Goal: Task Accomplishment & Management: Use online tool/utility

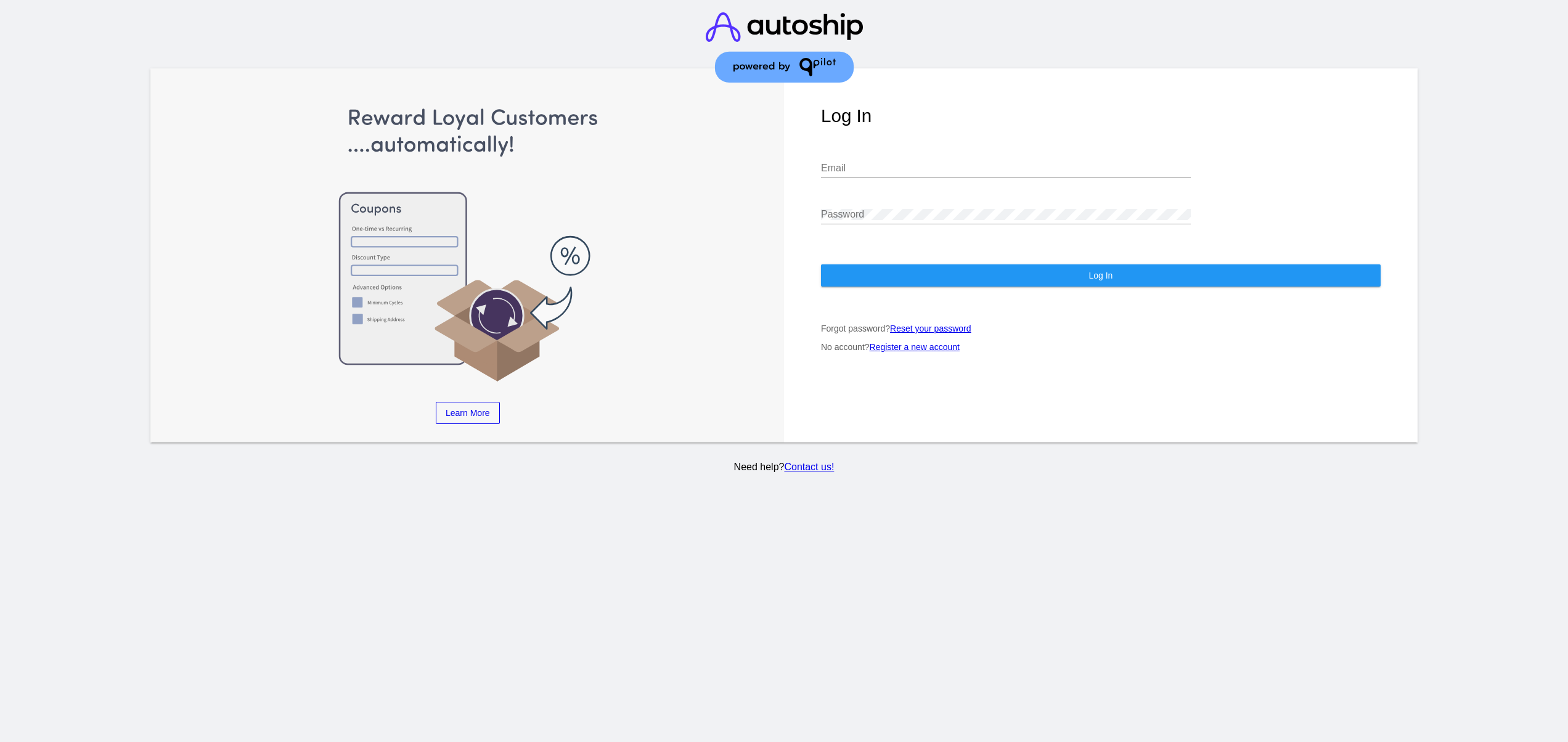
type input "[EMAIL_ADDRESS][DOMAIN_NAME]"
click at [900, 264] on button "Log In" at bounding box center [1101, 275] width 560 height 22
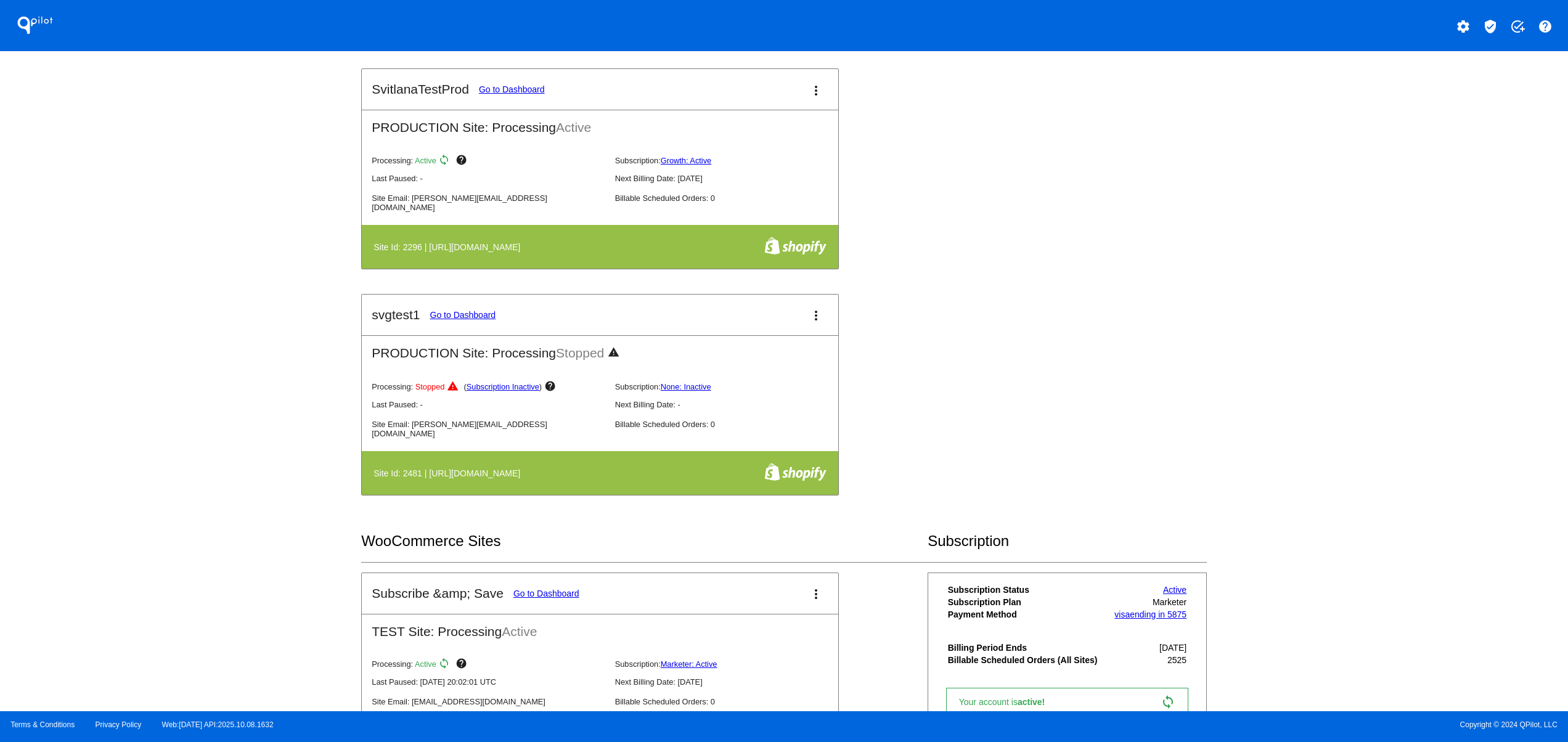
scroll to position [986, 0]
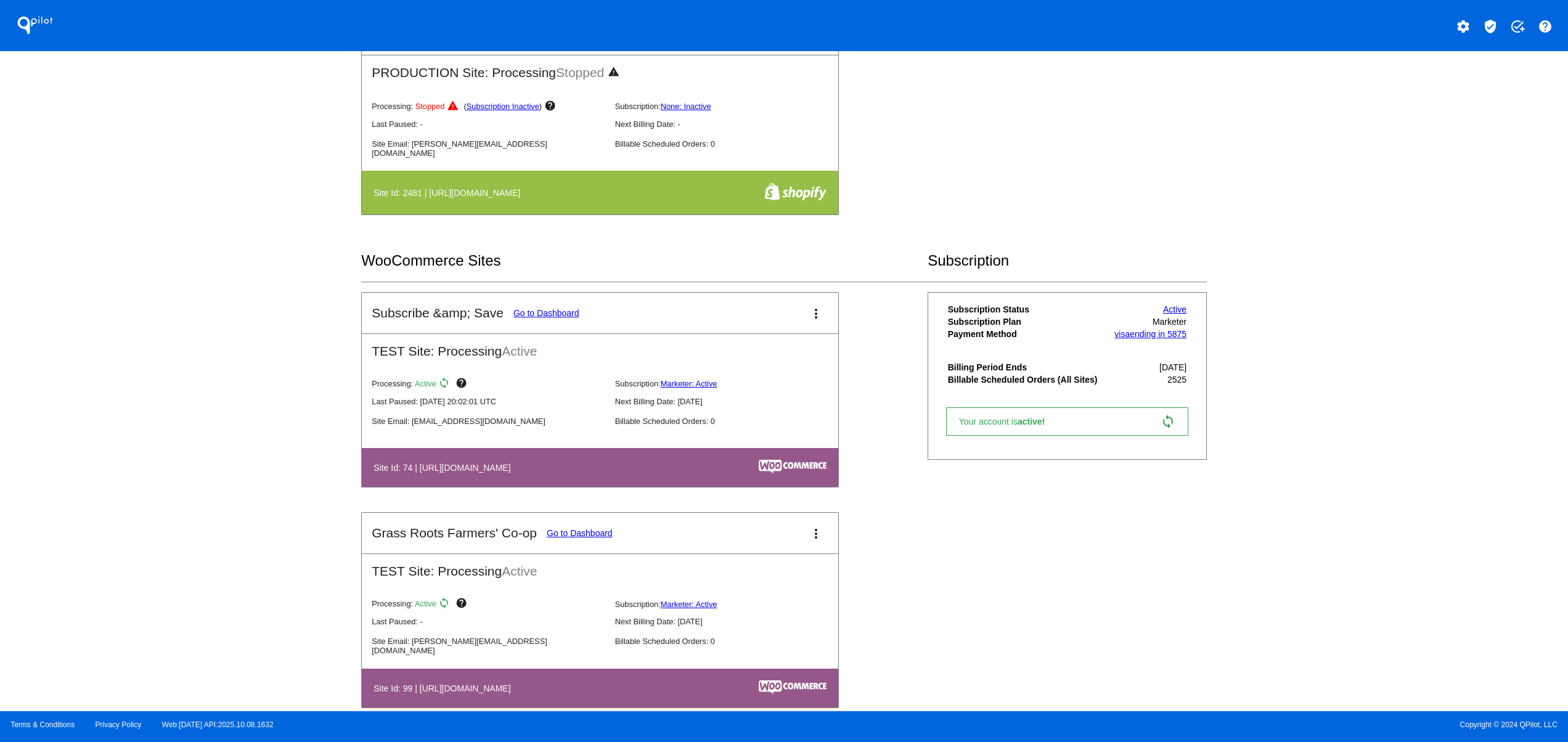
drag, startPoint x: 548, startPoint y: 451, endPoint x: 603, endPoint y: 451, distance: 55.0
click at [563, 448] on div "Processing: Active sync help Subscription: Marketer: Active Last Paused: 04/18/…" at bounding box center [610, 408] width 497 height 79
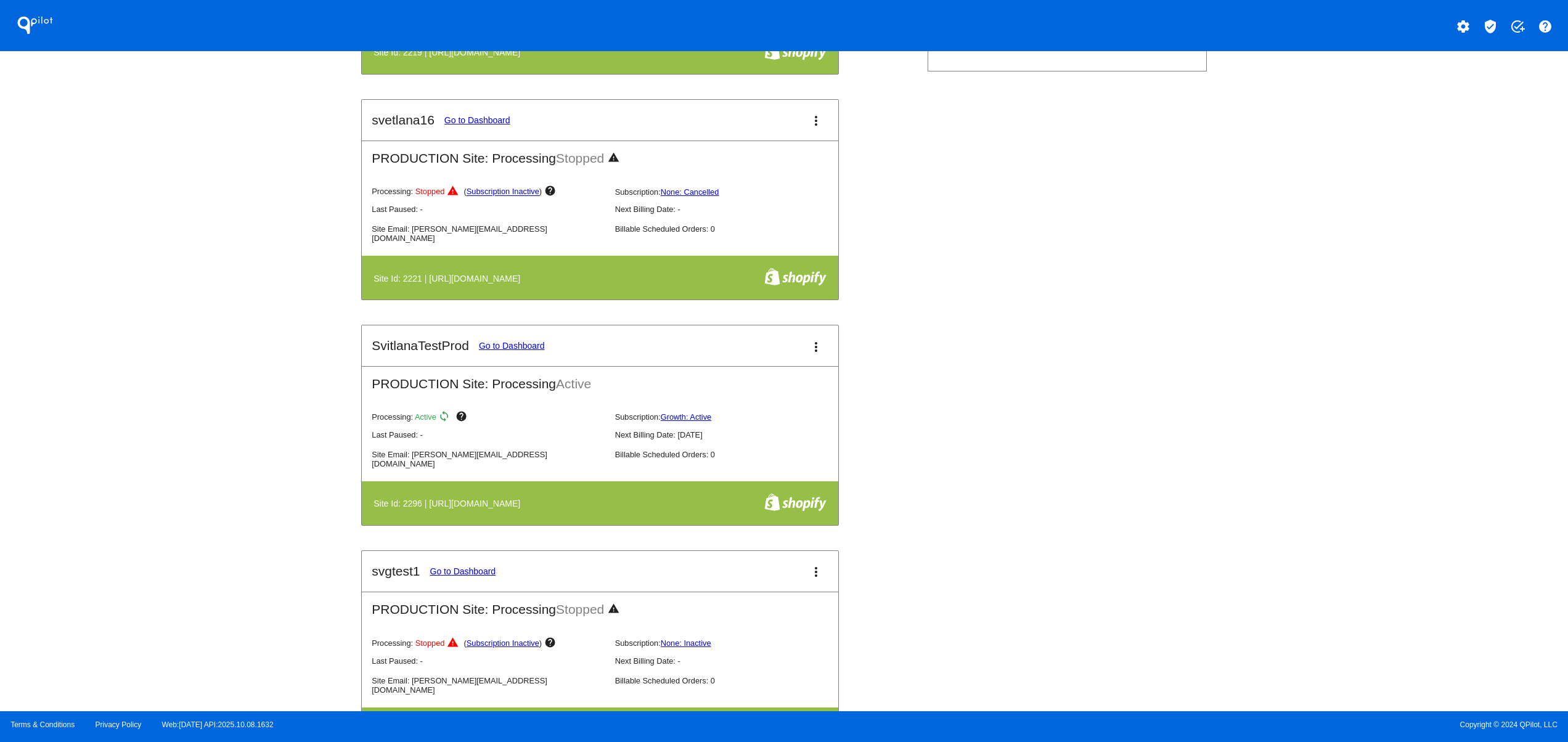
scroll to position [493, 0]
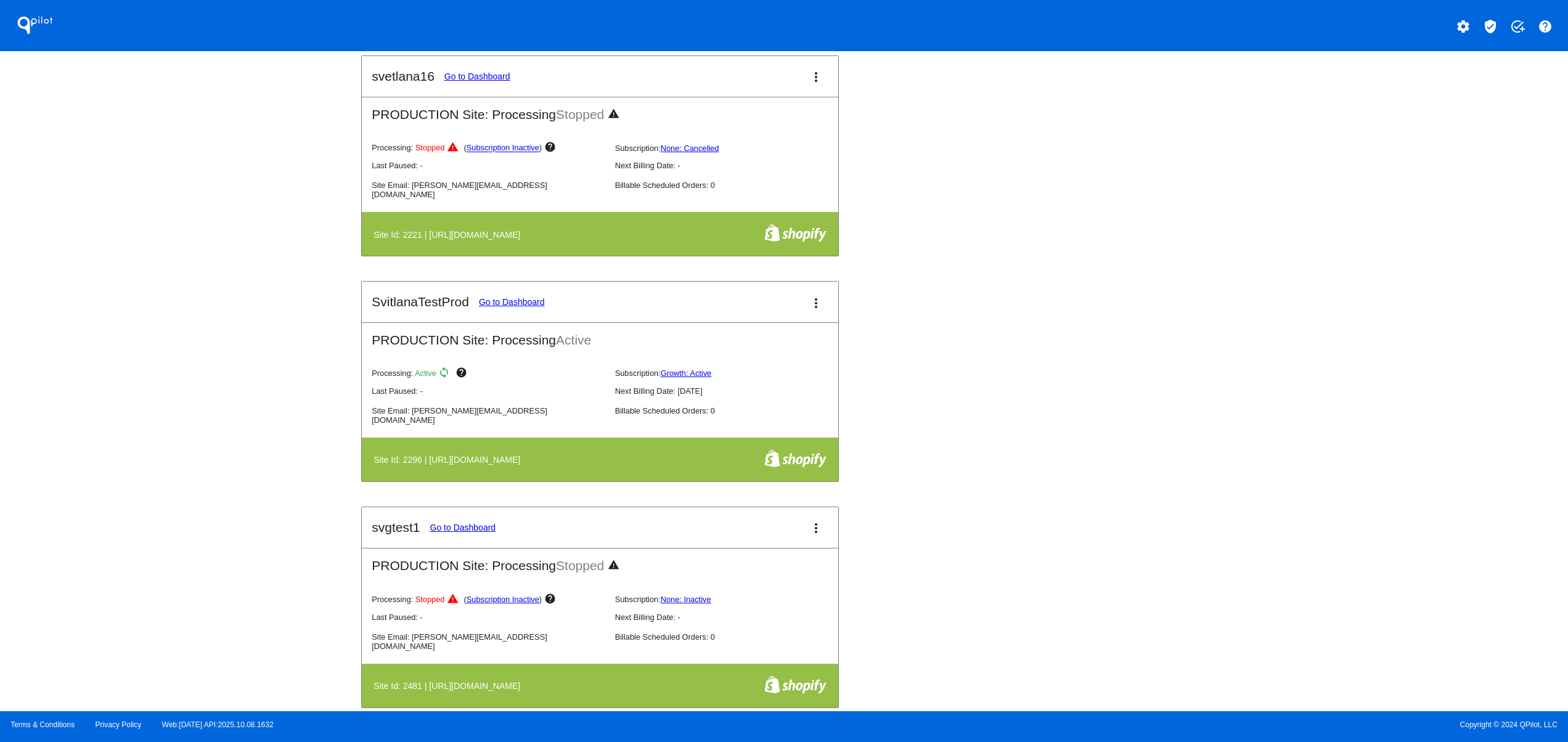
drag, startPoint x: 430, startPoint y: 457, endPoint x: 575, endPoint y: 459, distance: 145.0
click at [575, 459] on th "Site Id: 2296 | https://svitlanatestprod.myshopify.com" at bounding box center [533, 460] width 320 height 22
click at [1042, 563] on div "test15svg Go to Dashboard more_vert TEST Site: Processing Stopped warning Proce…" at bounding box center [783, 281] width 845 height 903
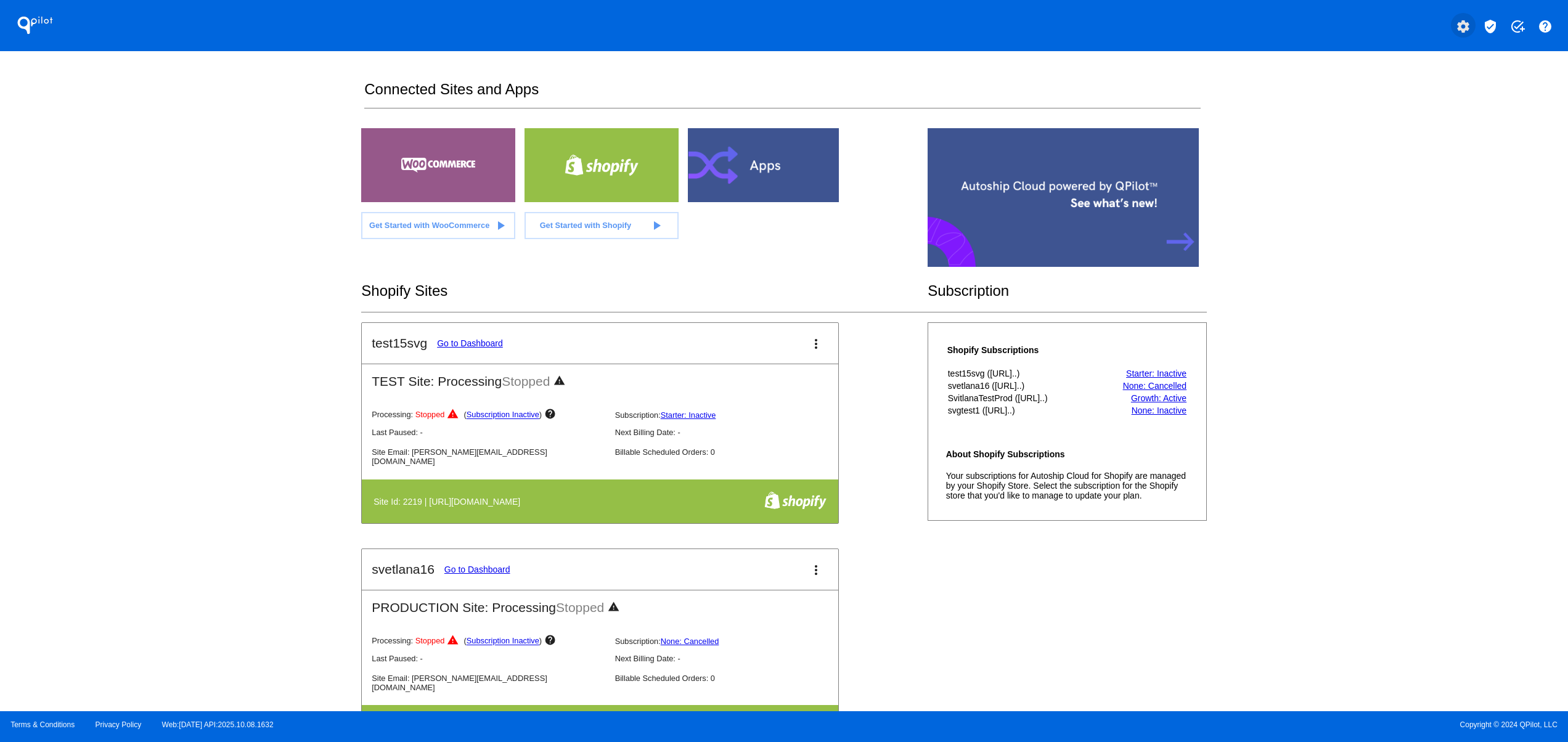
click at [1470, 19] on mat-icon "settings" at bounding box center [1463, 26] width 14 height 14
click at [1428, 91] on button "person Log out" at bounding box center [1417, 92] width 119 height 30
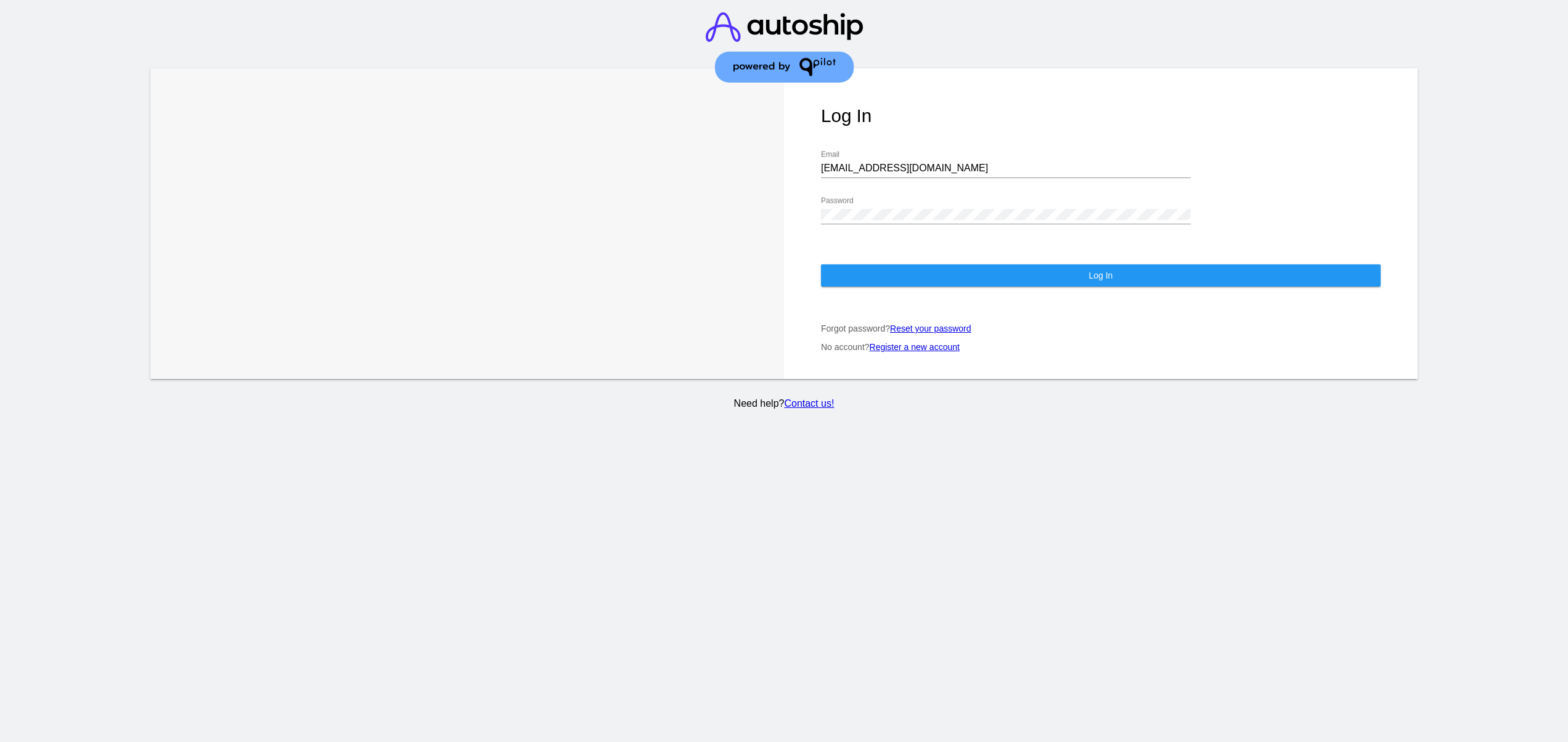
click at [913, 165] on div "support@patternsinthecloud.com Email" at bounding box center [1006, 164] width 370 height 28
click at [912, 165] on div "support@patternsinthecloud.com Email" at bounding box center [1006, 164] width 370 height 28
click at [910, 151] on div "support@patternsinthecloud.com Email" at bounding box center [1006, 164] width 370 height 28
click at [913, 163] on input "support@patternsinthecloud.com" at bounding box center [1006, 168] width 370 height 11
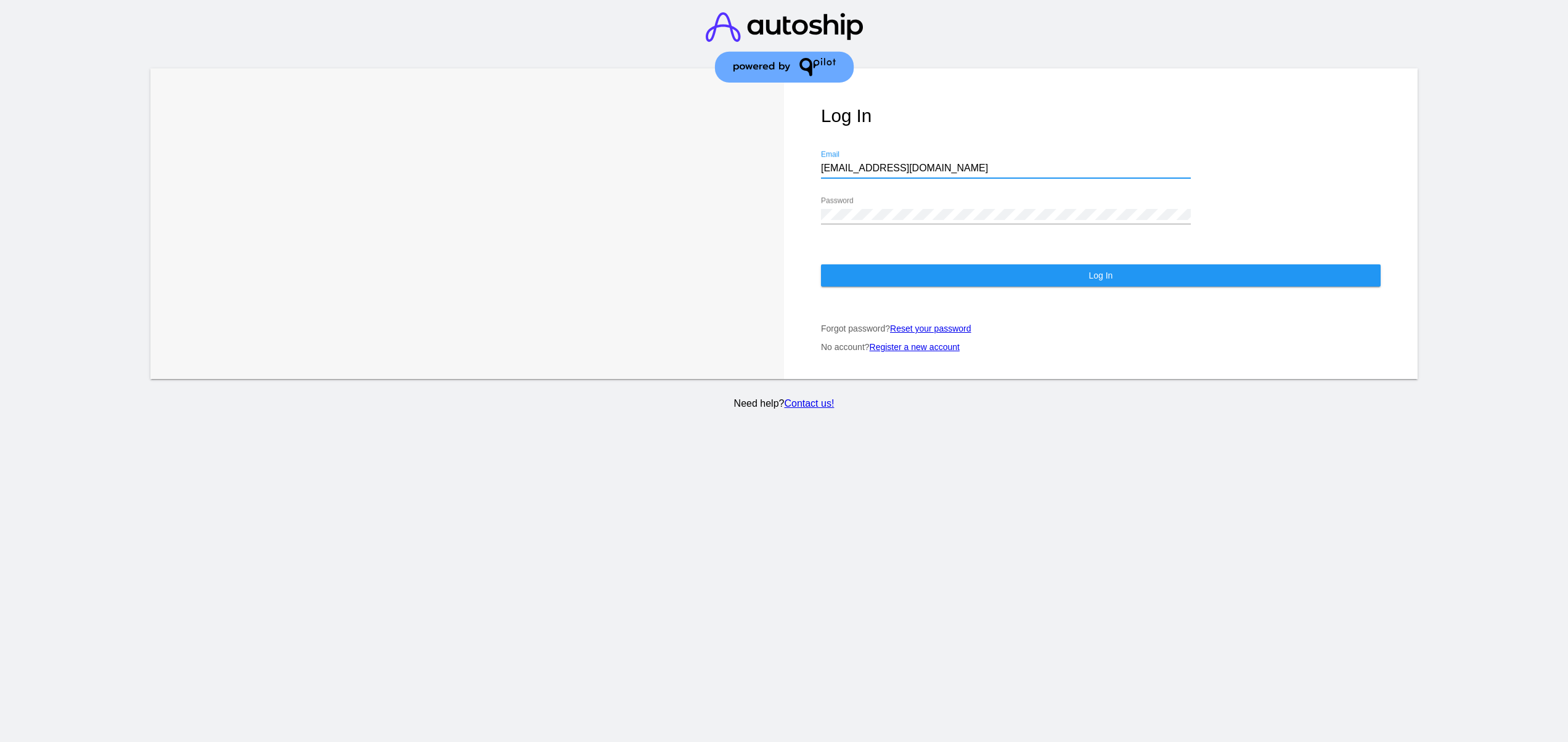
type input "jr@patternsinthecloud.com"
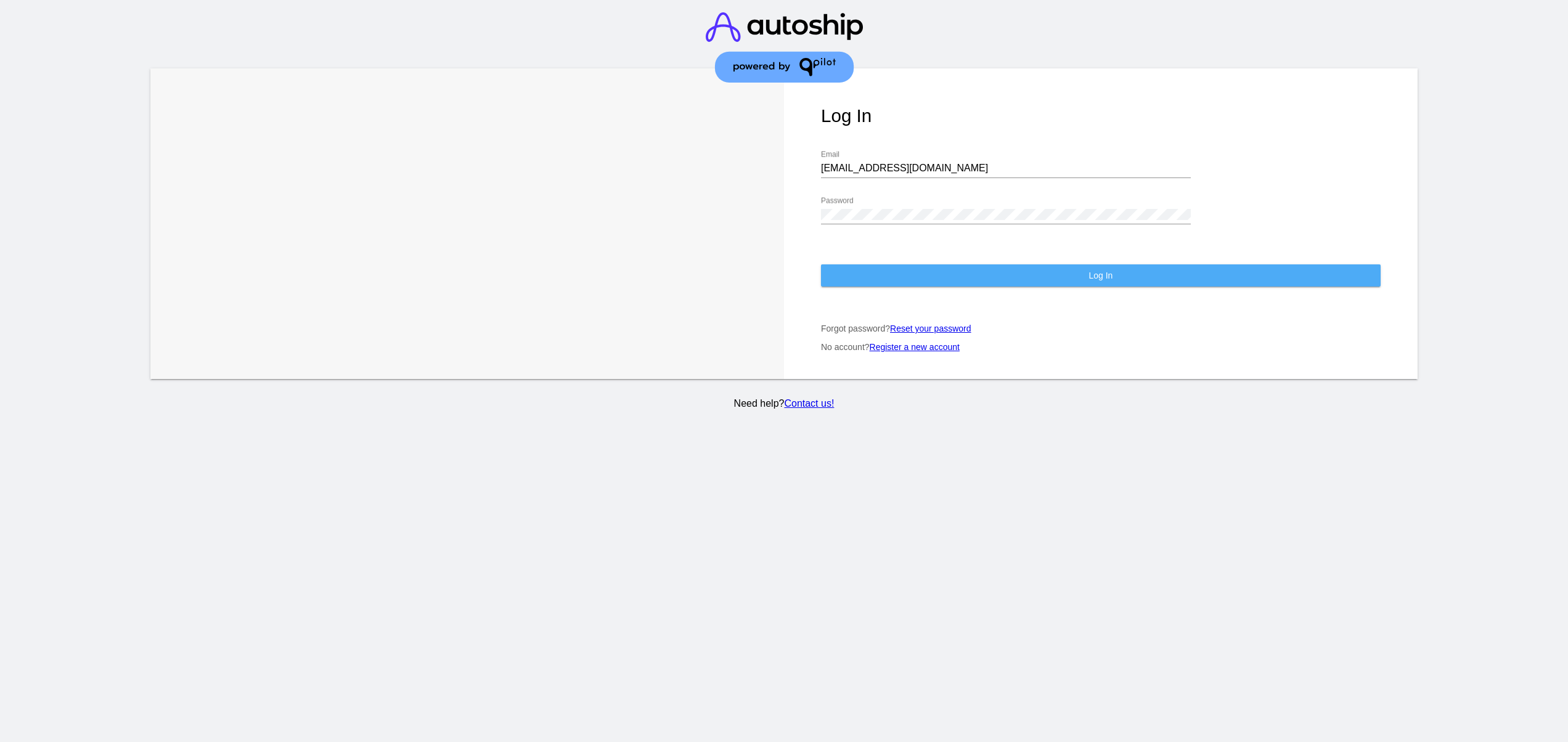
click at [905, 274] on button "Log In" at bounding box center [1101, 275] width 560 height 22
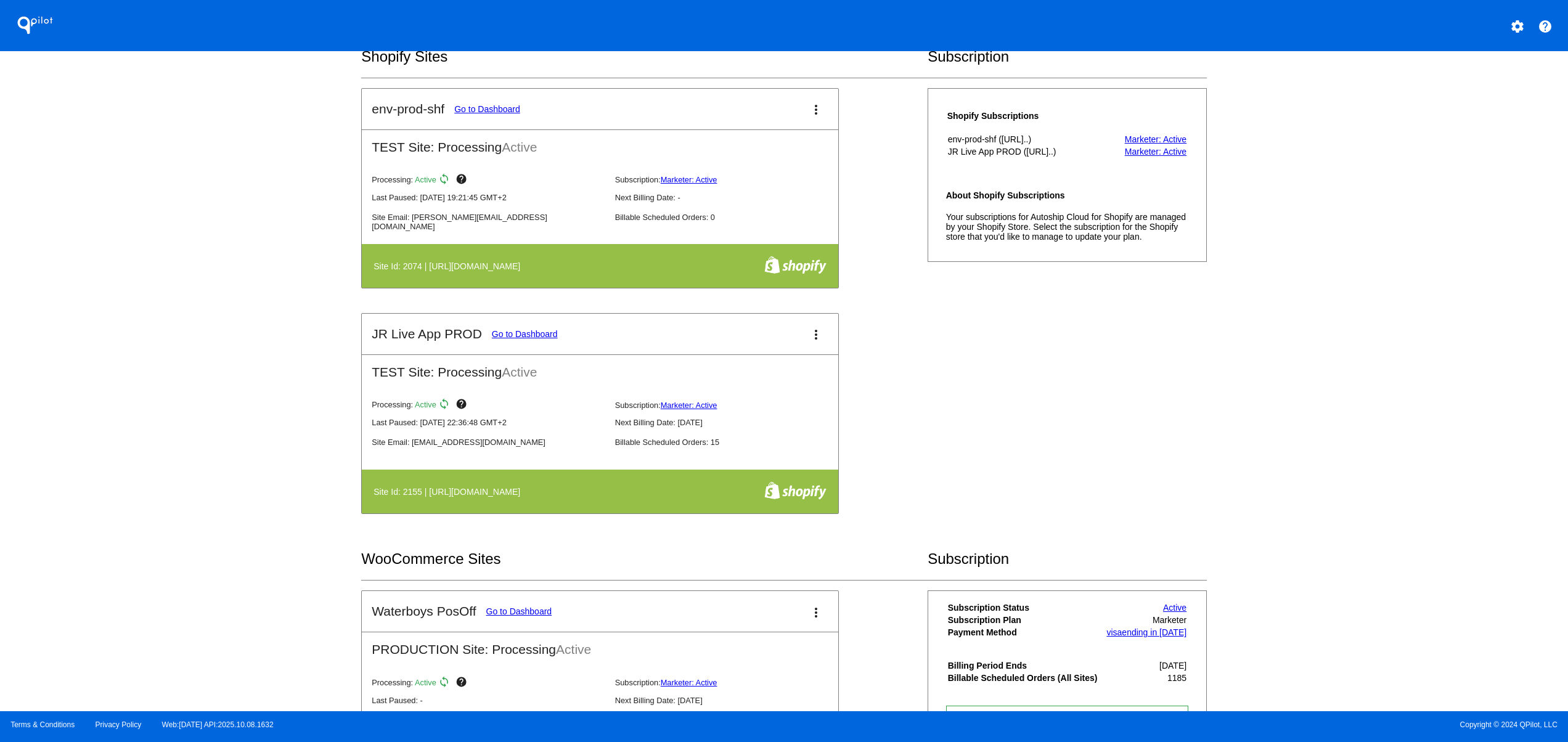
scroll to position [246, 0]
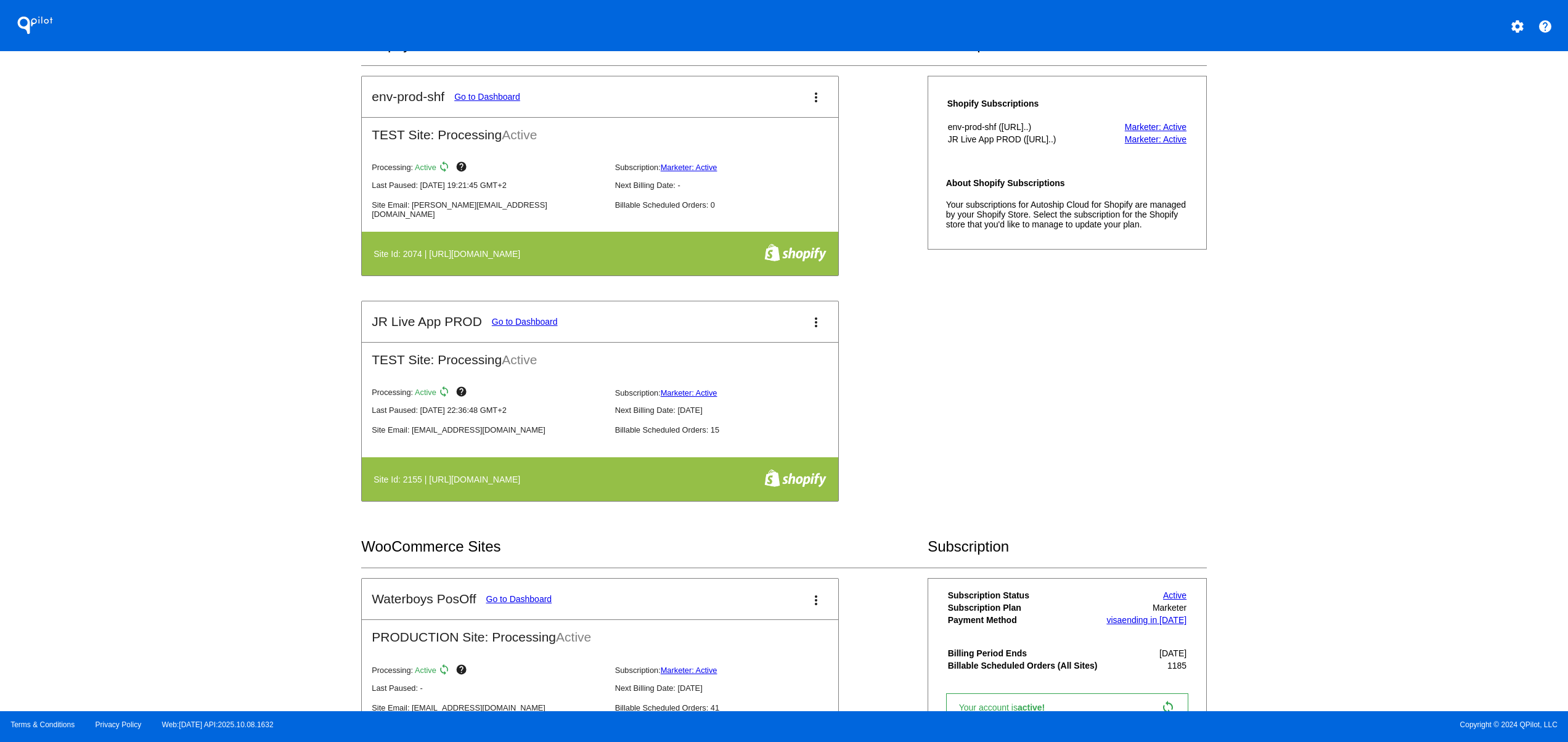
drag, startPoint x: 465, startPoint y: 482, endPoint x: 590, endPoint y: 482, distance: 125.0
click at [587, 482] on th "Site Id: 2155 | https://jr-live-app-prod.myshopify.com" at bounding box center [533, 479] width 320 height 22
click at [515, 326] on link "Go to Dashboard" at bounding box center [524, 321] width 66 height 10
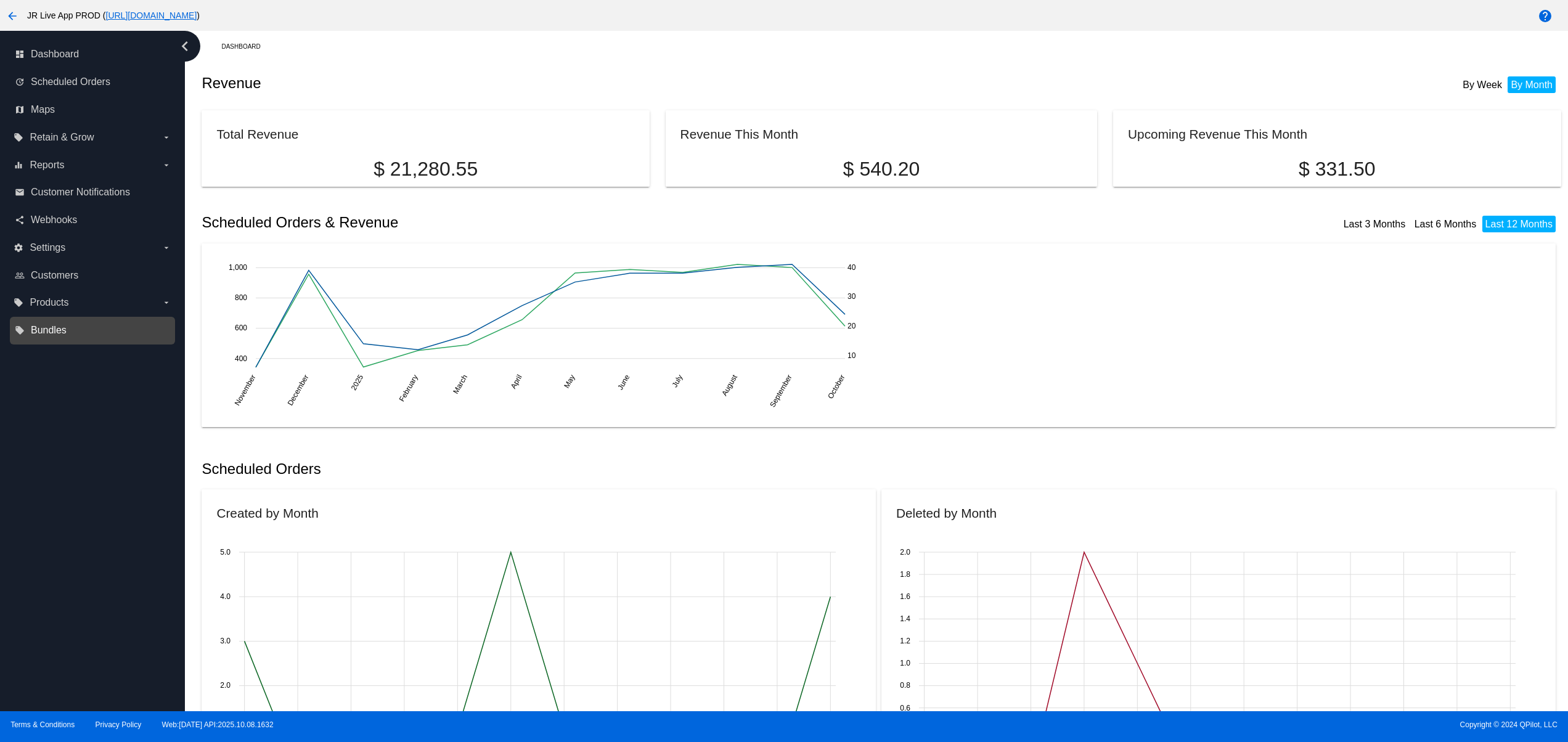
click at [49, 332] on span "Bundles" at bounding box center [49, 330] width 36 height 11
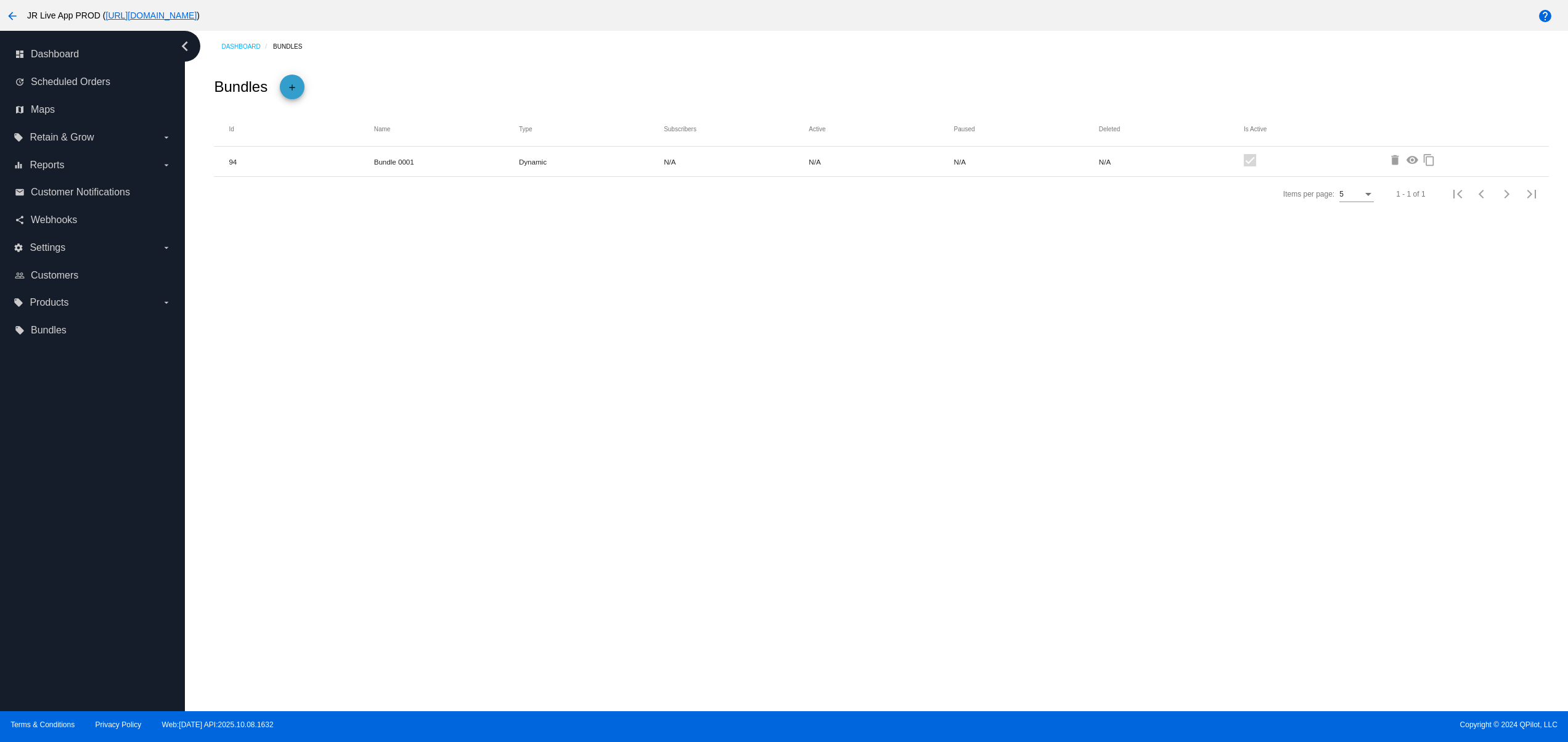
click at [290, 79] on mat-icon "add" at bounding box center [292, 89] width 14 height 21
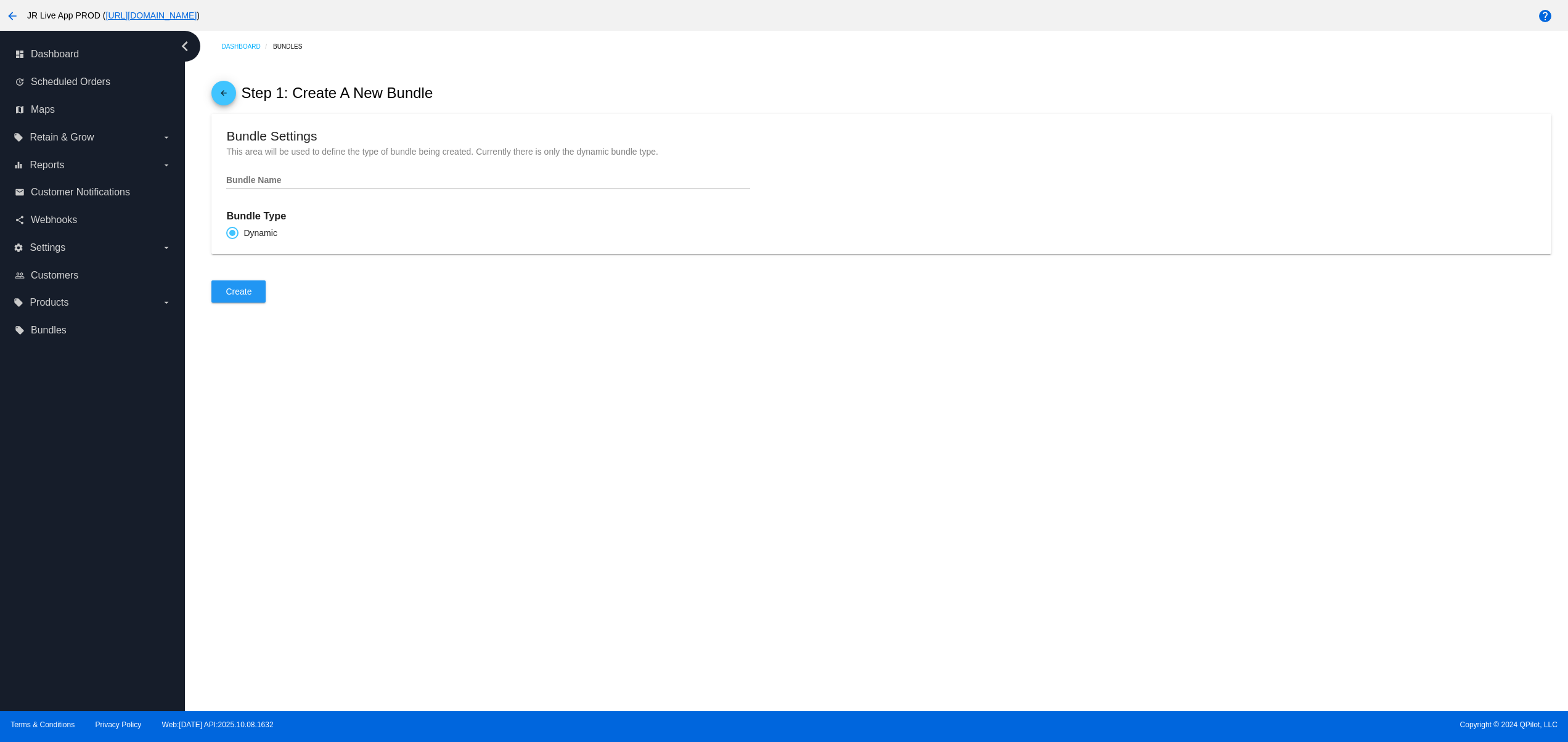
click at [301, 181] on div "Bundle Name" at bounding box center [488, 177] width 524 height 24
paste input "Hydration Pack"
type input "Hydration Pack"
click at [352, 352] on div "Dashboard Bundles arrow_back Step 1: Create A New Bundle Bundle Settings This a…" at bounding box center [876, 371] width 1383 height 680
click at [235, 297] on span "Create" at bounding box center [238, 291] width 26 height 10
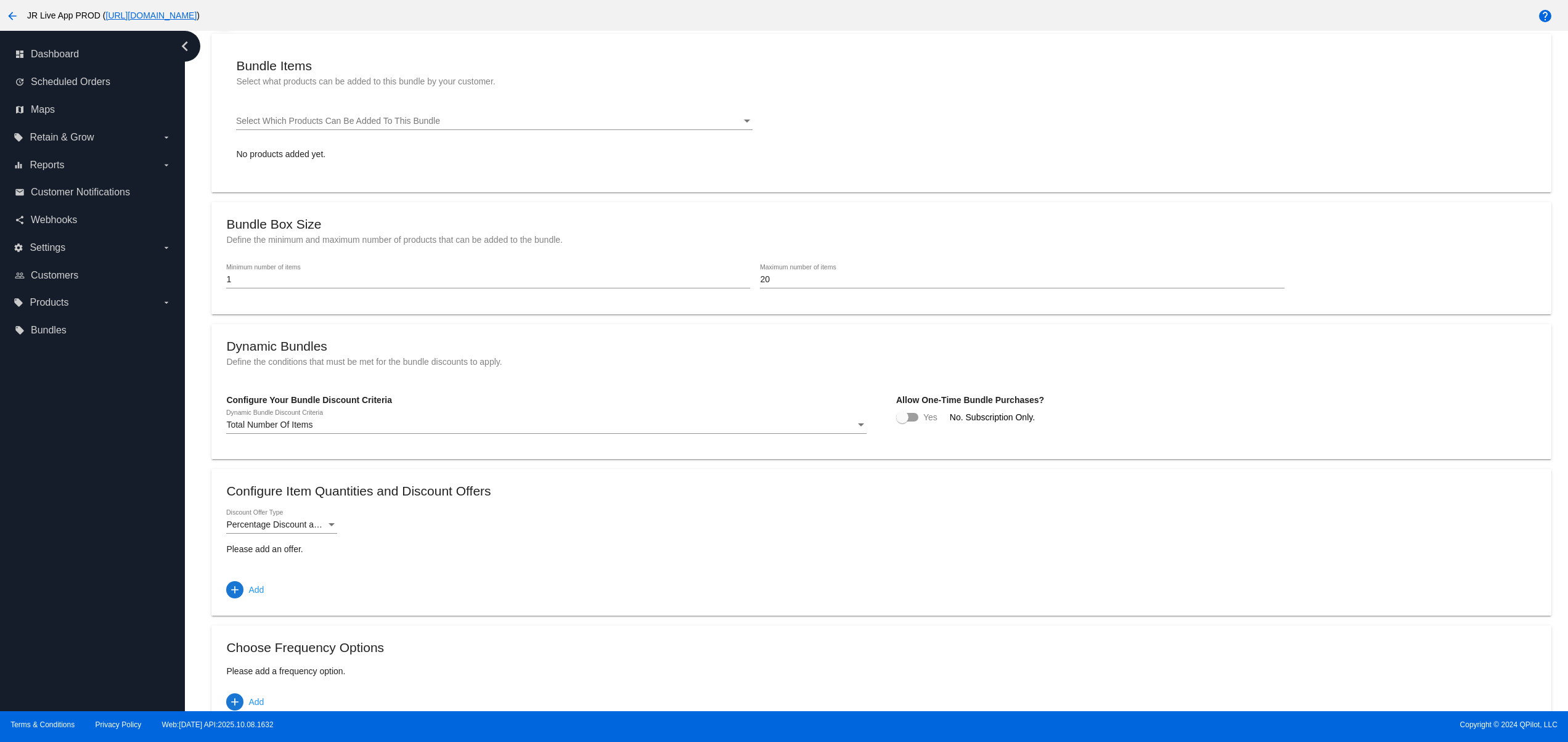
scroll to position [168, 0]
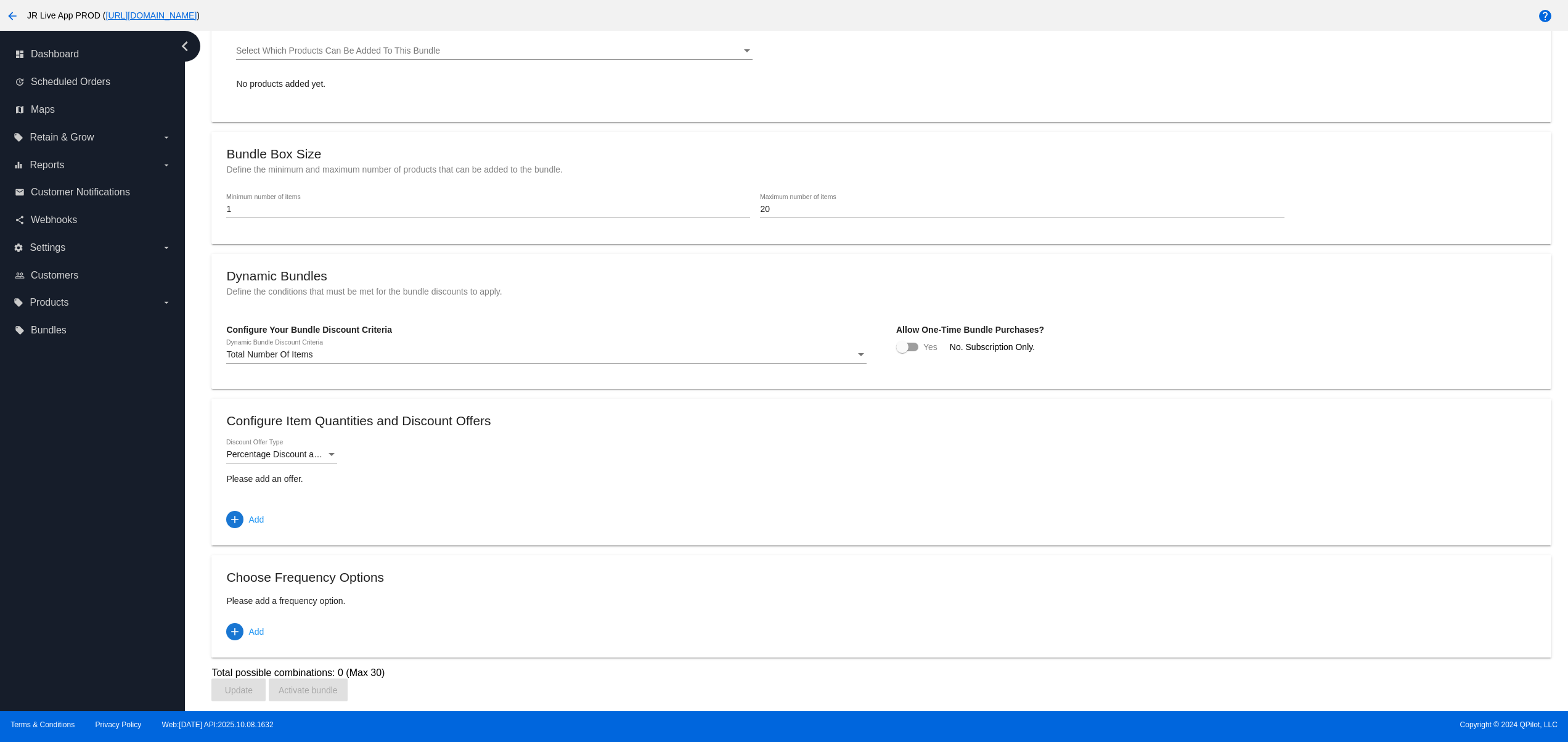
drag, startPoint x: 230, startPoint y: 144, endPoint x: 347, endPoint y: 144, distance: 117.0
click at [297, 147] on h2 "Bundle Box Size" at bounding box center [881, 154] width 1310 height 14
drag, startPoint x: 765, startPoint y: 195, endPoint x: 889, endPoint y: 195, distance: 124.0
click at [889, 195] on div "20 Maximum number of items" at bounding box center [1022, 206] width 524 height 24
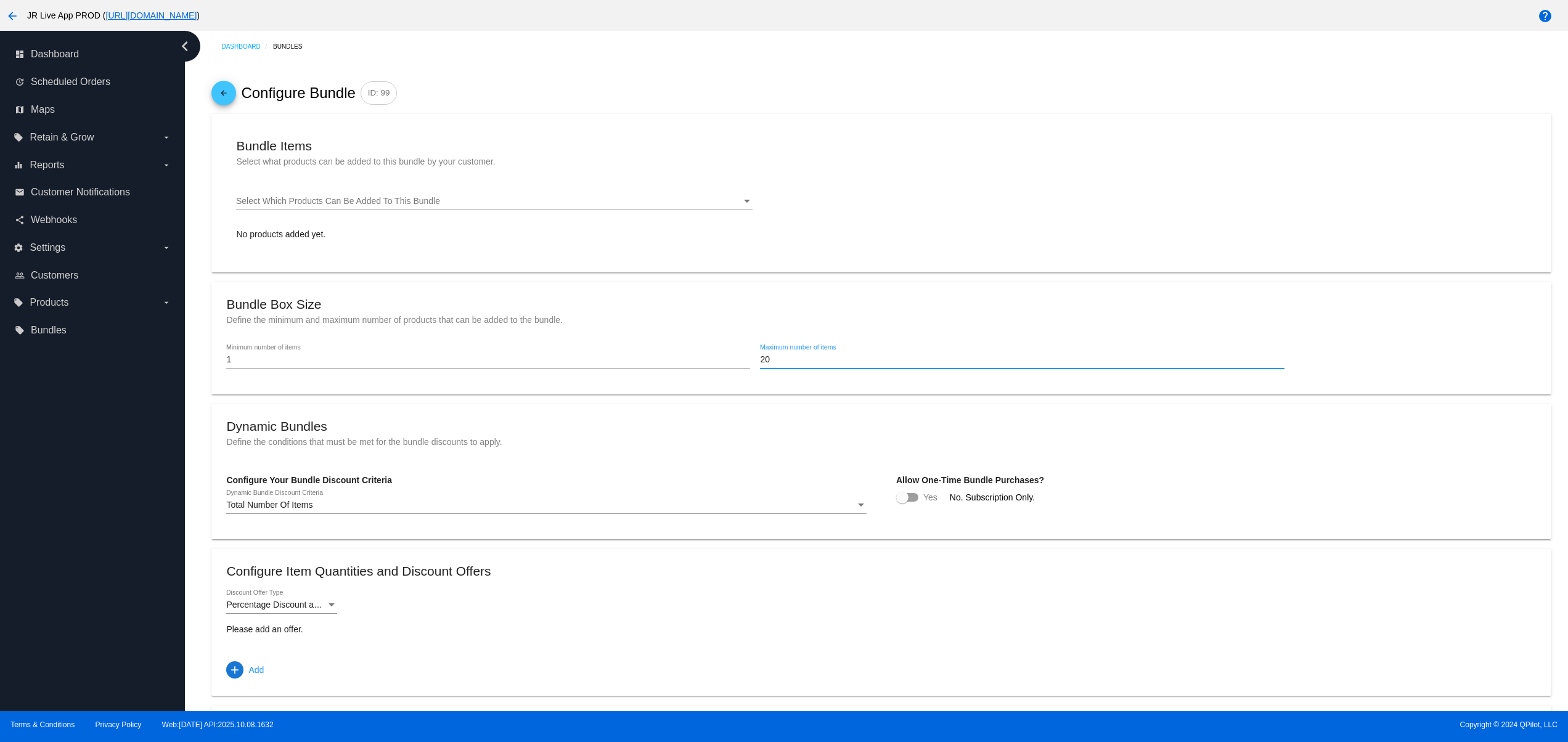
click at [426, 258] on mat-card-content "Bundle Items Select what products can be added to this bundle by your customer.…" at bounding box center [881, 193] width 1310 height 130
click at [366, 206] on span "Select Which Products Can Be Added To This Bundle" at bounding box center [337, 201] width 204 height 10
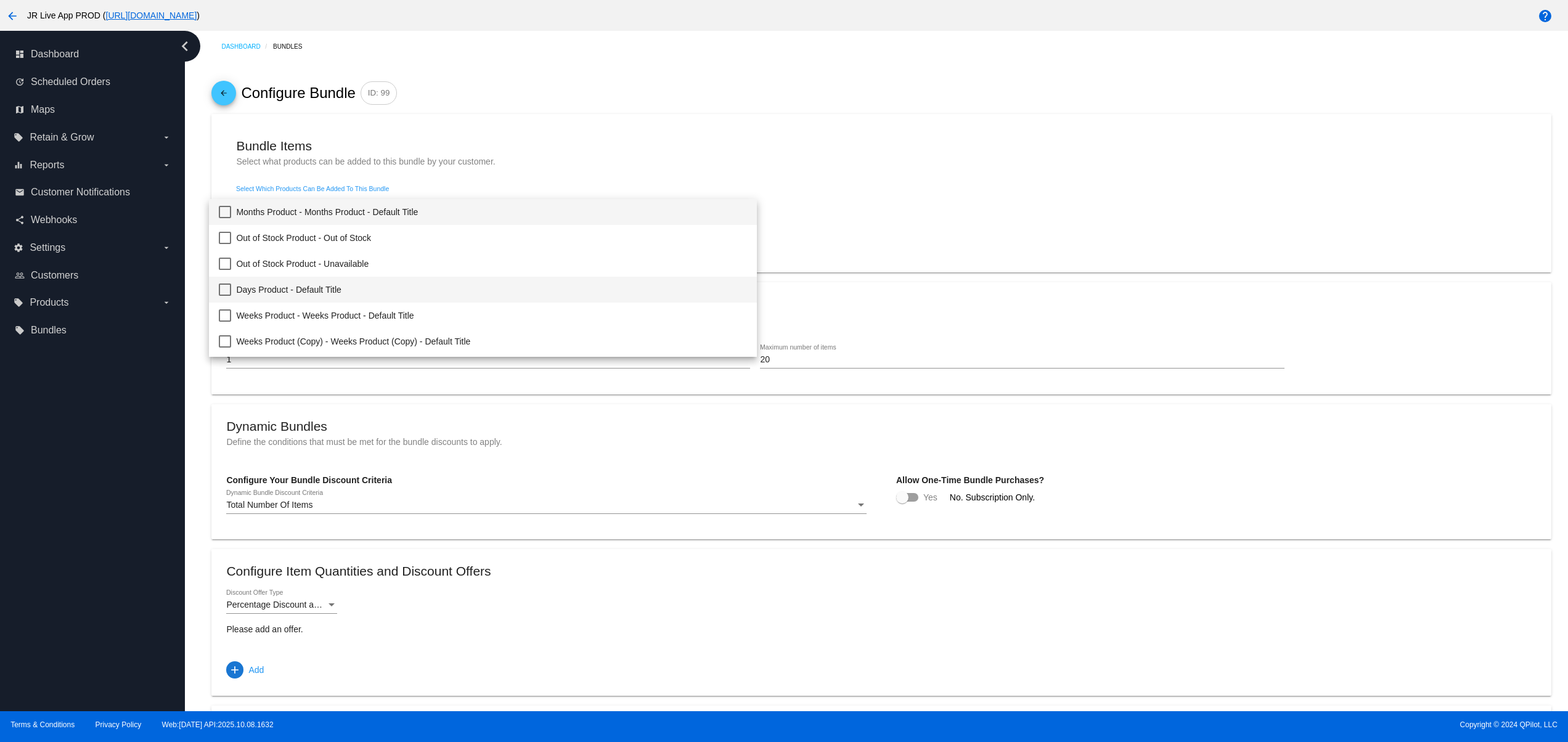
click at [361, 287] on span "Days Product - Default Title" at bounding box center [491, 290] width 511 height 26
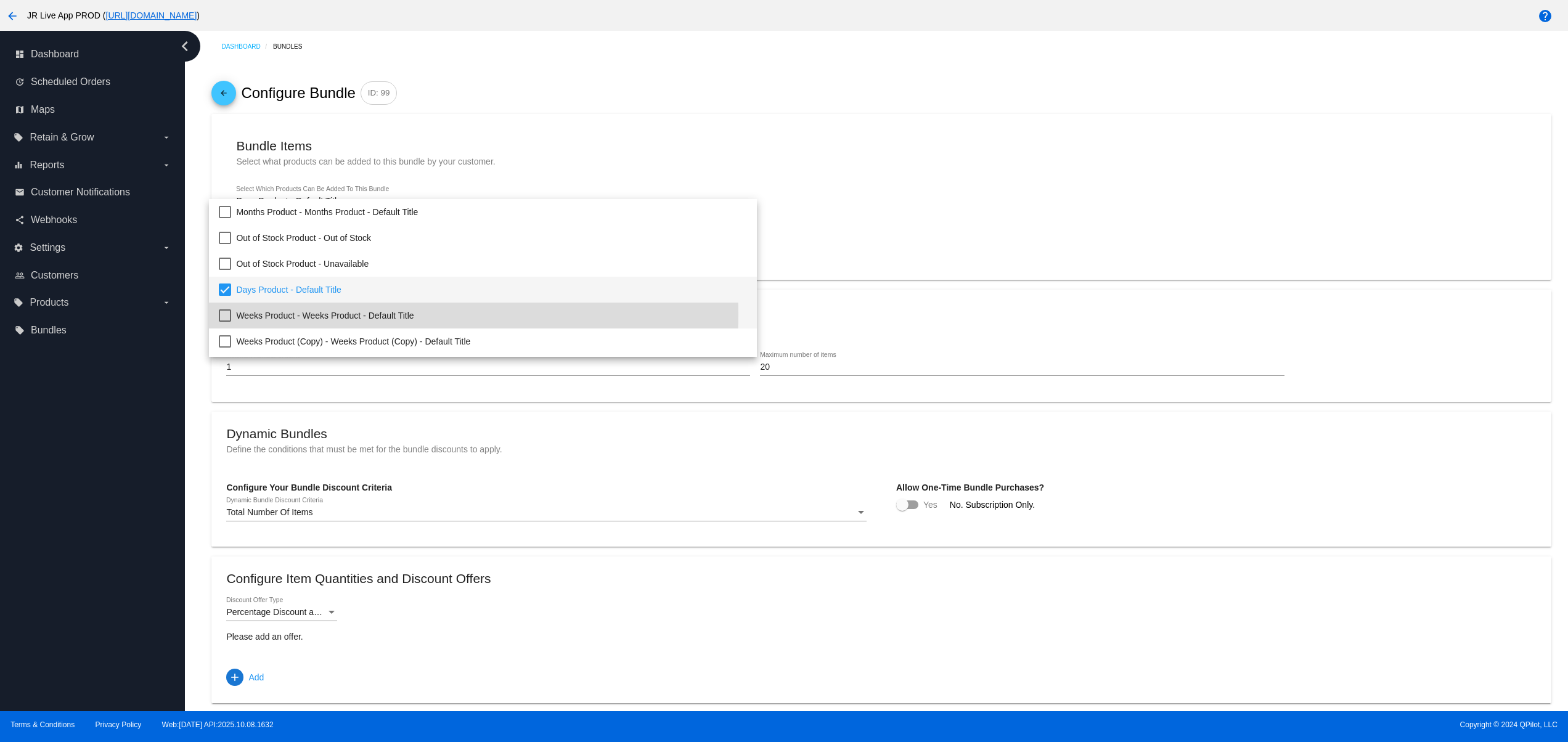
click at [358, 314] on span "Weeks Product - Weeks Product - Default Title" at bounding box center [491, 315] width 511 height 26
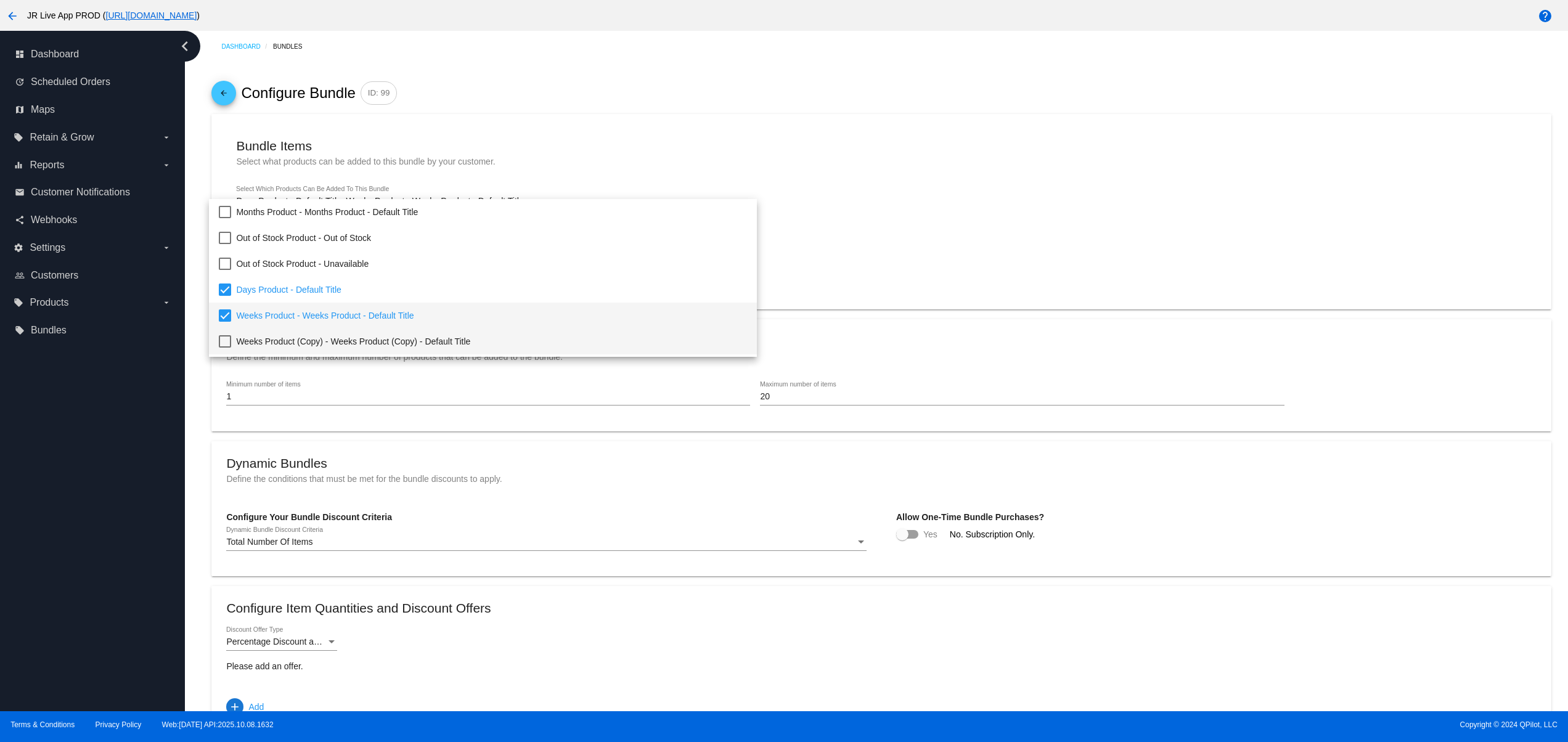
click at [472, 335] on span "Weeks Product (Copy) - Weeks Product (Copy) - Default Title" at bounding box center [491, 341] width 511 height 26
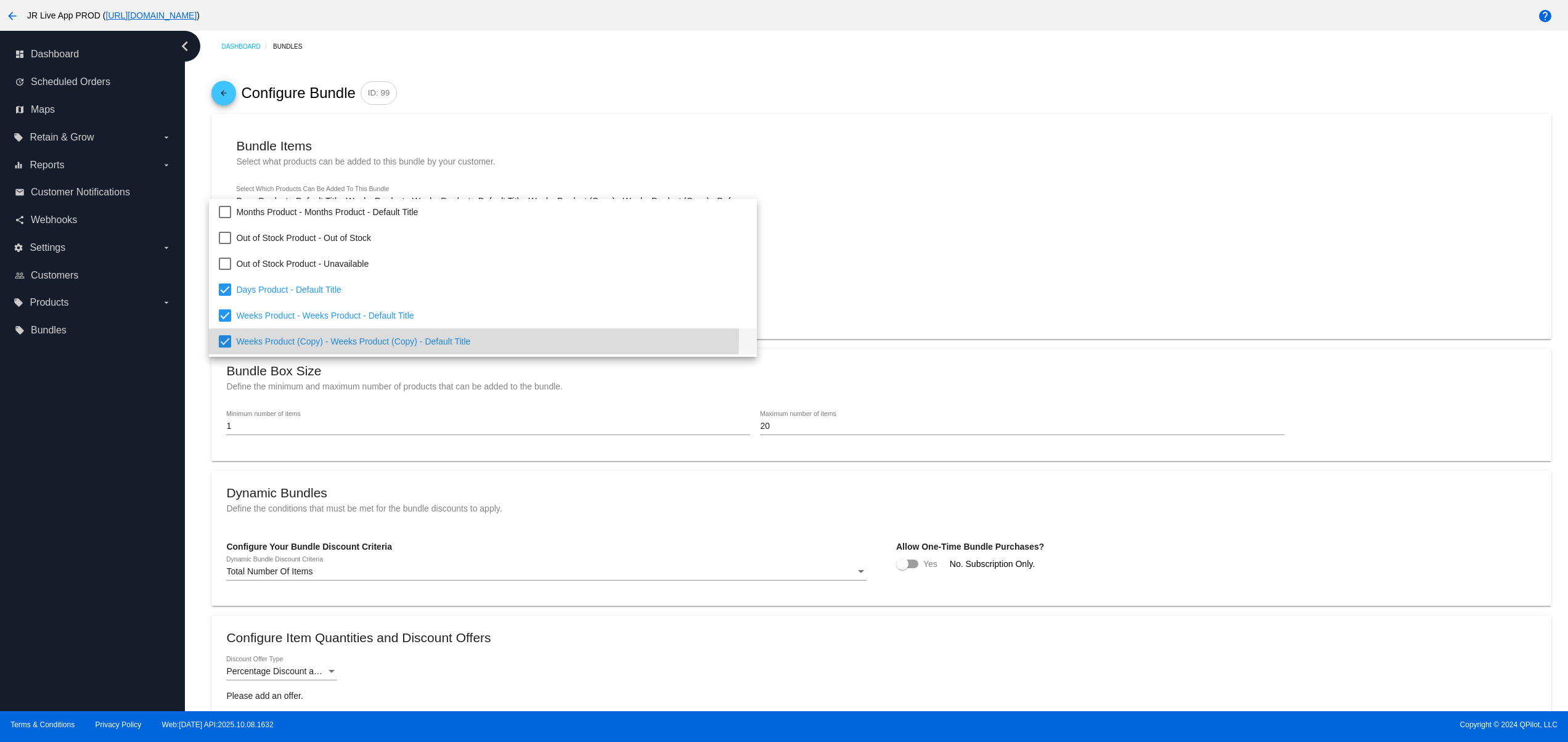
click at [410, 336] on span "Weeks Product (Copy) - Weeks Product (Copy) - Default Title" at bounding box center [491, 341] width 511 height 26
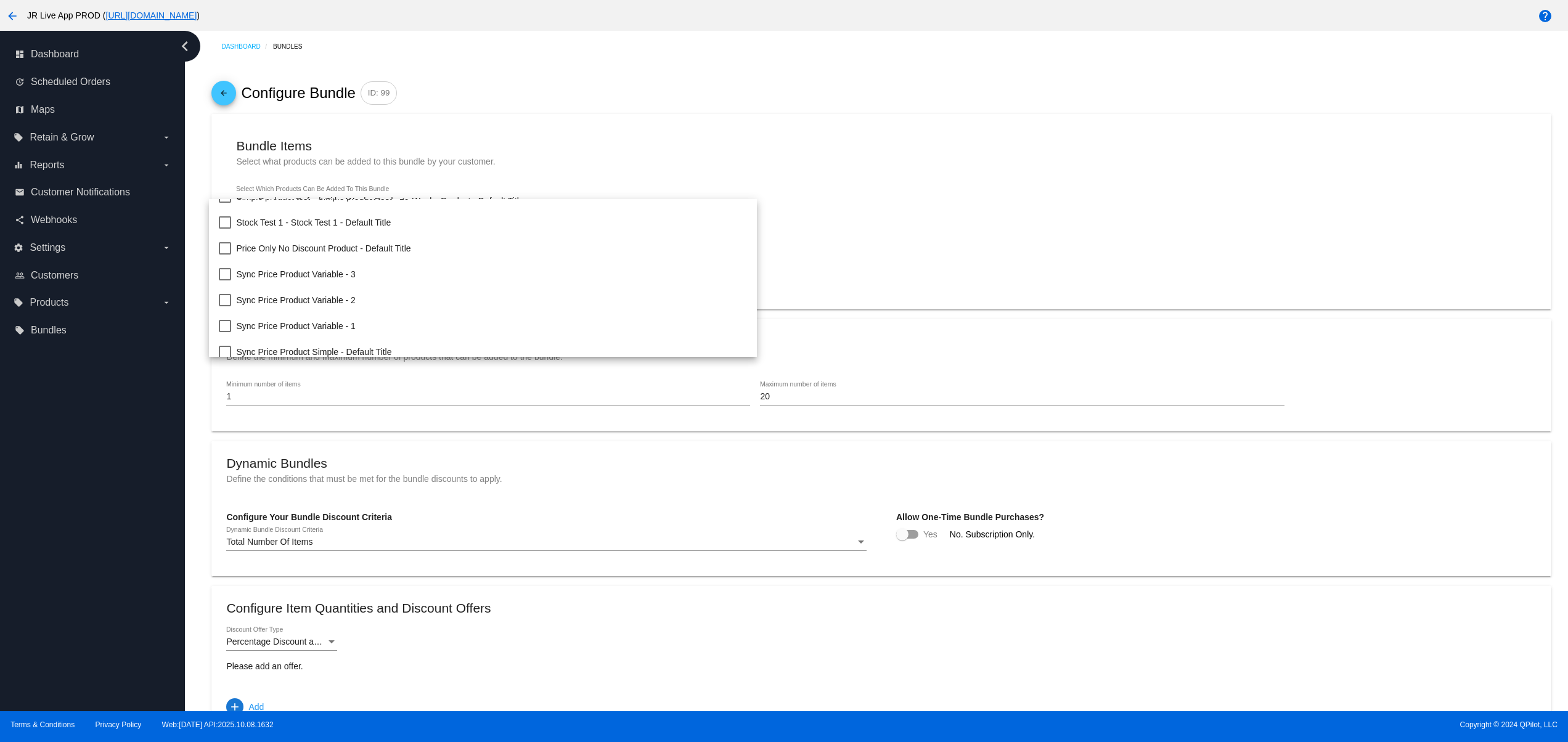
scroll to position [246, 0]
click at [345, 322] on span "Sync Price Product Simple - Default Title" at bounding box center [491, 327] width 511 height 26
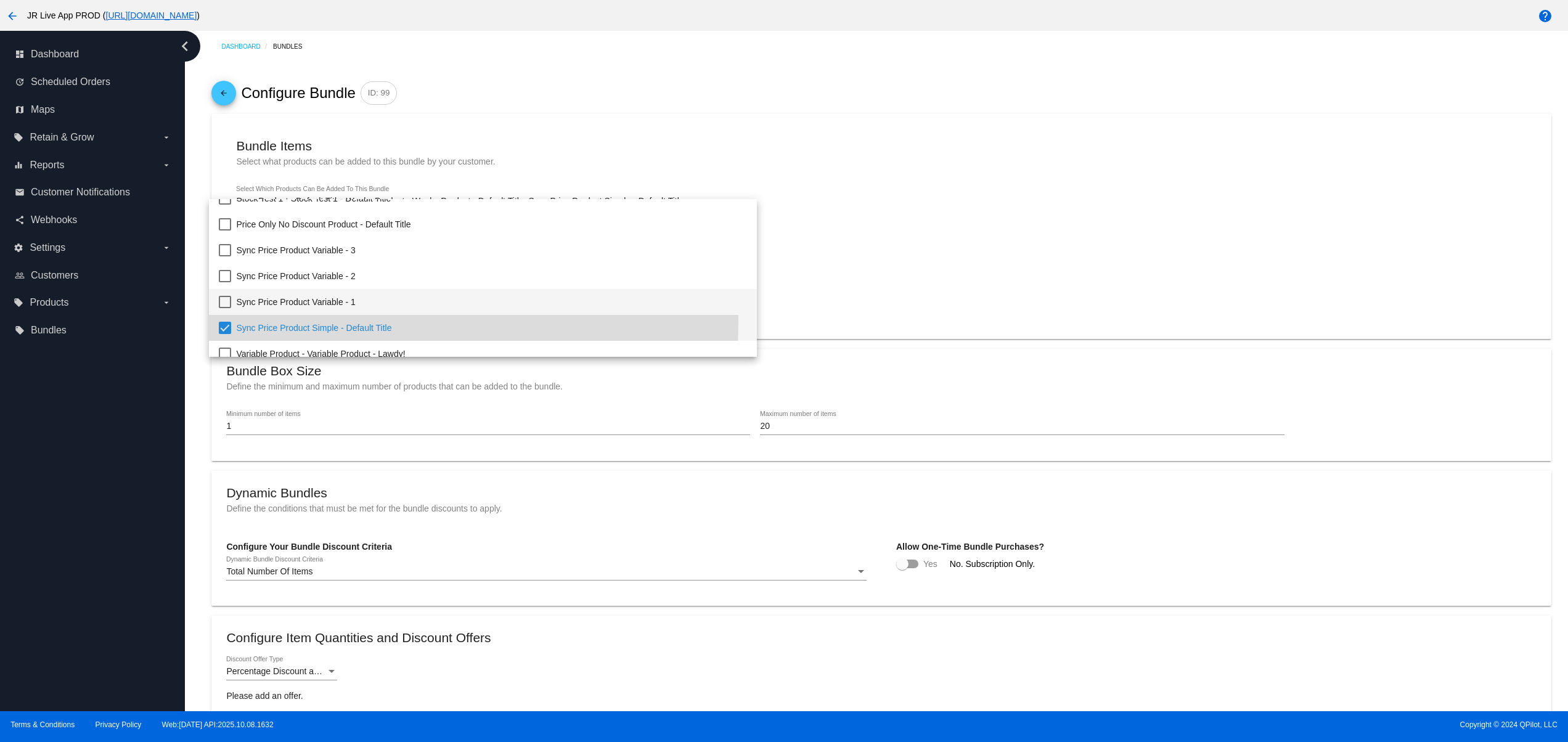
click at [342, 306] on span "Sync Price Product Variable - 1" at bounding box center [491, 301] width 511 height 26
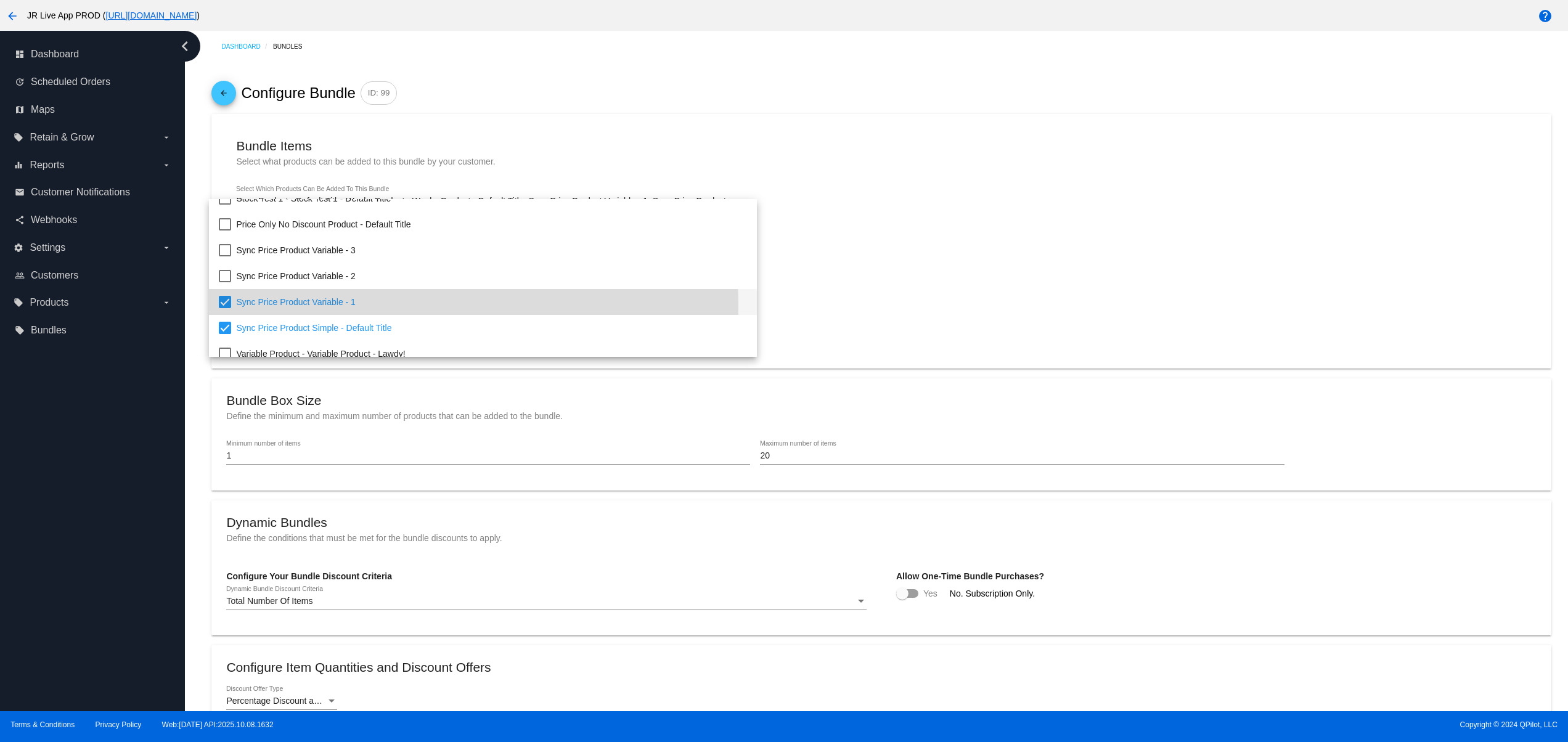
click at [1056, 281] on div at bounding box center [784, 371] width 1568 height 742
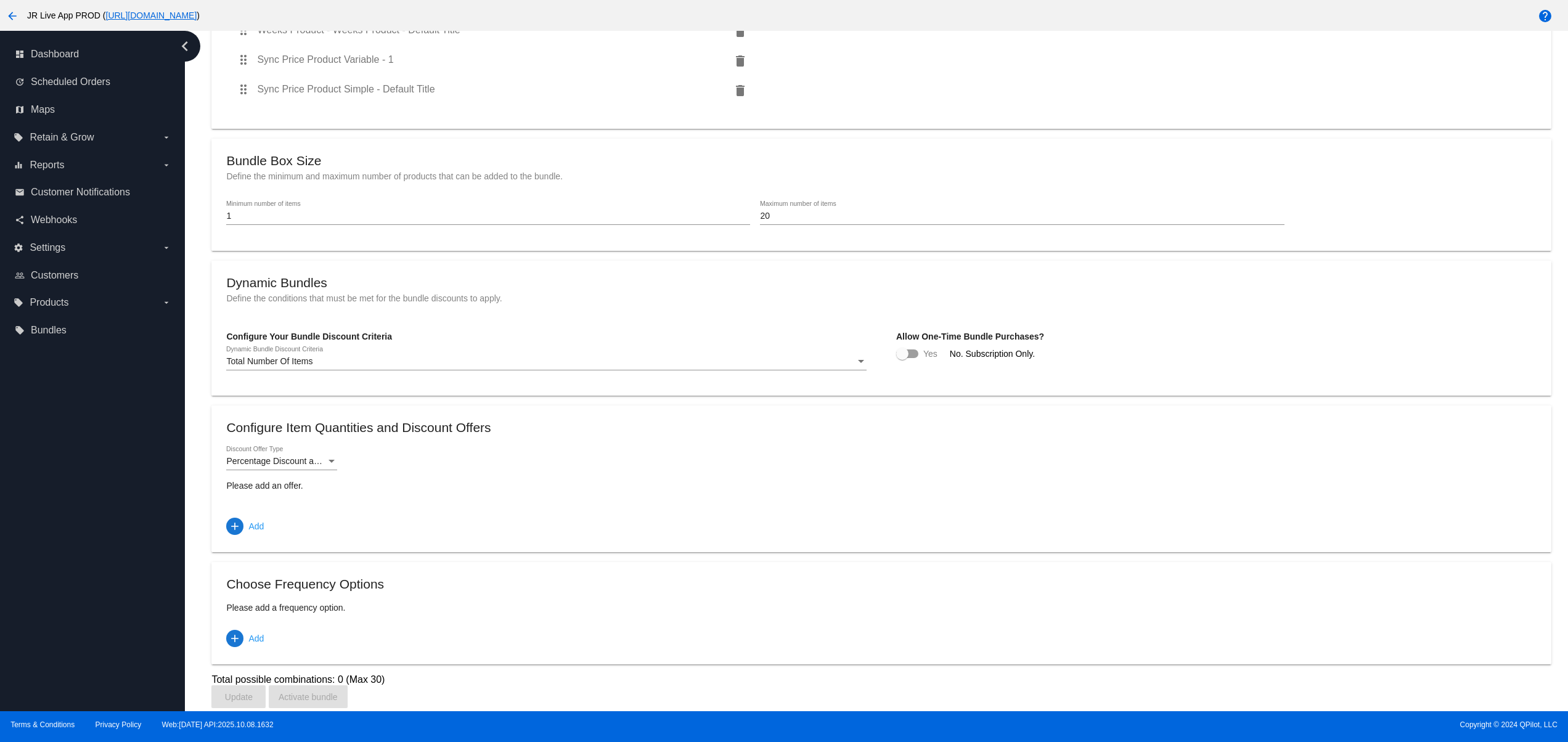
scroll to position [264, 0]
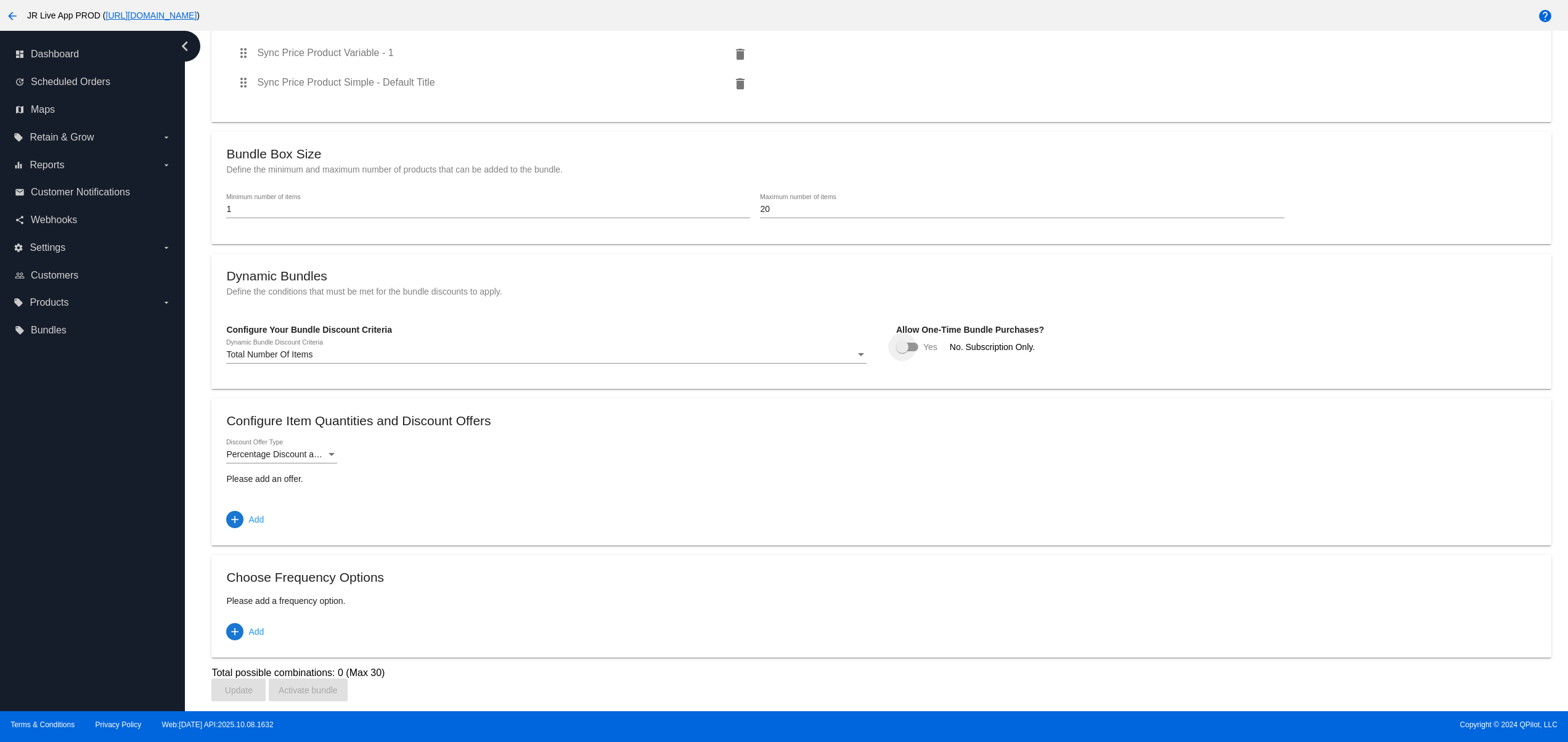
click at [908, 344] on div at bounding box center [907, 347] width 22 height 9
click at [902, 352] on input "checkbox" at bounding box center [901, 352] width 1 height 1
checkbox input "true"
click at [277, 442] on div "Percentage Discount and Free Shipping Discount Offer Type" at bounding box center [281, 451] width 111 height 24
click at [553, 469] on div at bounding box center [784, 371] width 1568 height 742
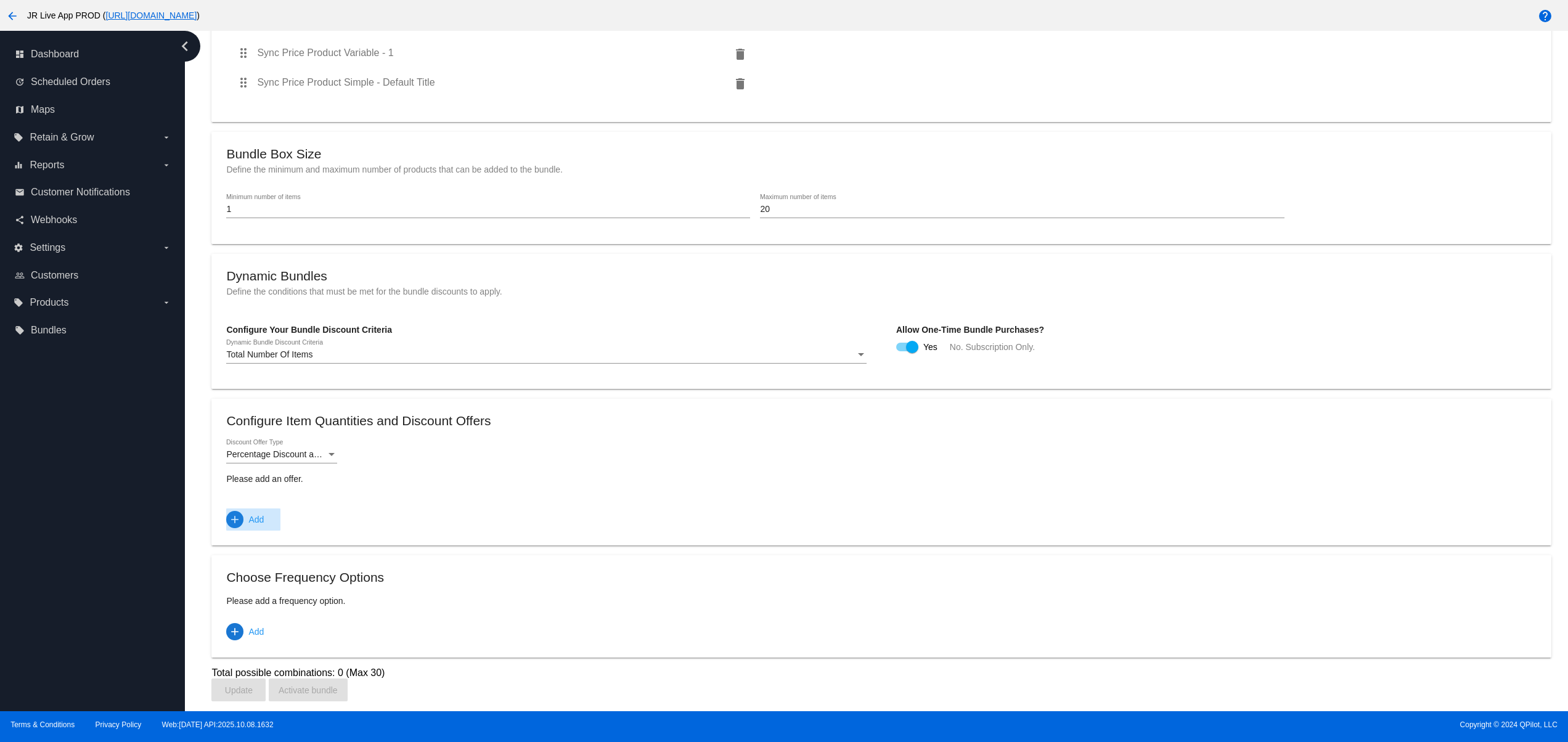
click at [248, 527] on span "Add" at bounding box center [255, 519] width 15 height 22
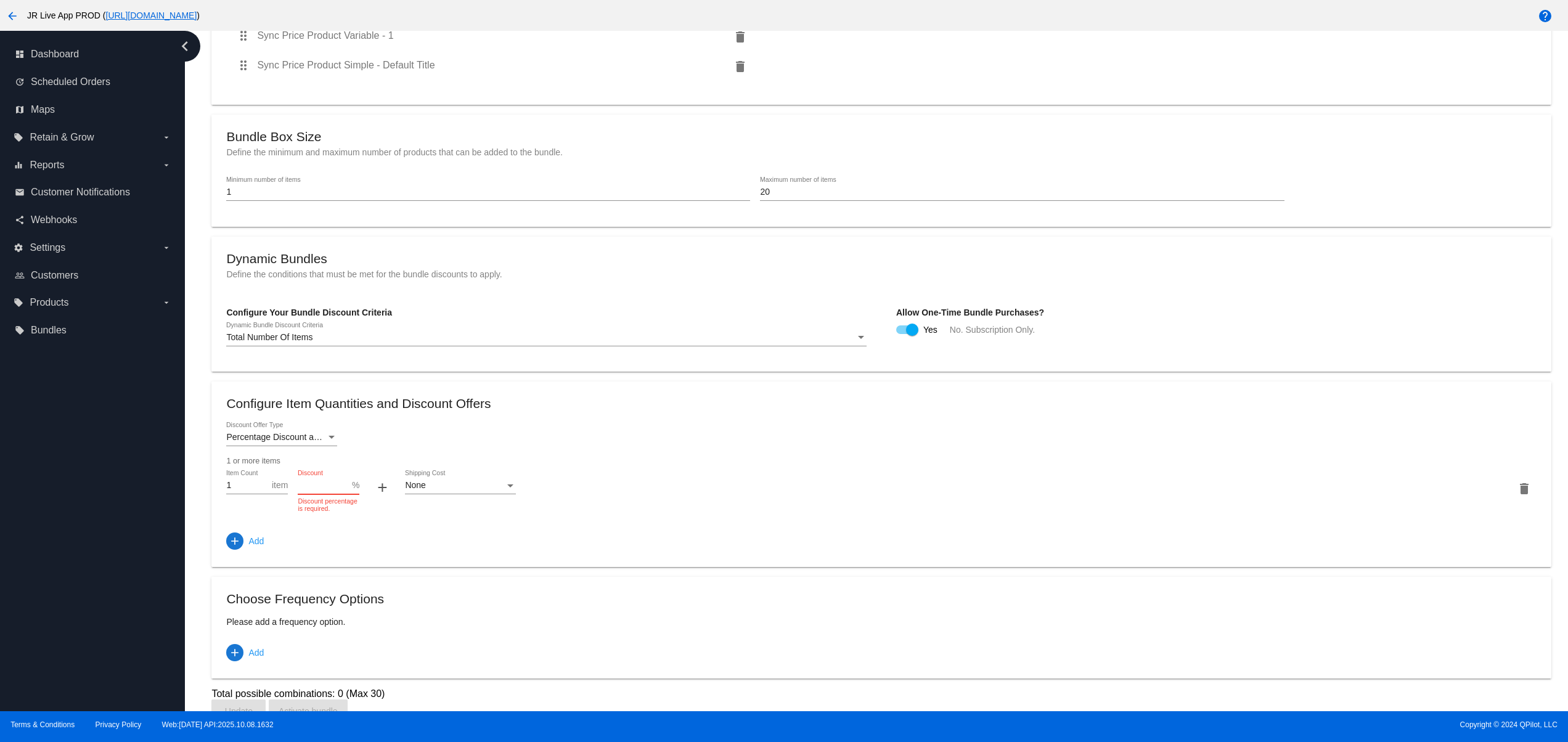
click at [304, 490] on input "Discount" at bounding box center [325, 485] width 54 height 10
type input "0"
click at [435, 541] on div "Percentage Discount and Free Shipping Discount Offer Type 1 or more items 1 Ite…" at bounding box center [881, 487] width 1310 height 130
click at [247, 552] on span "add Add" at bounding box center [245, 541] width 38 height 22
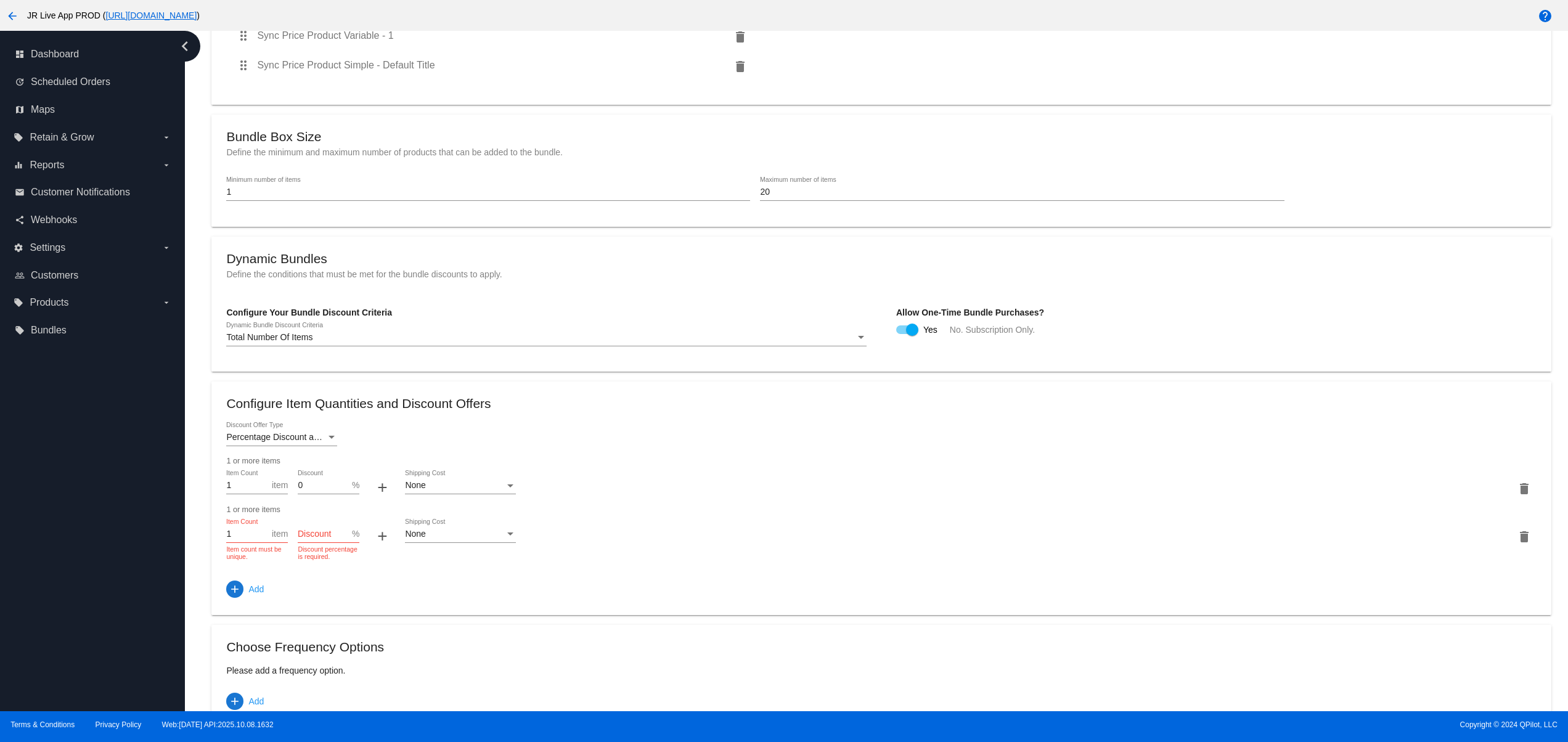
click at [242, 539] on input "1" at bounding box center [248, 534] width 46 height 10
drag, startPoint x: 242, startPoint y: 553, endPoint x: 202, endPoint y: 560, distance: 40.6
click at [202, 560] on form "arrow_back Configure Bundle ID: 99 Bundle Items Select what products can be add…" at bounding box center [881, 290] width 1359 height 982
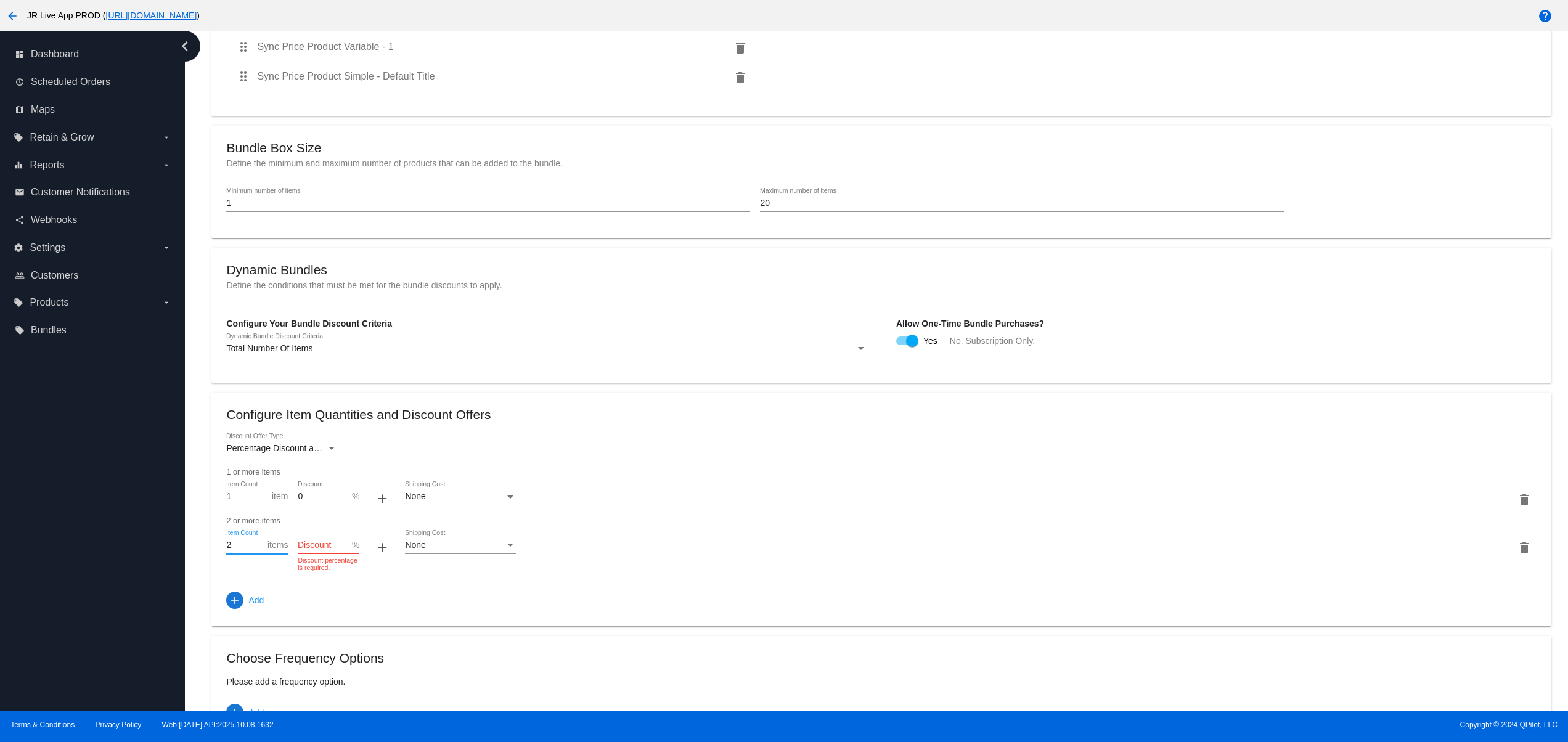
scroll to position [352, 0]
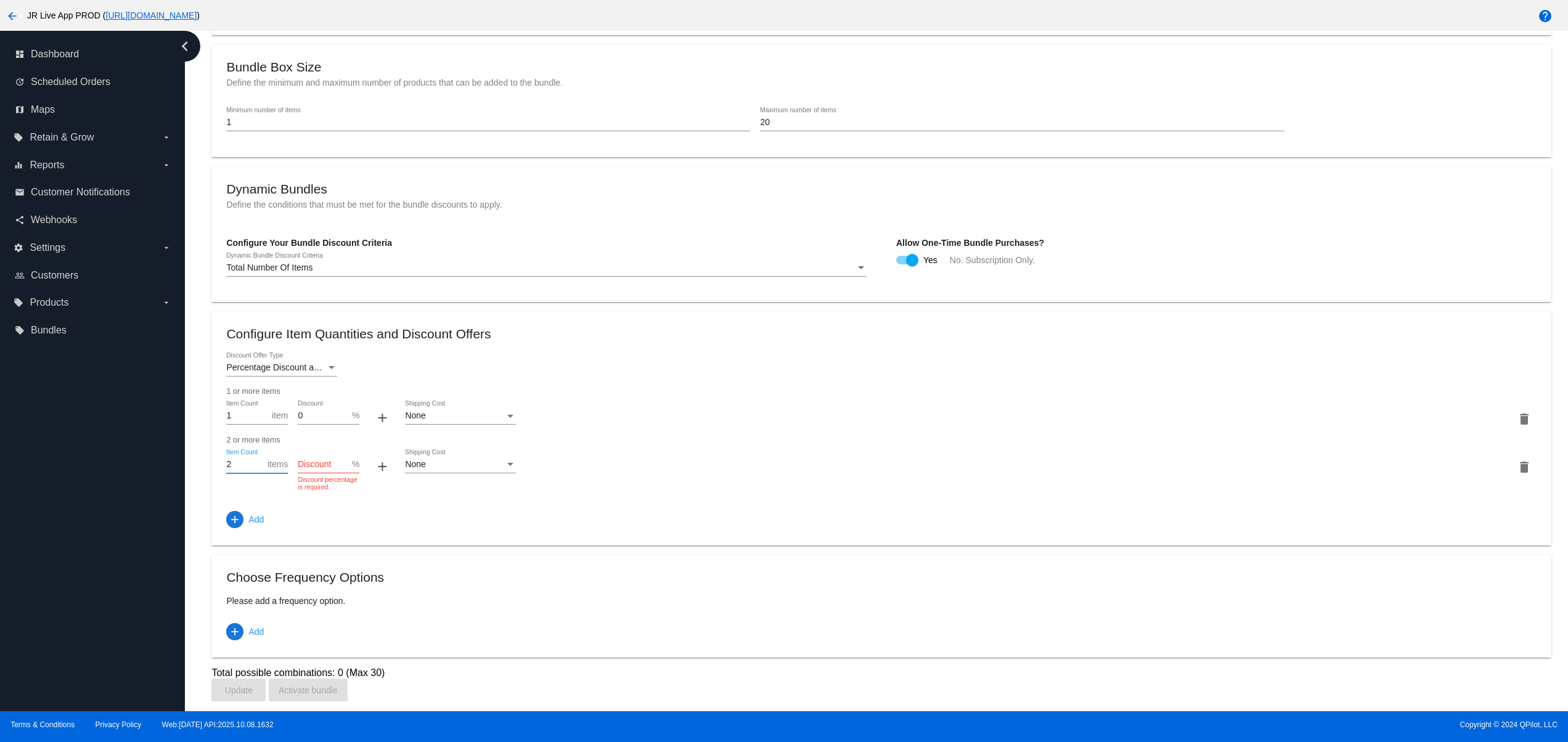
type input "2"
click at [314, 460] on input "Discount" at bounding box center [325, 464] width 54 height 10
type input "10"
click at [250, 525] on span "Add" at bounding box center [255, 519] width 15 height 22
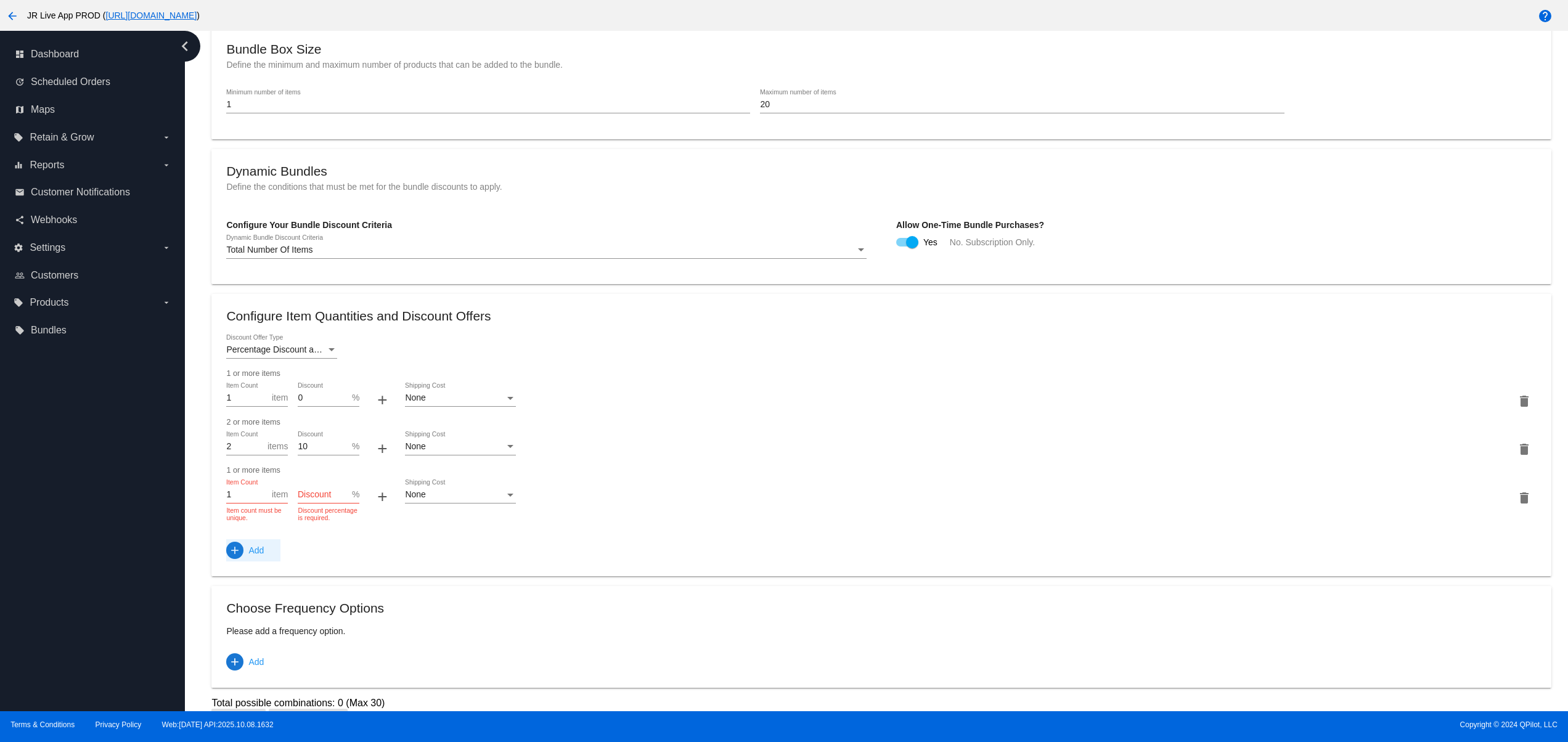
drag, startPoint x: 230, startPoint y: 503, endPoint x: 243, endPoint y: 515, distance: 17.7
click at [232, 503] on div "1 Item Count" at bounding box center [248, 491] width 46 height 24
click at [243, 504] on div "1 Item Count" at bounding box center [248, 491] width 46 height 24
drag, startPoint x: 242, startPoint y: 508, endPoint x: 196, endPoint y: 508, distance: 46.0
click at [196, 508] on div "Dashboard Bundles arrow_back Configure Bundle ID: 99 Bundle Items Select what p…" at bounding box center [882, 210] width 1373 height 1061
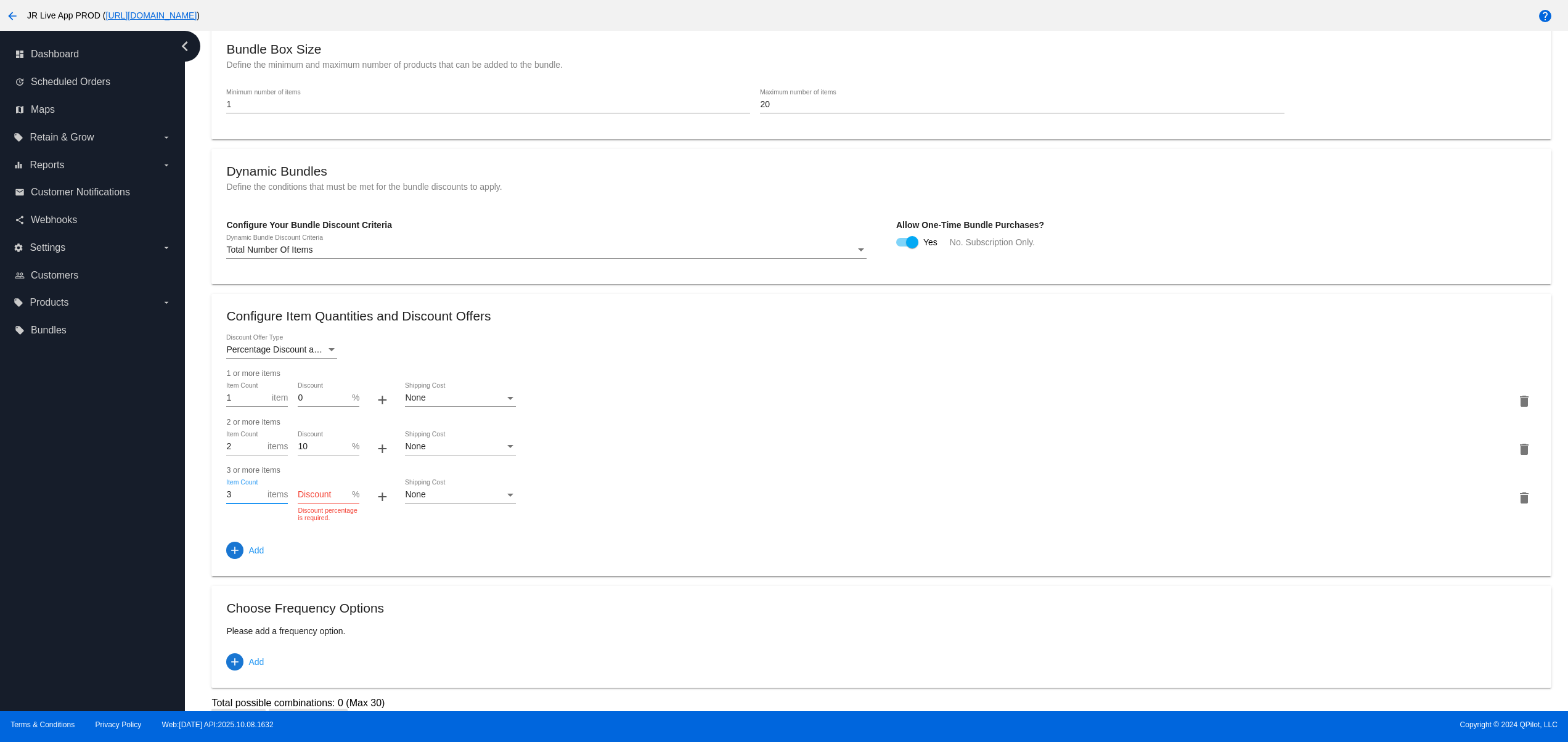
type input "3"
click at [312, 500] on input "Discount" at bounding box center [325, 495] width 54 height 10
type input "15"
click at [260, 561] on span "Add" at bounding box center [255, 550] width 15 height 22
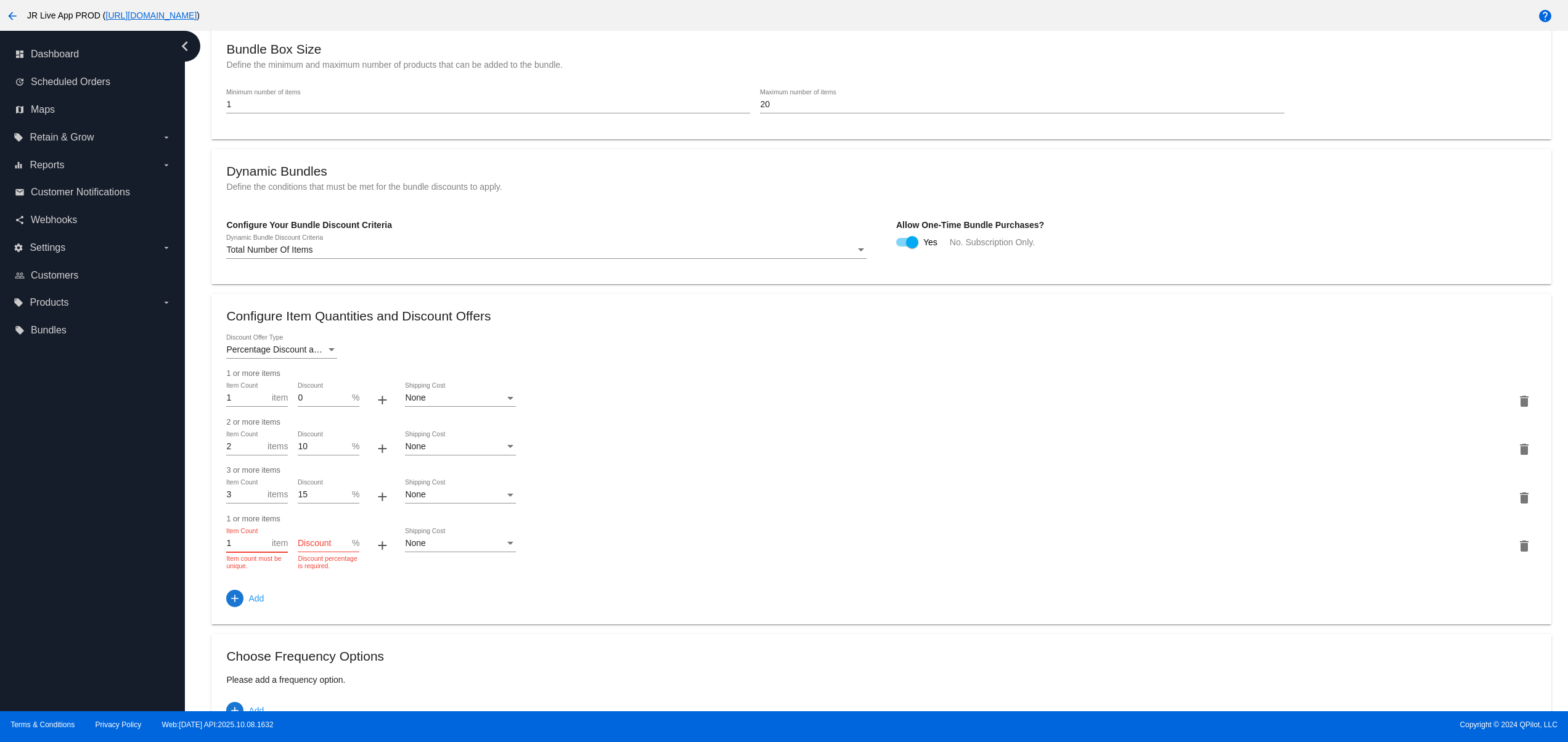
click at [240, 549] on input "1" at bounding box center [248, 543] width 46 height 10
drag, startPoint x: 240, startPoint y: 563, endPoint x: 181, endPoint y: 563, distance: 59.0
click at [181, 563] on div "dashboard Dashboard update Scheduled Orders map Maps local_offer Retain & Grow …" at bounding box center [784, 371] width 1568 height 680
type input "4"
click at [321, 547] on div "Discount" at bounding box center [325, 540] width 54 height 24
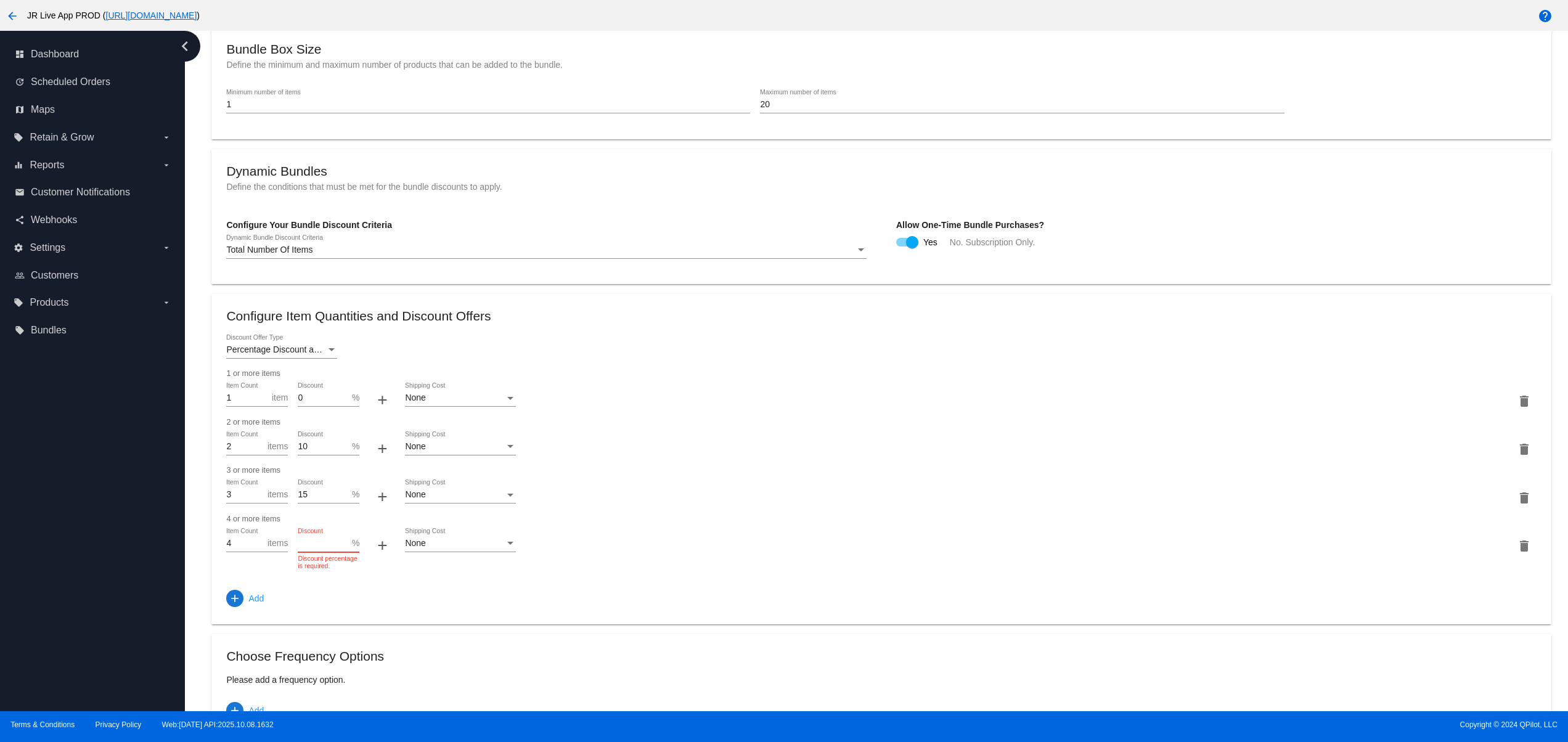
click at [321, 549] on div "Discount" at bounding box center [325, 540] width 54 height 24
click at [321, 552] on div "Discount" at bounding box center [325, 540] width 54 height 24
type input "20"
click at [496, 585] on div "Percentage Discount and Free Shipping Discount Offer Type 1 or more items 1 Ite…" at bounding box center [881, 472] width 1310 height 275
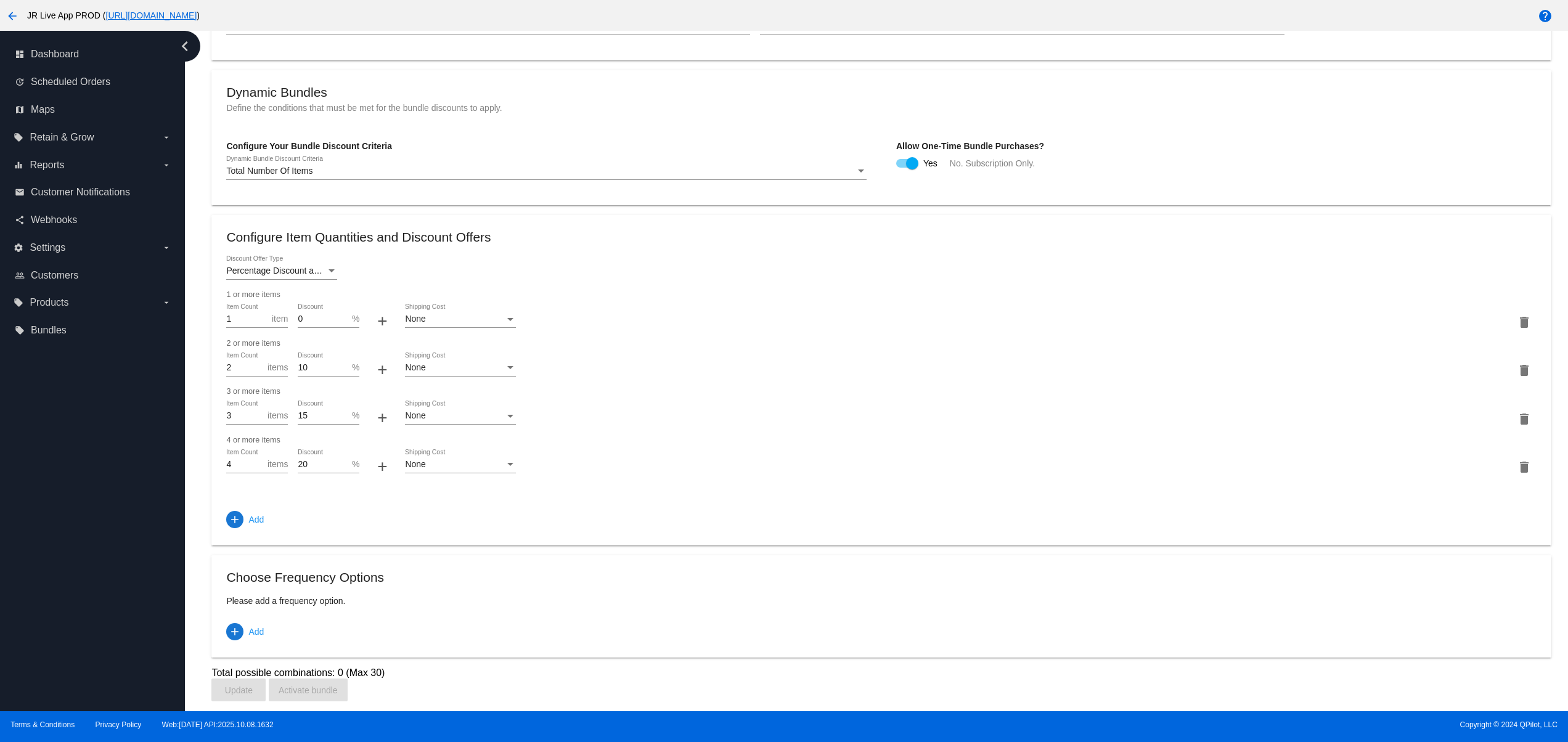
scroll to position [449, 0]
click at [257, 635] on span "Add" at bounding box center [255, 631] width 15 height 22
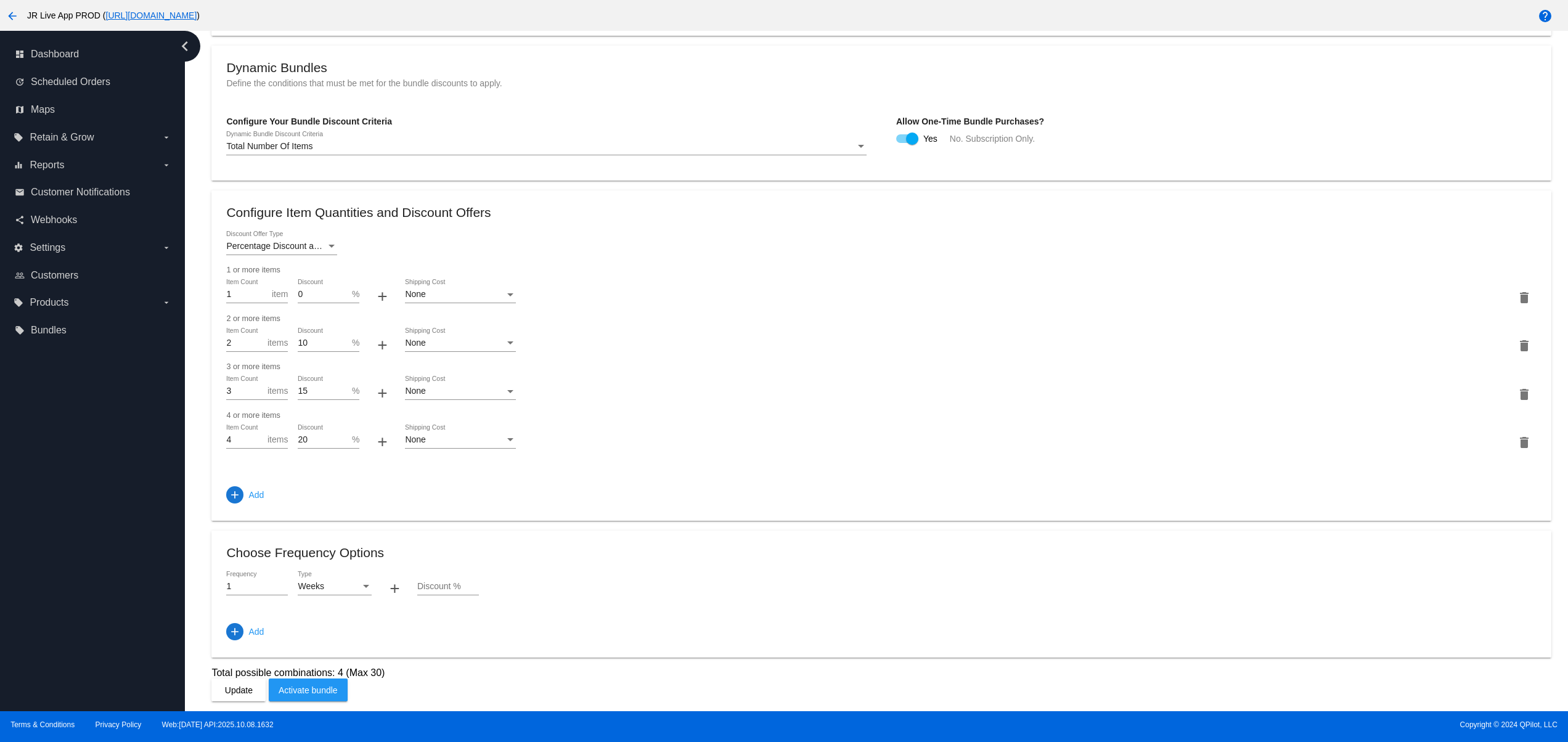
scroll to position [474, 0]
click at [437, 592] on div "Discount %" at bounding box center [448, 583] width 62 height 24
click at [430, 582] on input "Discount %" at bounding box center [448, 586] width 62 height 10
type input "0"
click at [265, 643] on mat-card "Choose Frequency Options 1 Frequency Weeks Type + 0 Discount % add Add" at bounding box center [881, 594] width 1340 height 127
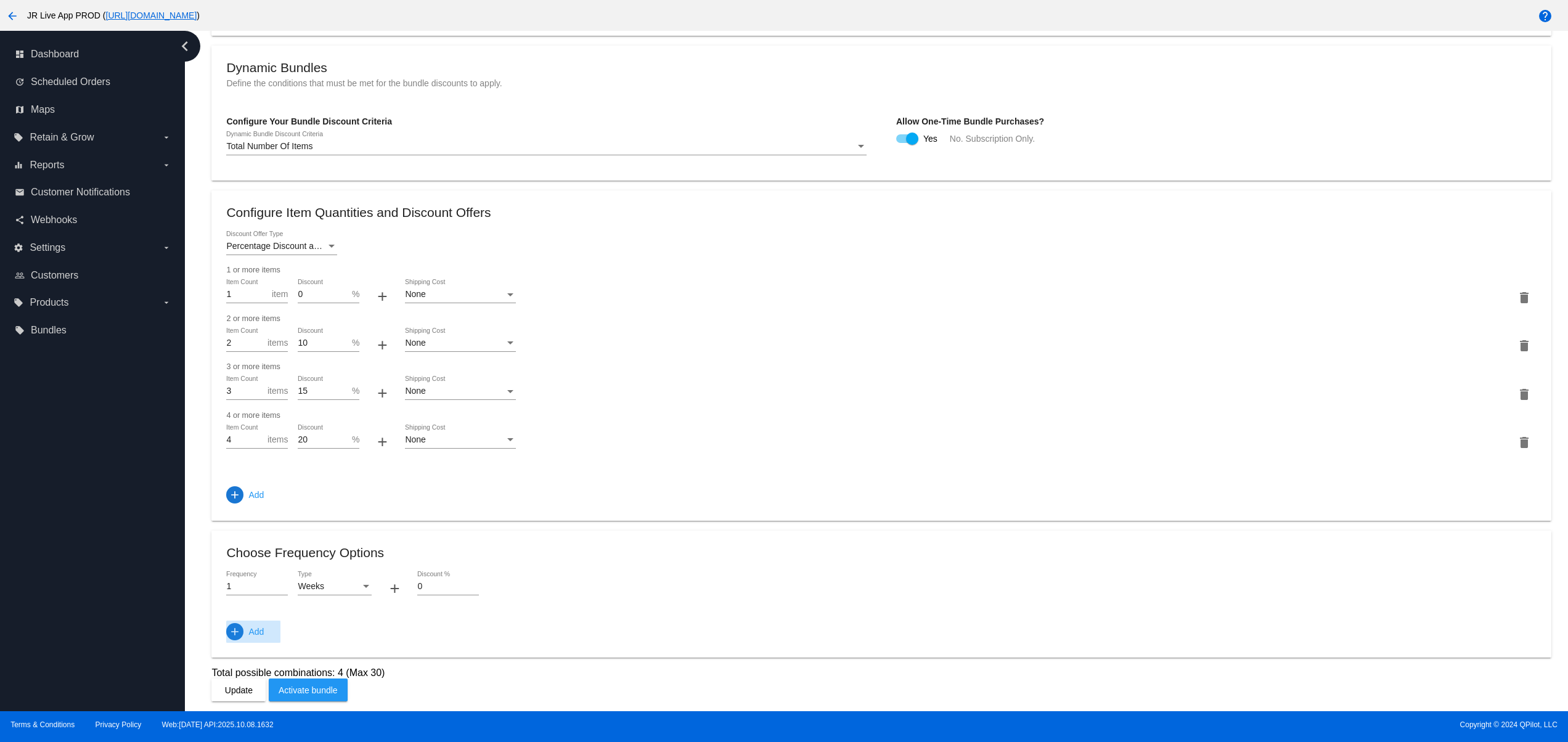
click at [255, 635] on span "Add" at bounding box center [255, 631] width 15 height 22
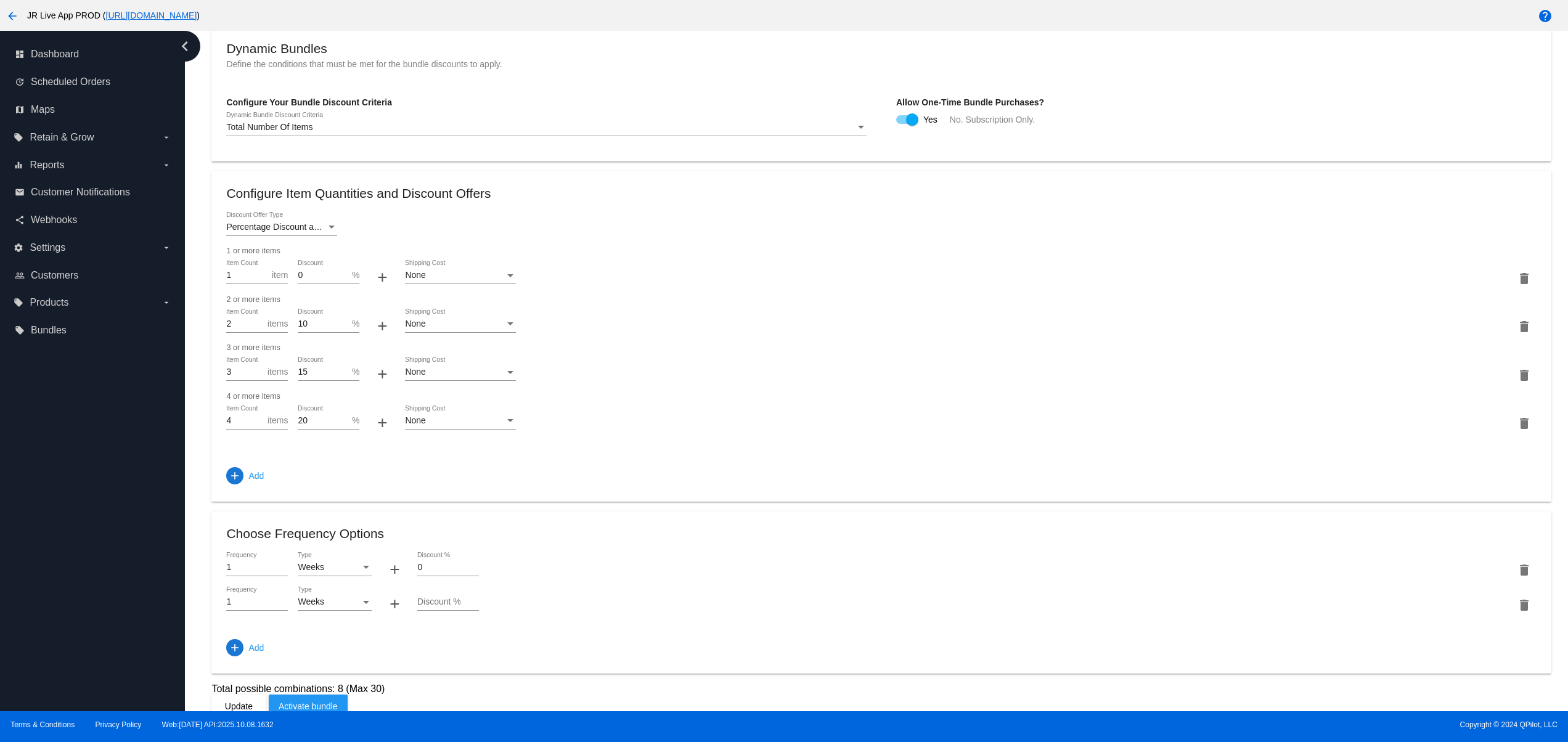
click at [322, 611] on div "Weeks Type" at bounding box center [335, 598] width 74 height 24
click at [329, 676] on span "Days" at bounding box center [335, 672] width 74 height 26
click at [430, 611] on div "Discount %" at bounding box center [448, 598] width 62 height 24
click at [427, 607] on input "Discount %" at bounding box center [448, 602] width 62 height 10
type input "30"
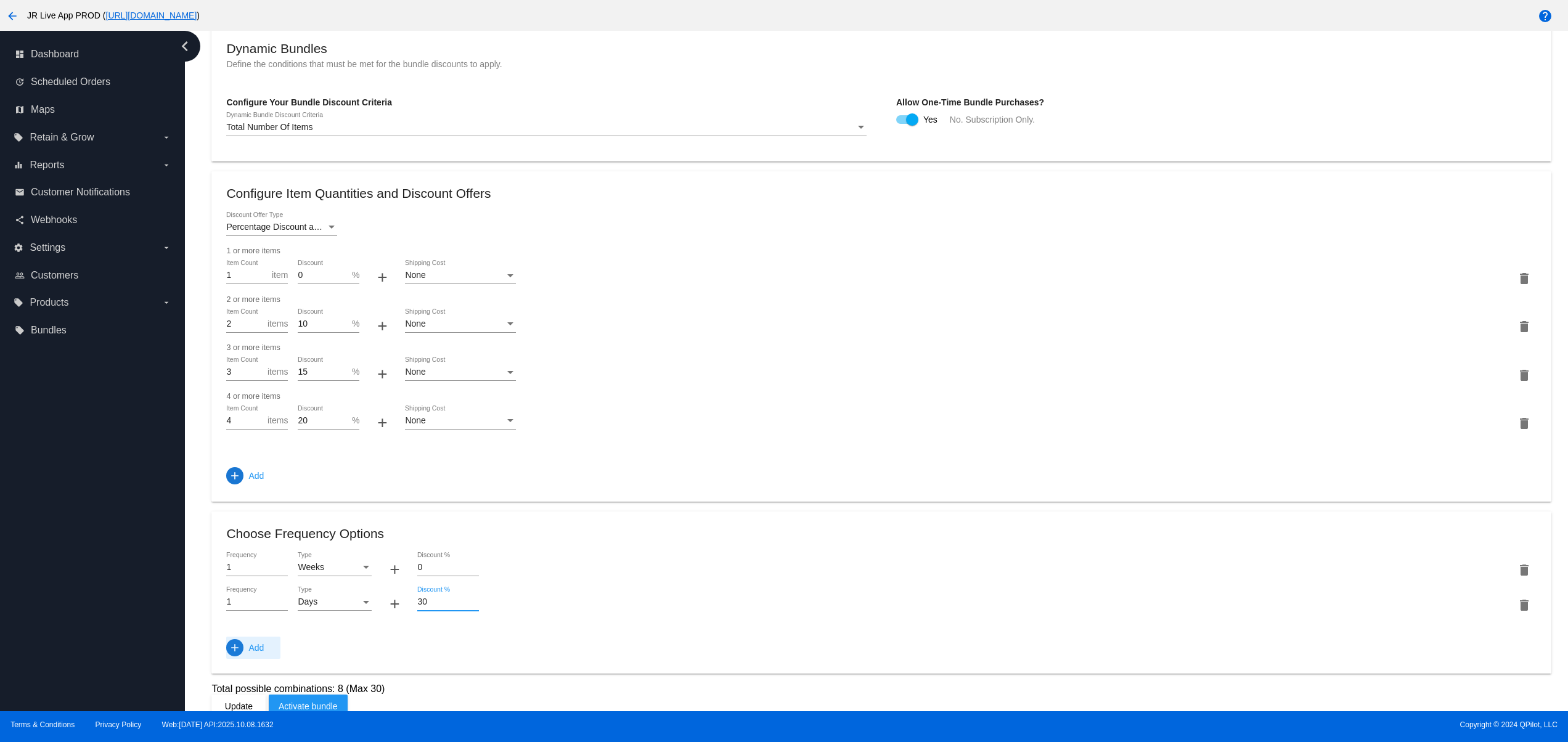
click at [236, 654] on mat-icon "add" at bounding box center [235, 648] width 13 height 13
click at [319, 646] on div "Weeks Type" at bounding box center [335, 633] width 74 height 24
click at [322, 683] on span "Months" at bounding box center [335, 681] width 74 height 26
click at [467, 642] on input "Discount %" at bounding box center [448, 637] width 62 height 10
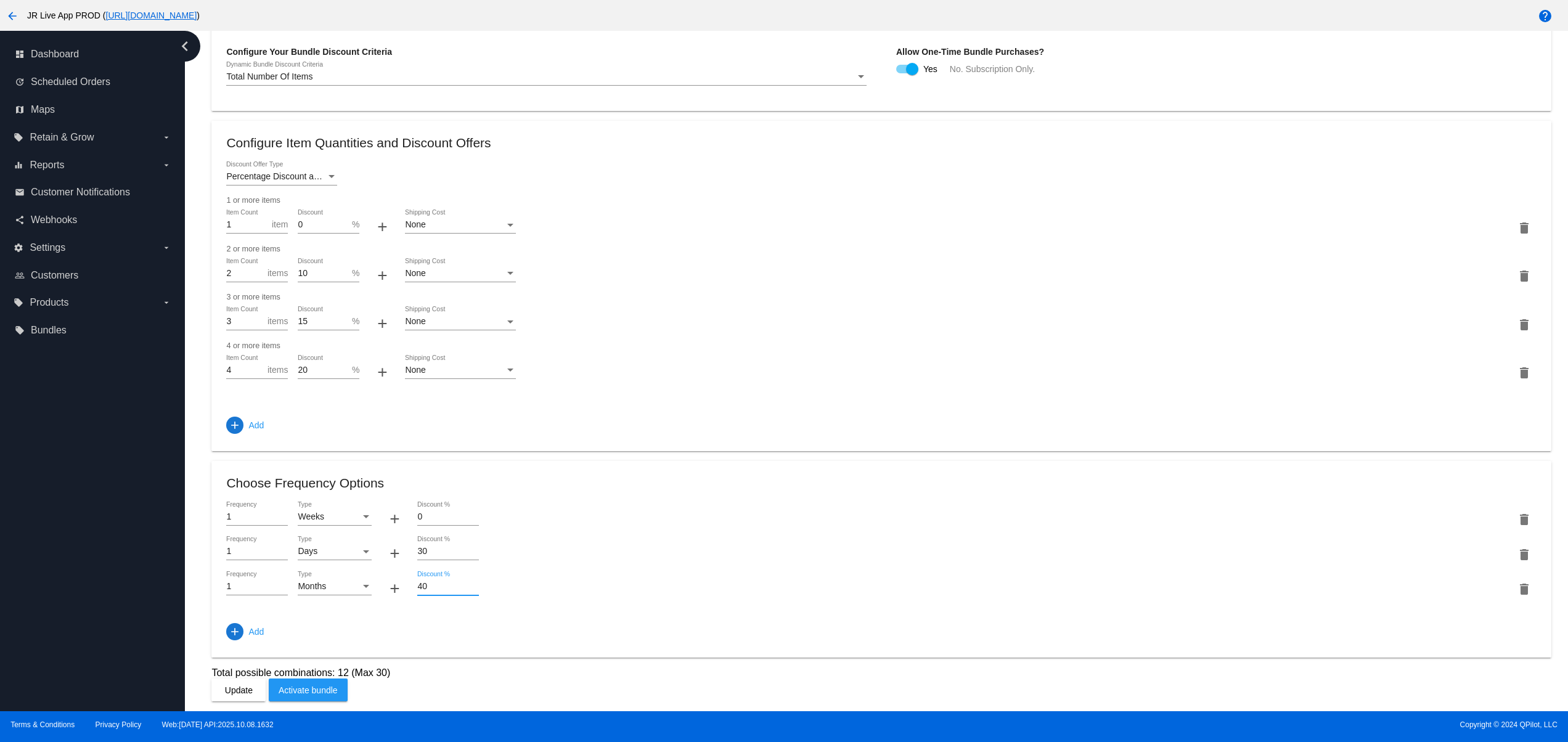
scroll to position [543, 0]
type input "40"
click at [314, 693] on span "Activate bundle" at bounding box center [309, 690] width 59 height 10
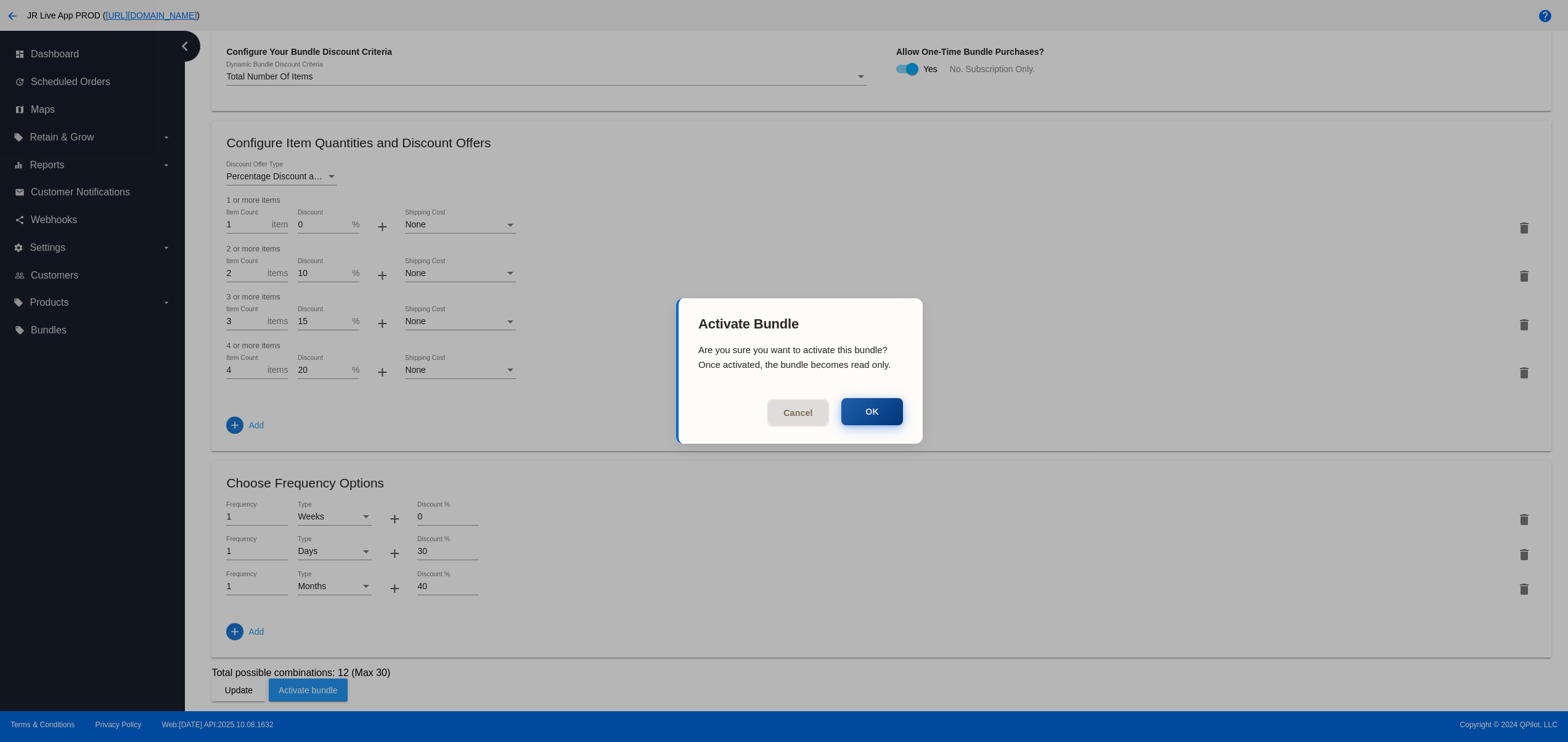
click at [855, 420] on button "OK" at bounding box center [872, 412] width 62 height 27
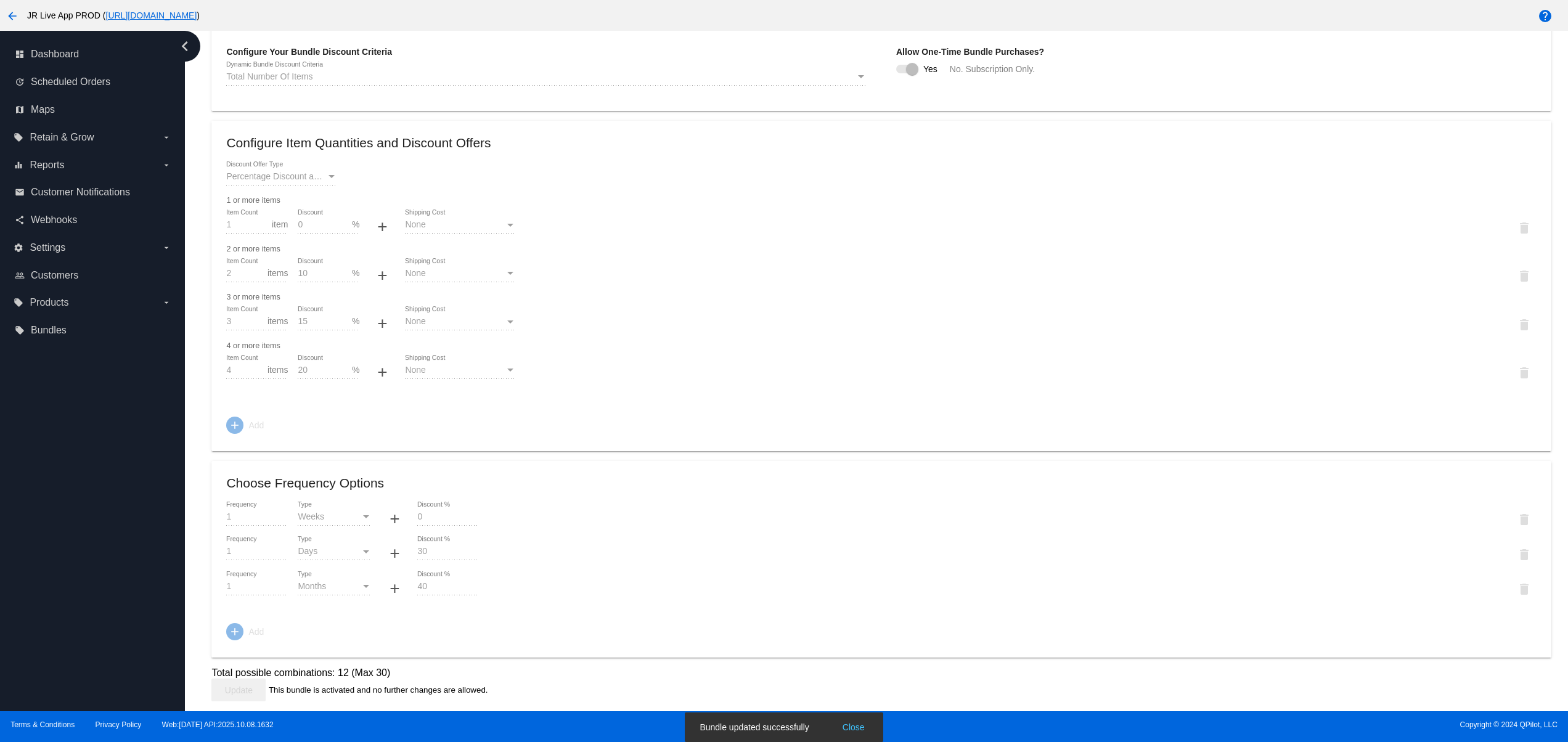
click at [864, 730] on button "Close" at bounding box center [853, 728] width 30 height 13
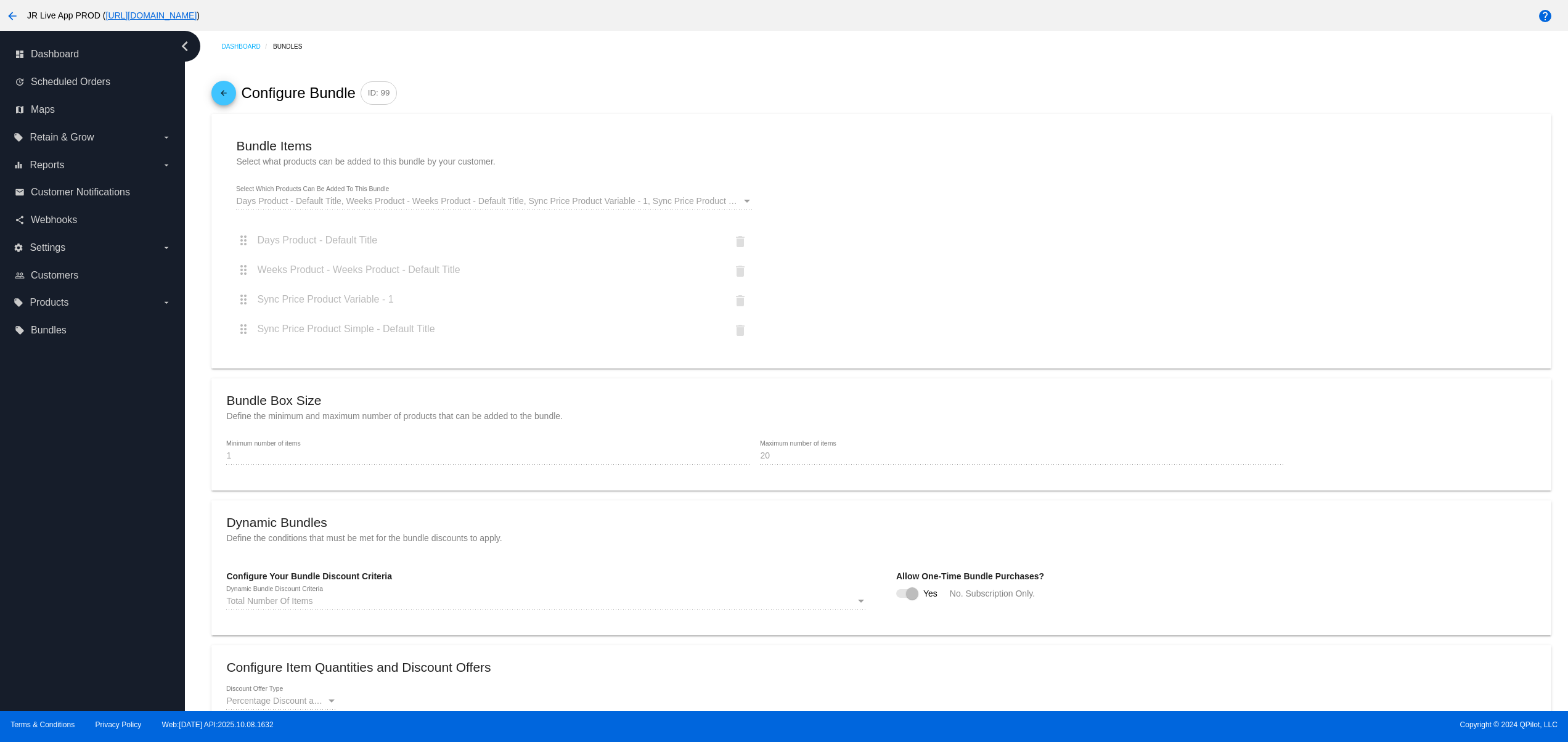
click at [220, 89] on span "arrow_back" at bounding box center [223, 96] width 14 height 31
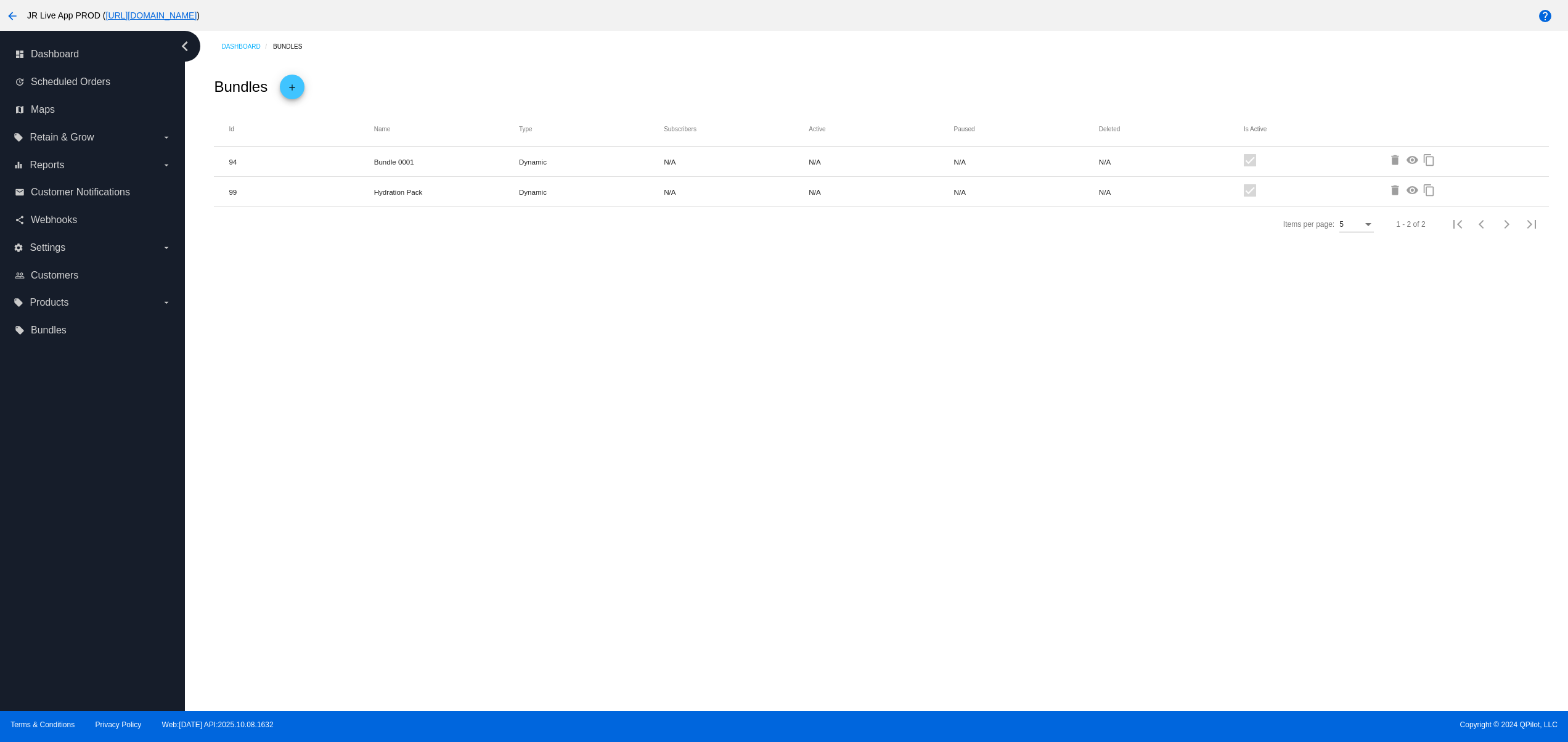
drag, startPoint x: 327, startPoint y: 202, endPoint x: 514, endPoint y: 247, distance: 192.3
click at [479, 195] on mat-row "99 Hydration Pack Dynamic N/A N/A N/A N/A delete visibility content_copy" at bounding box center [881, 192] width 1334 height 31
click at [514, 328] on div "Dashboard Bundles Bundles add Id Name Type Subscribers Active Paused Deleted Is…" at bounding box center [876, 371] width 1383 height 680
drag, startPoint x: 596, startPoint y: 187, endPoint x: 1331, endPoint y: 187, distance: 735.0
click at [1331, 187] on mat-row "99 Hydration Pack Dynamic N/A N/A N/A N/A delete visibility content_copy" at bounding box center [881, 192] width 1334 height 31
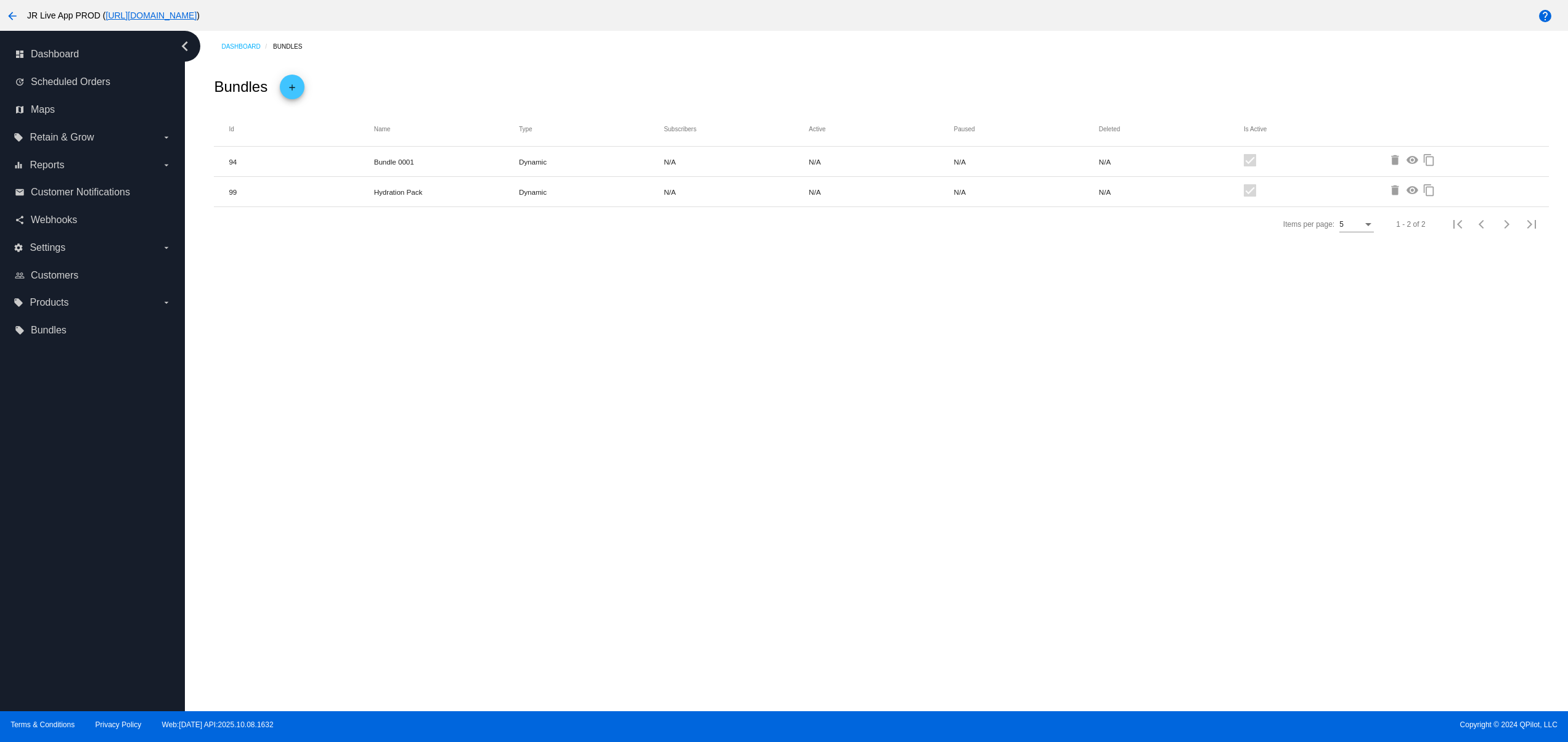
click at [1108, 378] on div "Dashboard Bundles Bundles add Id Name Type Subscribers Active Paused Deleted Is…" at bounding box center [876, 371] width 1383 height 680
click at [1512, 457] on div "Dashboard Bundles Bundles add Id Name Type Subscribers Active Paused Deleted Is…" at bounding box center [876, 371] width 1383 height 680
drag, startPoint x: 347, startPoint y: 195, endPoint x: 569, endPoint y: 202, distance: 222.1
click at [540, 195] on mat-row "99 Hydration Pack Dynamic N/A N/A N/A N/A delete visibility content_copy" at bounding box center [881, 192] width 1334 height 31
click at [641, 323] on div "Dashboard Bundles Bundles add Id Name Type Subscribers Active Paused Deleted Is…" at bounding box center [876, 371] width 1383 height 680
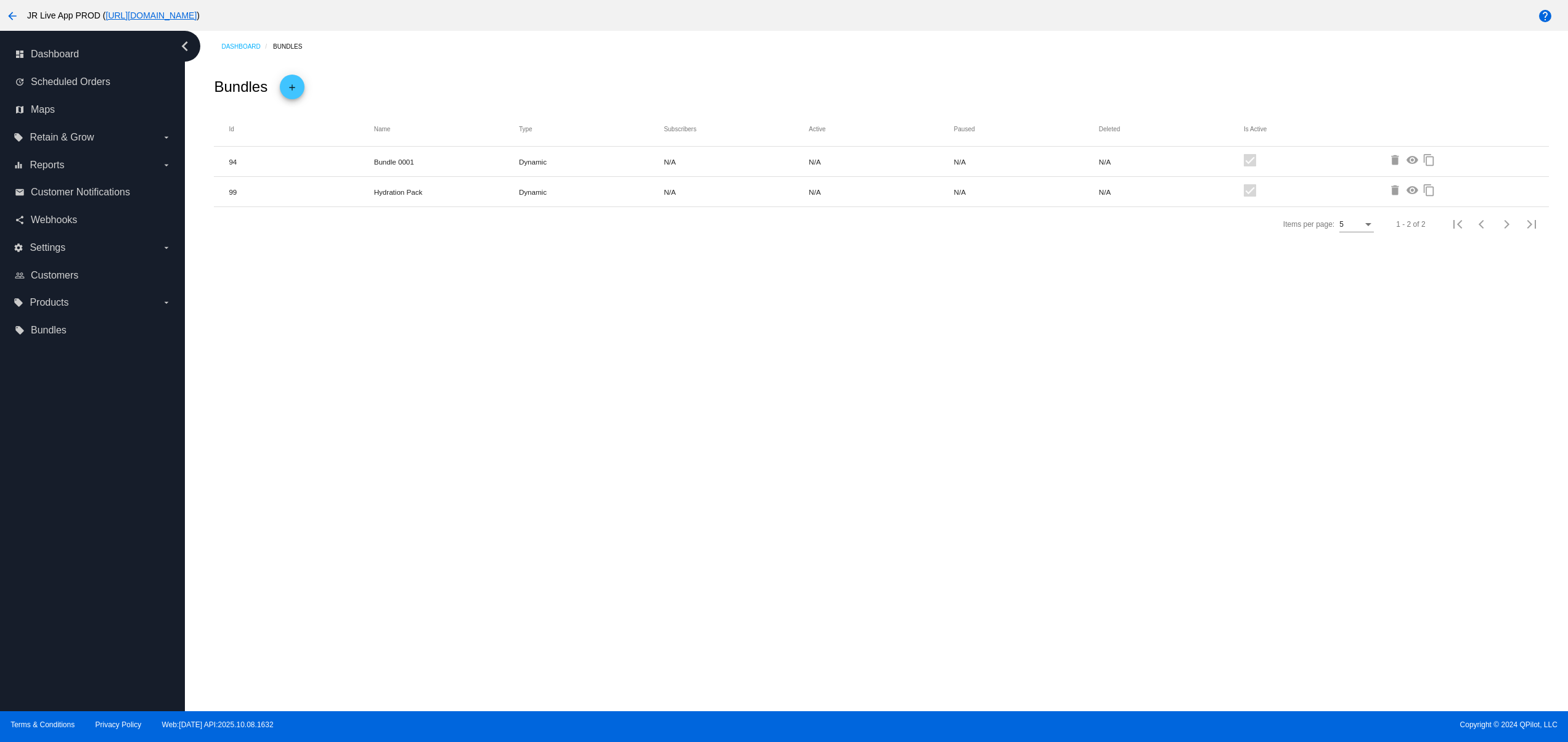
click at [1522, 494] on div "Dashboard Bundles Bundles add Id Name Type Subscribers Active Paused Deleted Is…" at bounding box center [876, 371] width 1383 height 680
click at [1490, 410] on div "Dashboard Bundles Bundles add Id Name Type Subscribers Active Paused Deleted Is…" at bounding box center [876, 371] width 1383 height 680
drag, startPoint x: 437, startPoint y: 151, endPoint x: 695, endPoint y: 247, distance: 275.3
click at [531, 151] on mat-row "94 Bundle 0001 Dynamic N/A N/A N/A N/A delete visibility content_copy" at bounding box center [881, 162] width 1334 height 31
click at [748, 389] on div "Dashboard Bundles Bundles add Id Name Type Subscribers Active Paused Deleted Is…" at bounding box center [876, 371] width 1383 height 680
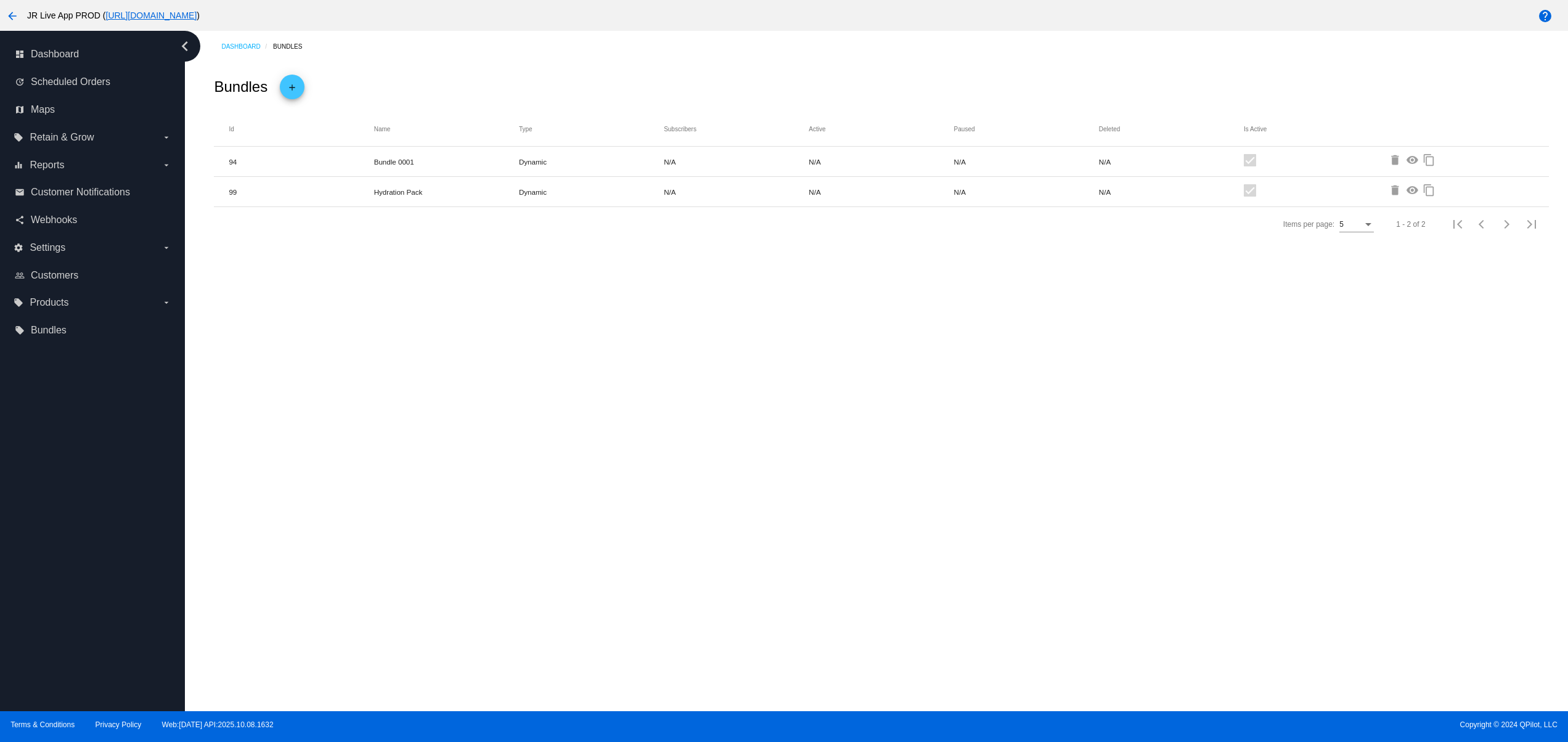
drag, startPoint x: 1032, startPoint y: 201, endPoint x: 1160, endPoint y: 219, distance: 129.3
click at [1107, 203] on mat-row "99 Hydration Pack Dynamic N/A N/A N/A N/A delete visibility content_copy" at bounding box center [881, 192] width 1334 height 31
click at [1198, 361] on div "Dashboard Bundles Bundles add Id Name Type Subscribers Active Paused Deleted Is…" at bounding box center [876, 371] width 1383 height 680
click at [1409, 192] on mat-icon "visibility" at bounding box center [1413, 192] width 14 height 14
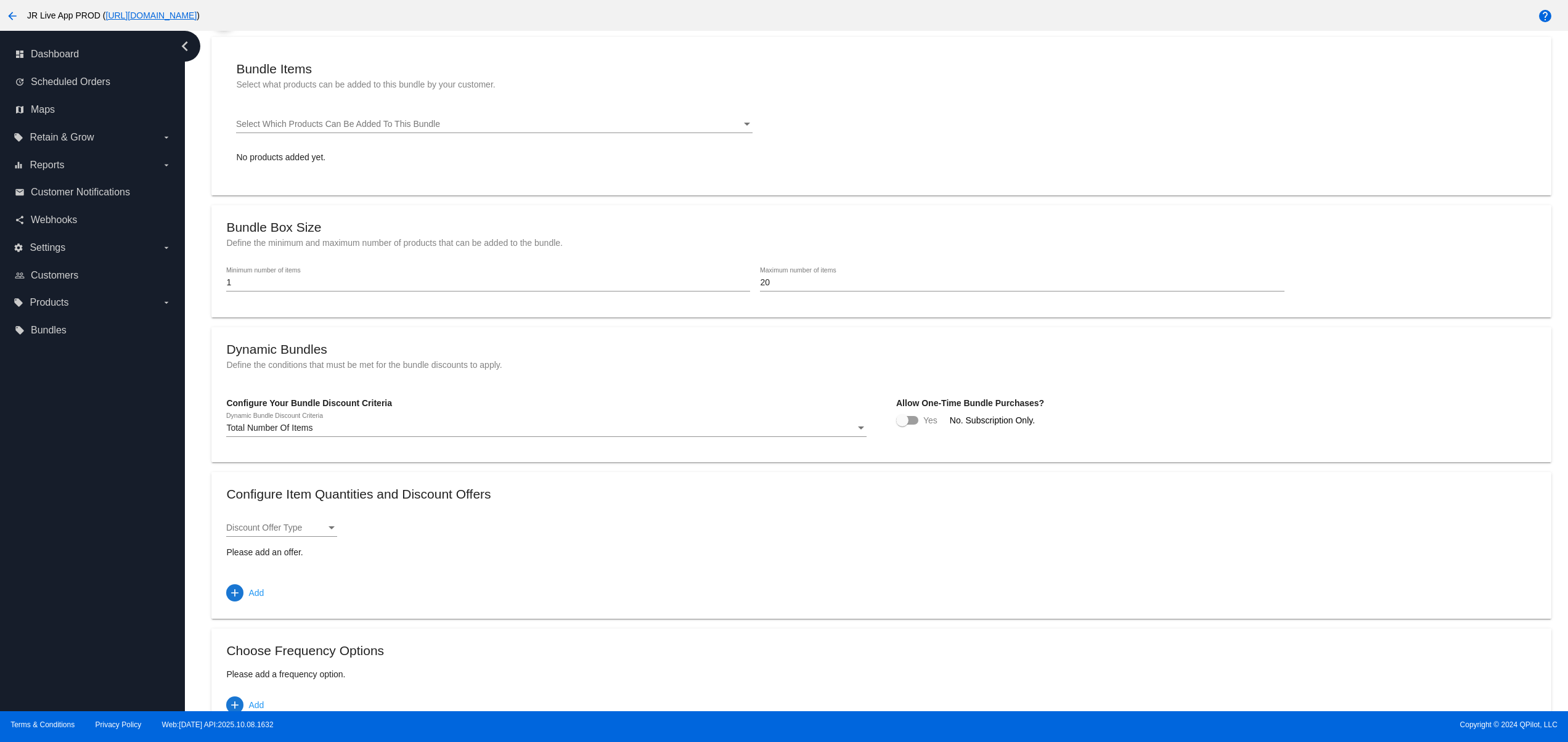
checkbox input "true"
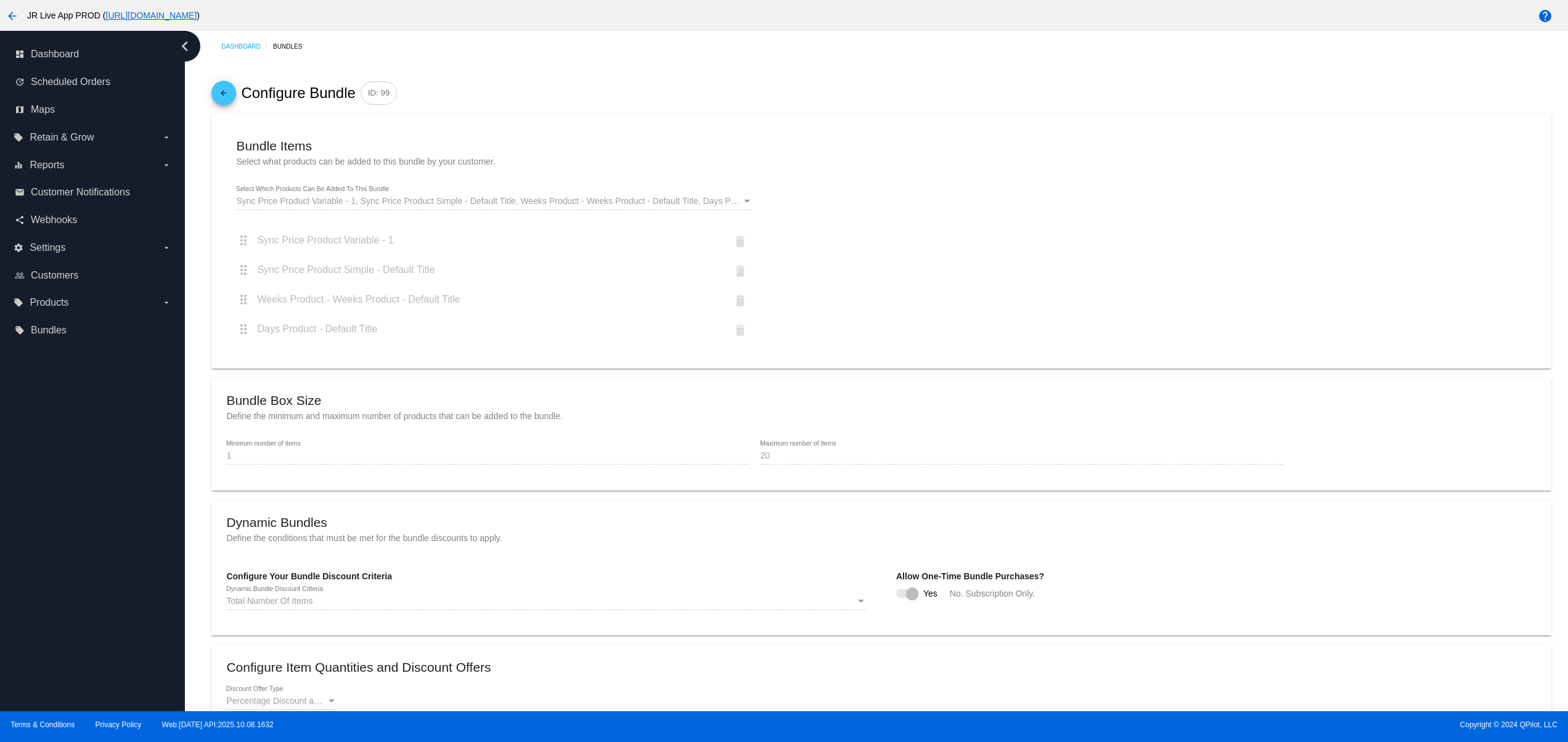
drag, startPoint x: 889, startPoint y: 585, endPoint x: 1093, endPoint y: 585, distance: 204.0
click at [1063, 581] on p "Allow One-Time Bundle Purchases?" at bounding box center [1216, 576] width 641 height 10
click at [1142, 581] on p "Allow One-Time Bundle Purchases?" at bounding box center [1216, 576] width 641 height 10
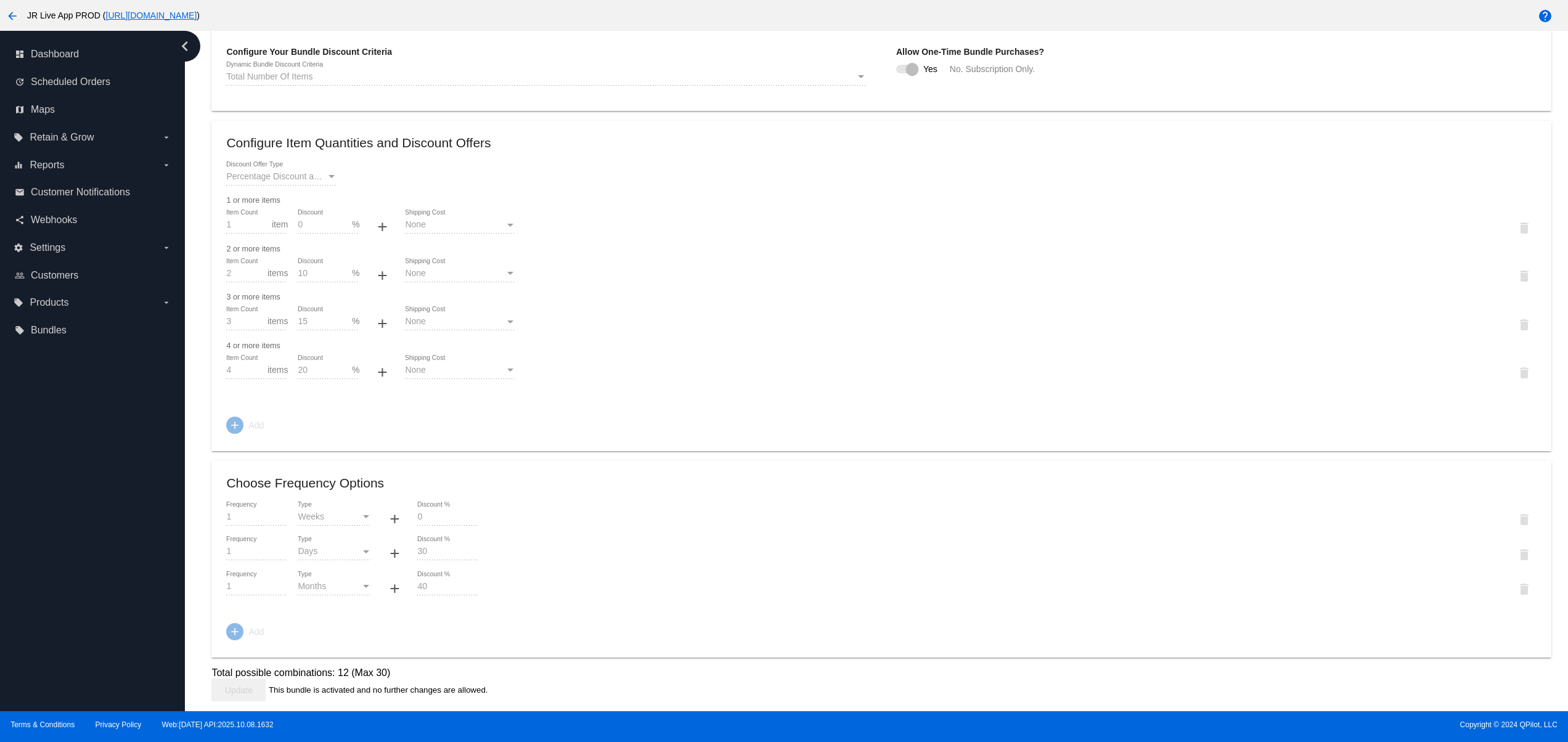
scroll to position [543, 0]
drag, startPoint x: 285, startPoint y: 673, endPoint x: 454, endPoint y: 668, distance: 169.1
click at [449, 668] on div "Total possible combinations: 12 (Max 30)" at bounding box center [881, 673] width 1340 height 11
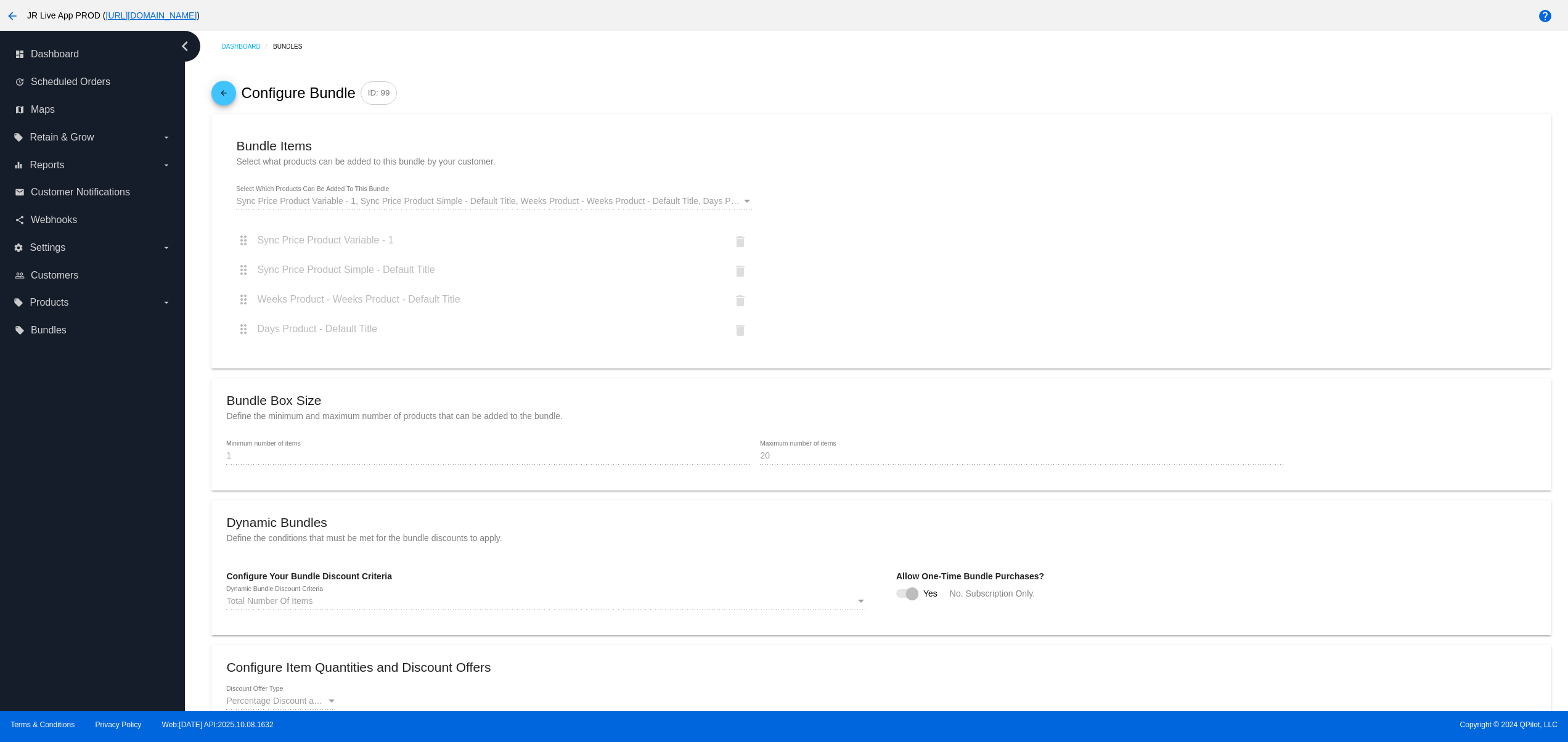
click at [218, 96] on mat-icon "arrow_back" at bounding box center [223, 95] width 14 height 21
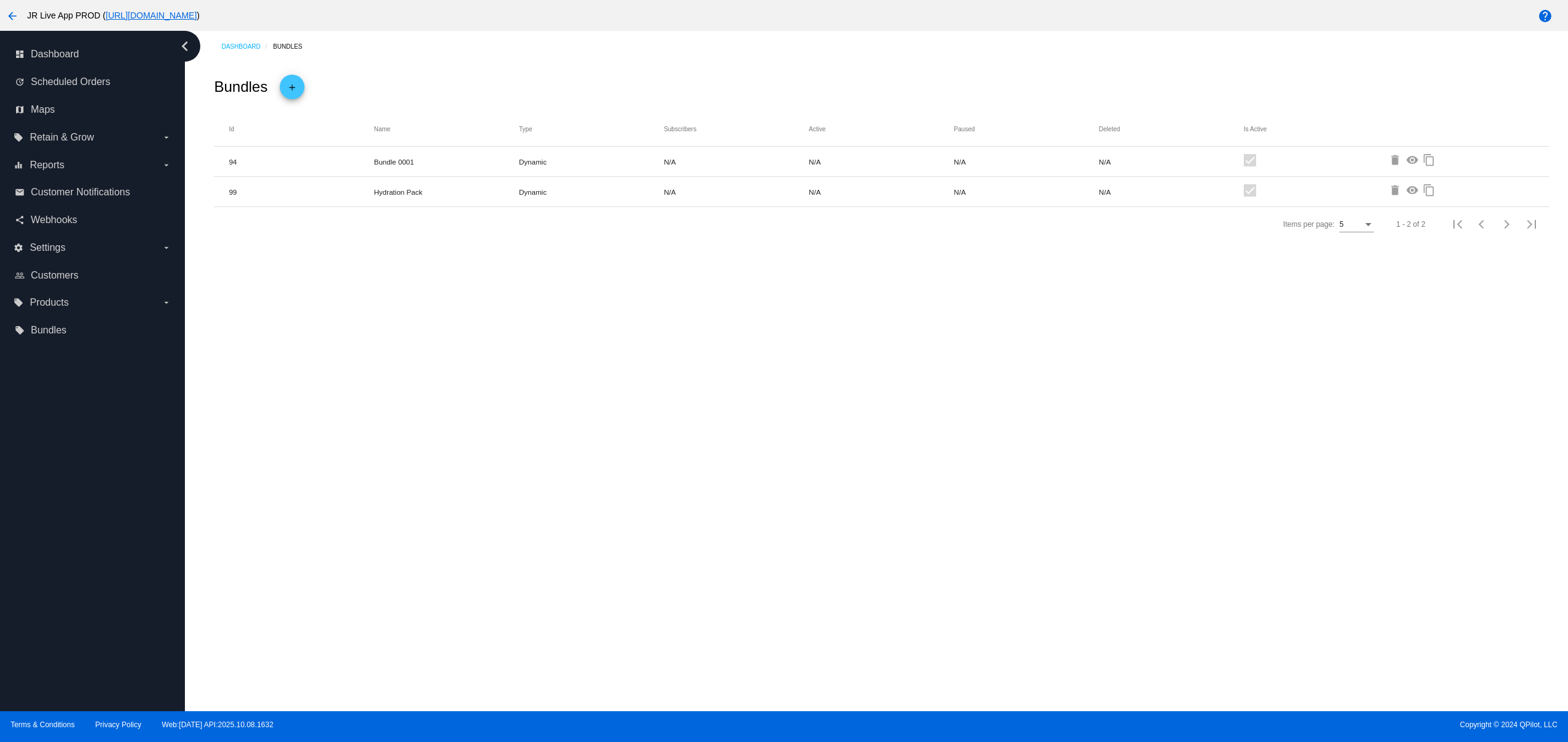
click at [772, 198] on div "Id Name Type Subscribers Active Paused Deleted Is Active 94 Bundle 0001 Dynamic…" at bounding box center [881, 176] width 1334 height 130
click at [1098, 385] on div "Dashboard Bundles Bundles add Id Name Type Subscribers Active Paused Deleted Is…" at bounding box center [876, 371] width 1383 height 680
click at [67, 297] on span "Products" at bounding box center [49, 302] width 39 height 11
click at [0, 0] on input "local_offer Products arrow_drop_down" at bounding box center [0, 0] width 0 height 0
drag, startPoint x: 442, startPoint y: 204, endPoint x: 576, endPoint y: 212, distance: 134.2
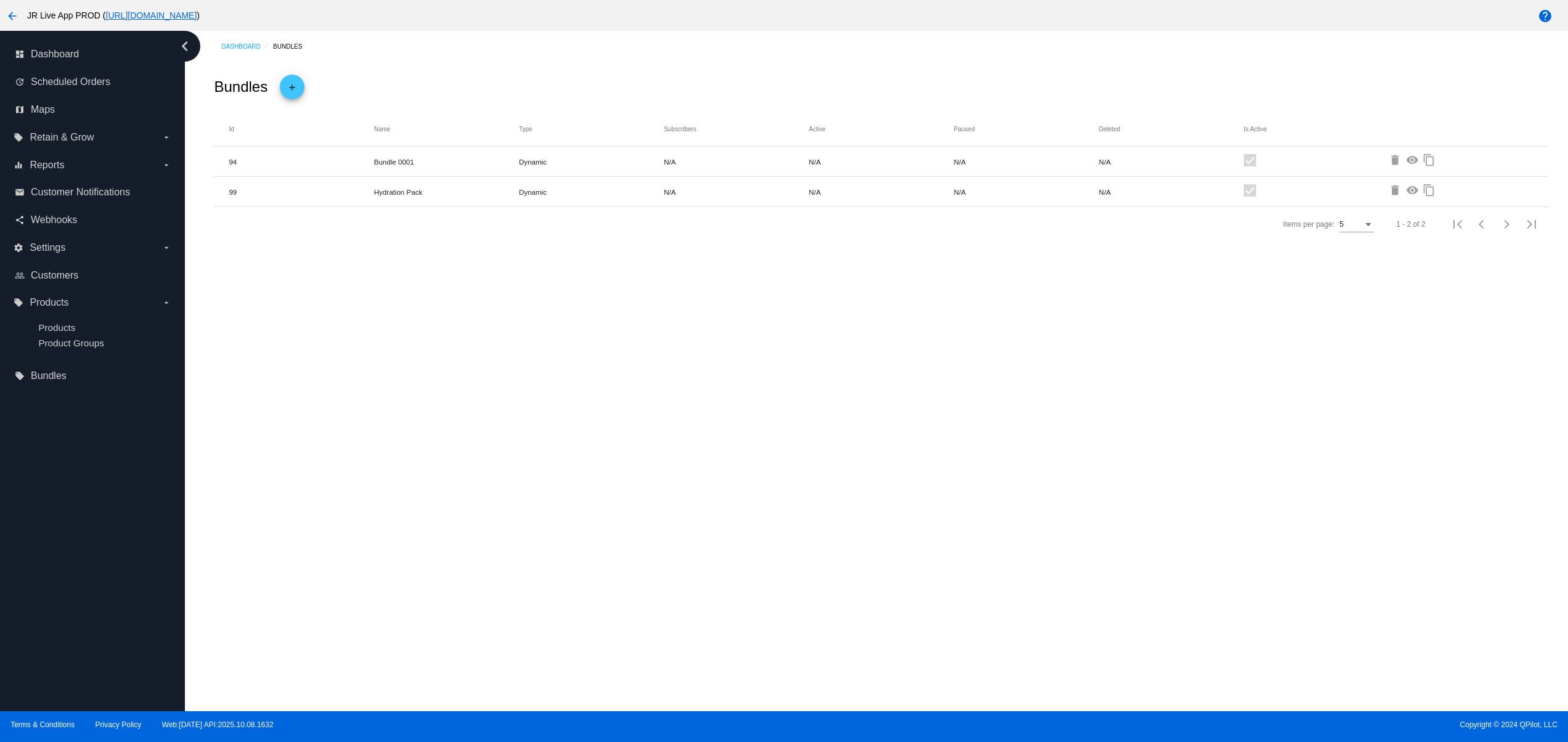
click at [539, 203] on mat-row "99 Hydration Pack Dynamic N/A N/A N/A N/A delete visibility content_copy" at bounding box center [881, 192] width 1334 height 31
drag, startPoint x: 871, startPoint y: 456, endPoint x: 864, endPoint y: 451, distance: 8.6
click at [865, 451] on div "Dashboard Bundles Bundles add Id Name Type Subscribers Active Paused Deleted Is…" at bounding box center [876, 371] width 1383 height 680
click at [647, 345] on div "Dashboard Bundles Bundles add Id Name Type Subscribers Active Paused Deleted Is…" at bounding box center [876, 371] width 1383 height 680
drag, startPoint x: 345, startPoint y: 195, endPoint x: 521, endPoint y: 220, distance: 177.8
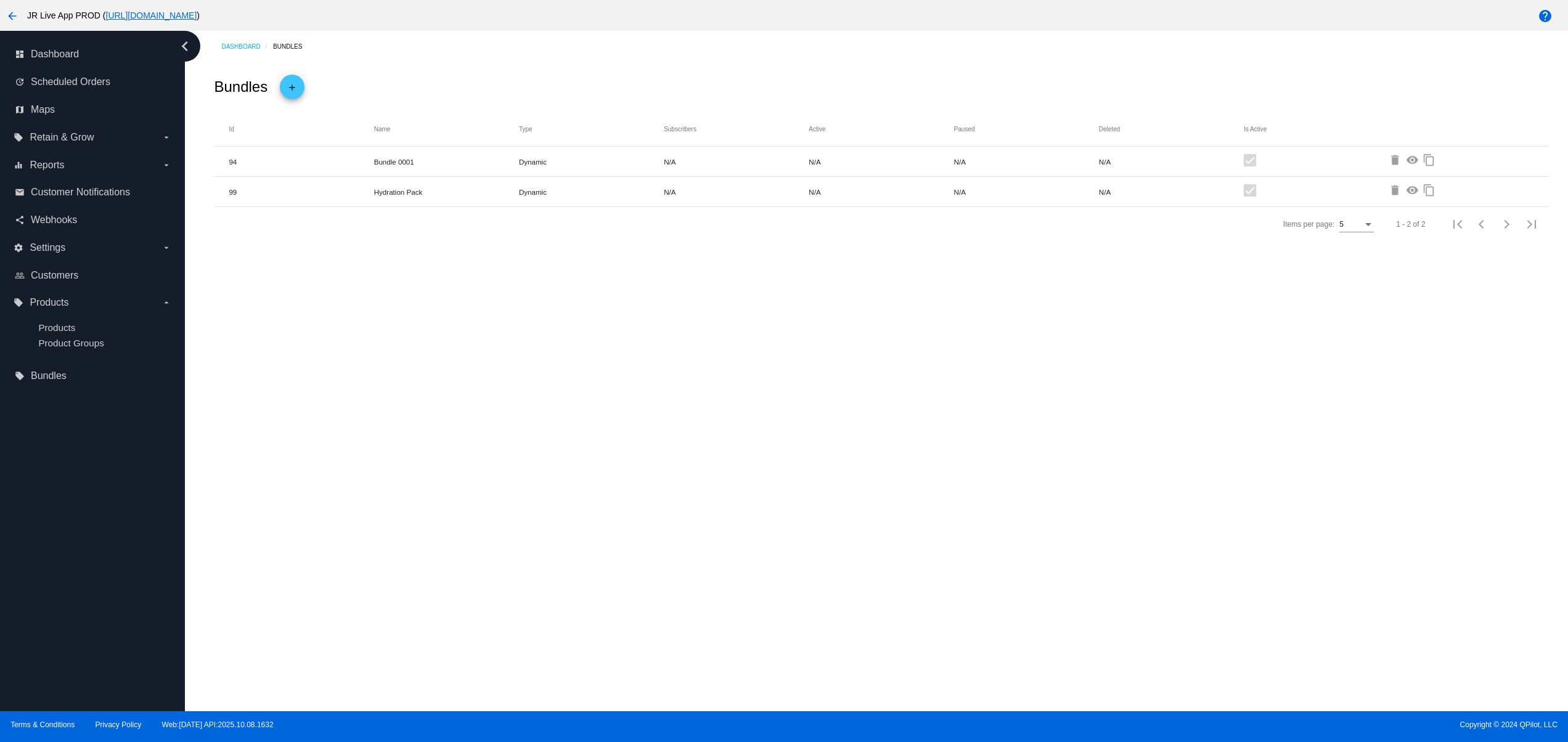
click at [443, 191] on mat-row "99 Hydration Pack Dynamic N/A N/A N/A N/A delete visibility content_copy" at bounding box center [881, 192] width 1334 height 31
click at [662, 467] on div "Dashboard Bundles Bundles add Id Name Type Subscribers Active Paused Deleted Is…" at bounding box center [876, 371] width 1383 height 680
drag, startPoint x: 210, startPoint y: 193, endPoint x: 392, endPoint y: 204, distance: 182.3
click at [349, 193] on div "Bundles add Id Name Type Subscribers Active Paused Deleted Is Active 94 Bundle …" at bounding box center [881, 157] width 1359 height 192
click at [703, 487] on div "Dashboard Bundles Bundles add Id Name Type Subscribers Active Paused Deleted Is…" at bounding box center [876, 371] width 1383 height 680
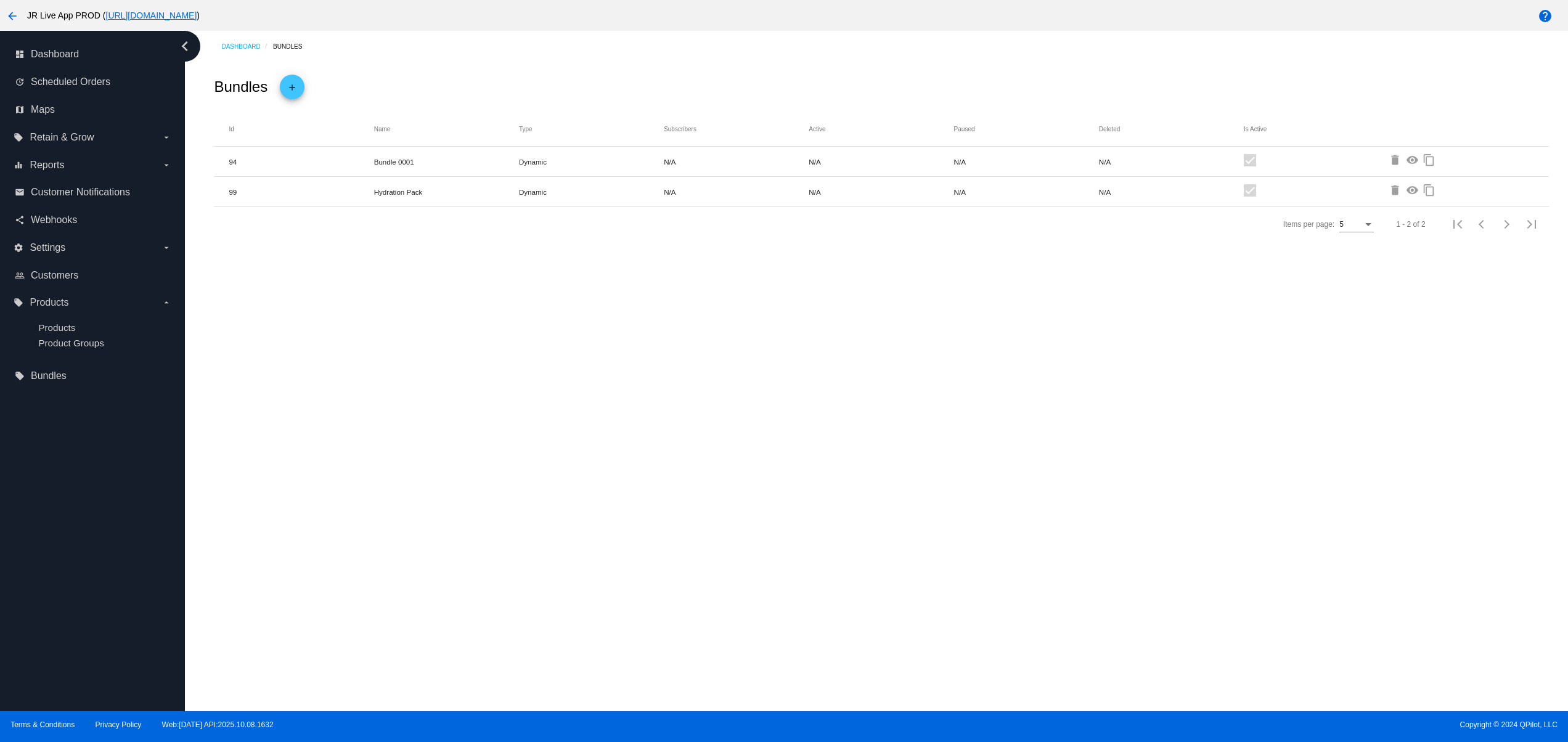
drag, startPoint x: 340, startPoint y: 204, endPoint x: 888, endPoint y: 329, distance: 562.1
click at [715, 202] on mat-row "99 Hydration Pack Dynamic N/A N/A N/A N/A delete visibility content_copy" at bounding box center [881, 192] width 1334 height 31
click at [920, 376] on div "Dashboard Bundles Bundles add Id Name Type Subscribers Active Paused Deleted Is…" at bounding box center [876, 371] width 1383 height 680
click at [1342, 335] on div "Dashboard Bundles Bundles add Id Name Type Subscribers Active Paused Deleted Is…" at bounding box center [876, 371] width 1383 height 680
click at [1507, 385] on div "Dashboard Bundles Bundles add Id Name Type Subscribers Active Paused Deleted Is…" at bounding box center [876, 371] width 1383 height 680
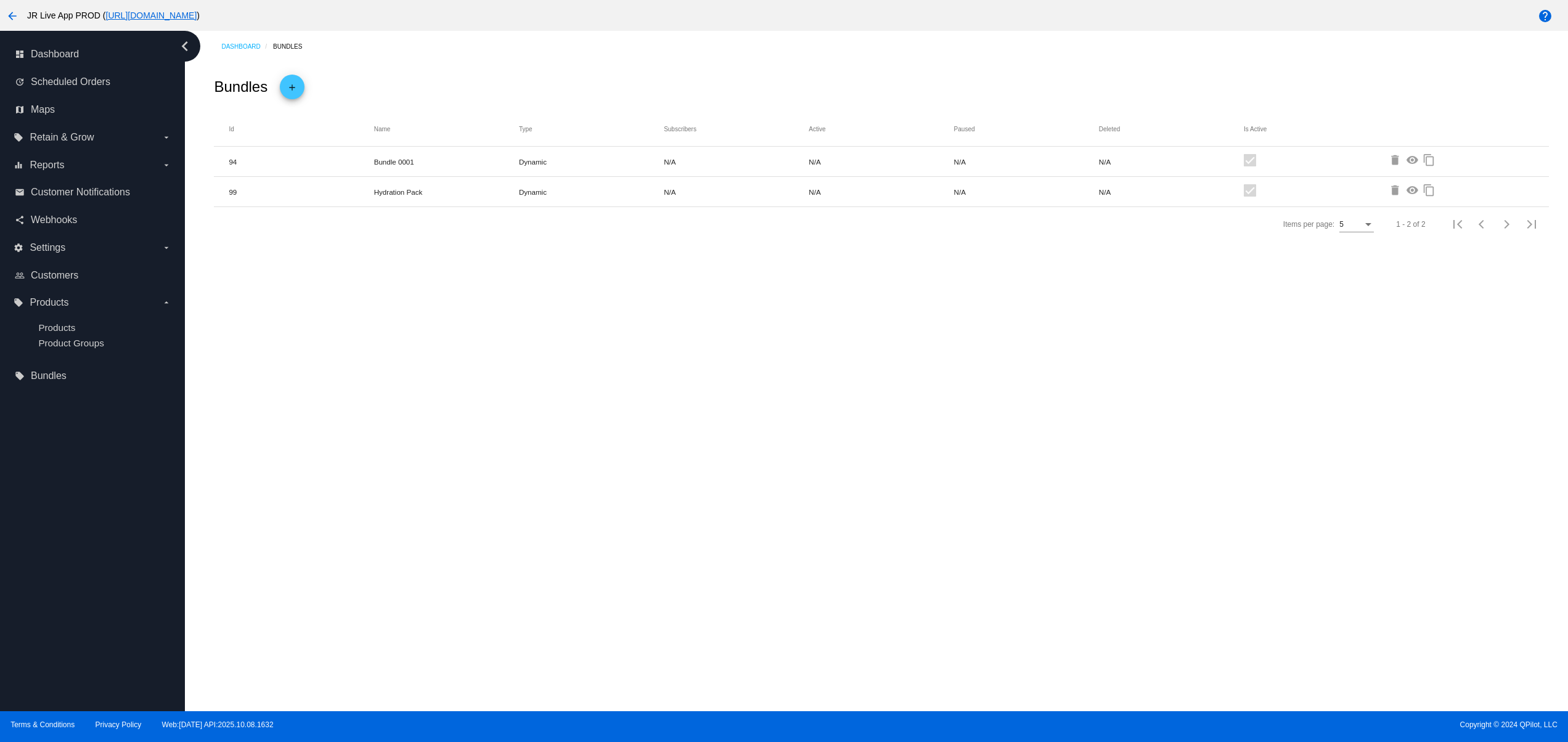
click at [1531, 449] on div "Dashboard Bundles Bundles add Id Name Type Subscribers Active Paused Deleted Is…" at bounding box center [876, 371] width 1383 height 680
